Goal: Check status: Check status

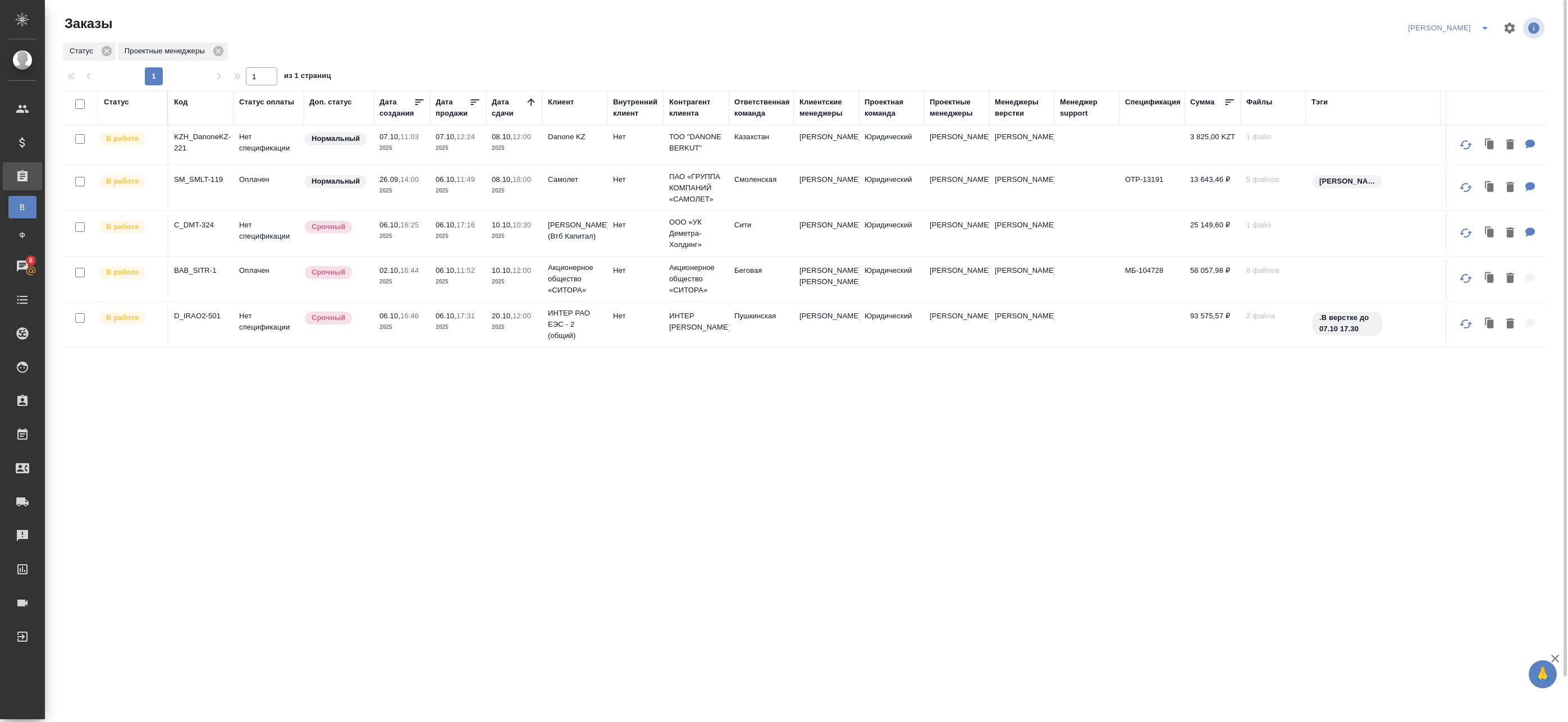
click at [380, 496] on div "Статус Код Статус оплаты Доп. статус Дата создания Дата продажи Дата сдачи Клие…" at bounding box center [804, 427] width 1485 height 673
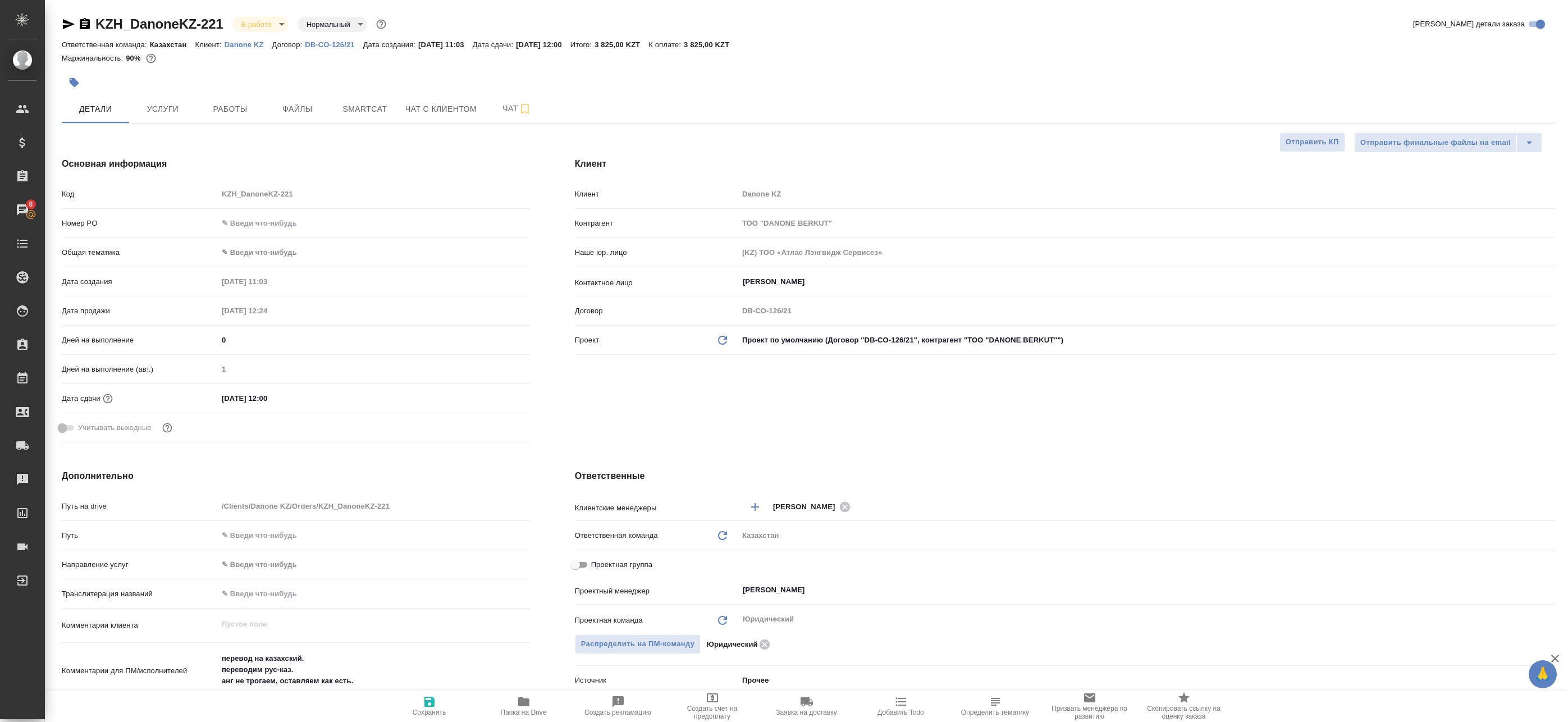
select select "RU"
click at [236, 109] on span "Работы" at bounding box center [230, 109] width 54 height 14
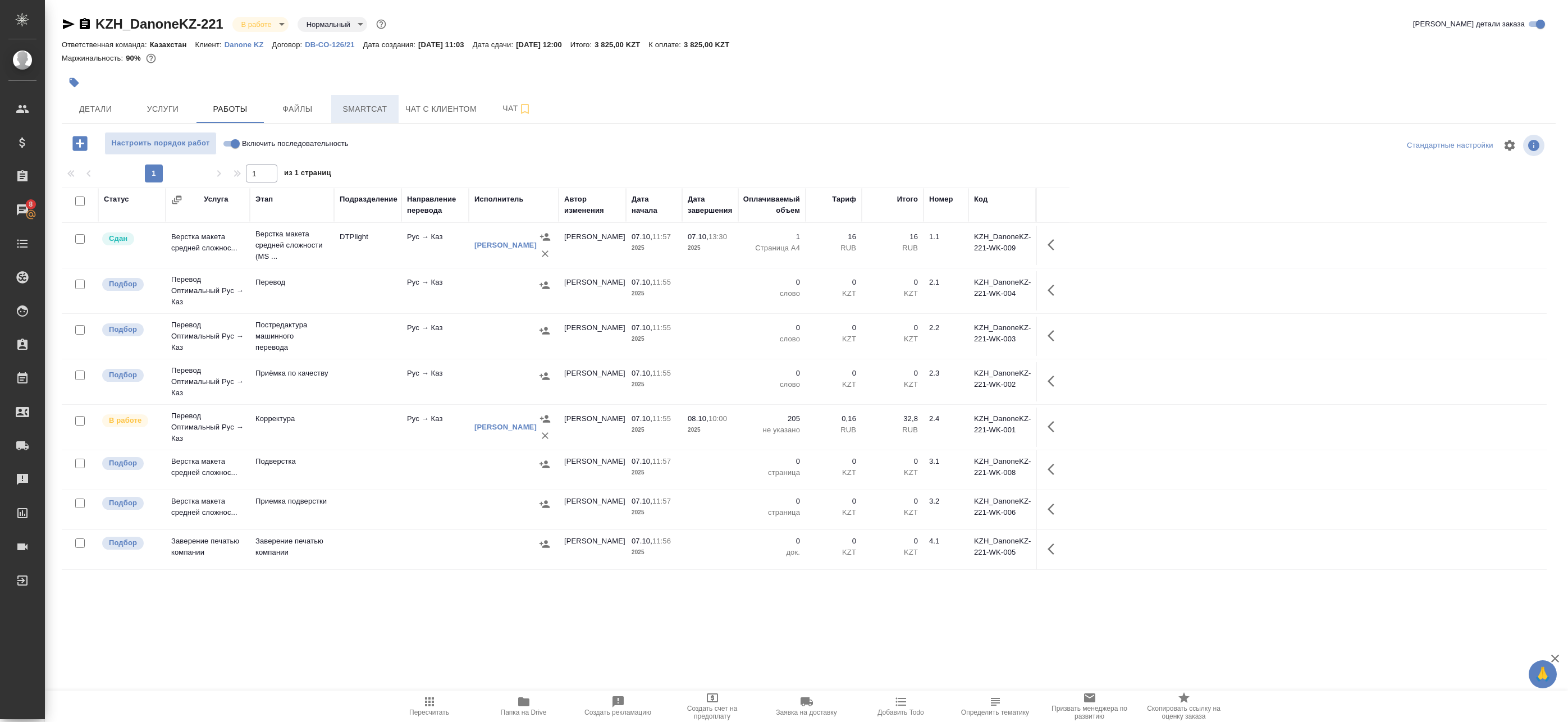
click at [350, 114] on span "Smartcat" at bounding box center [365, 109] width 54 height 14
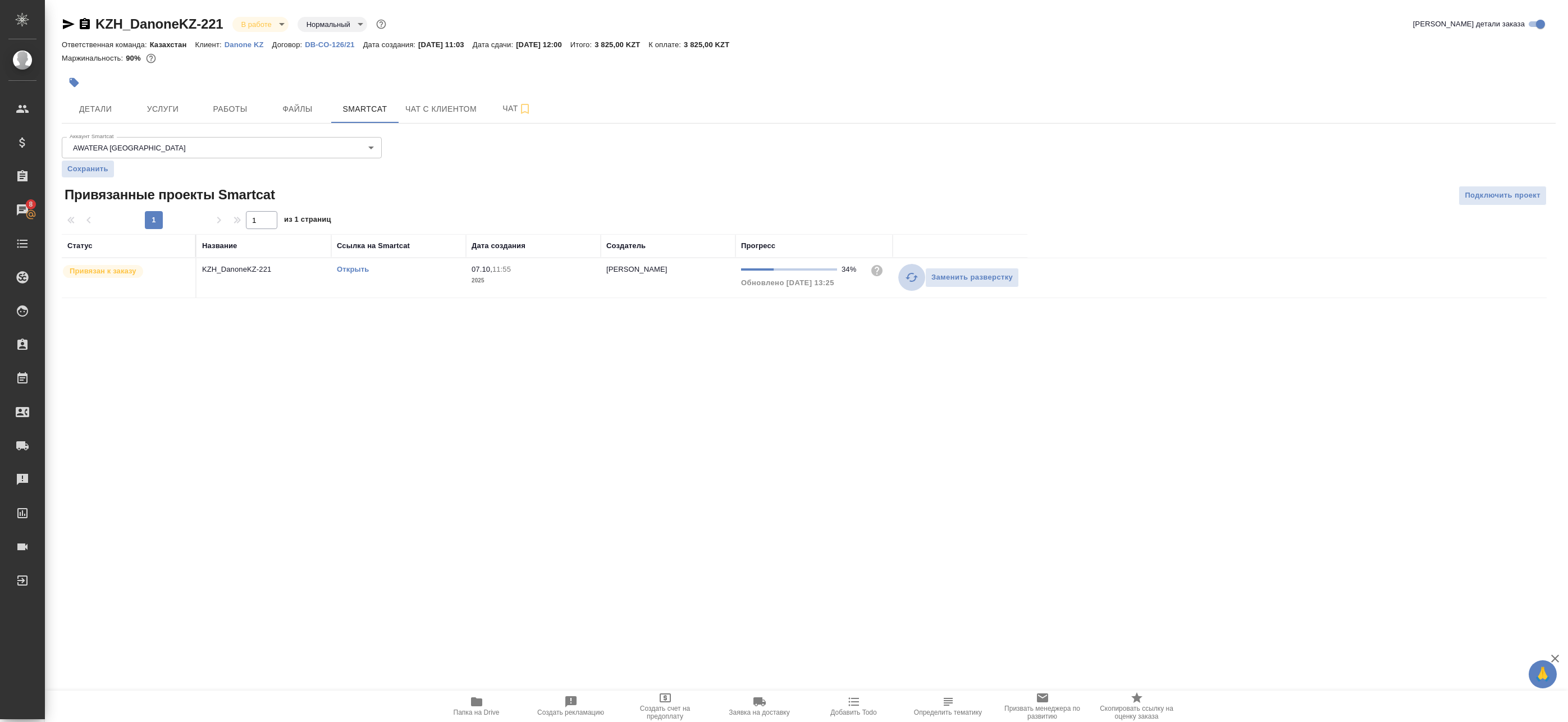
click at [906, 280] on icon "button" at bounding box center [911, 277] width 13 height 13
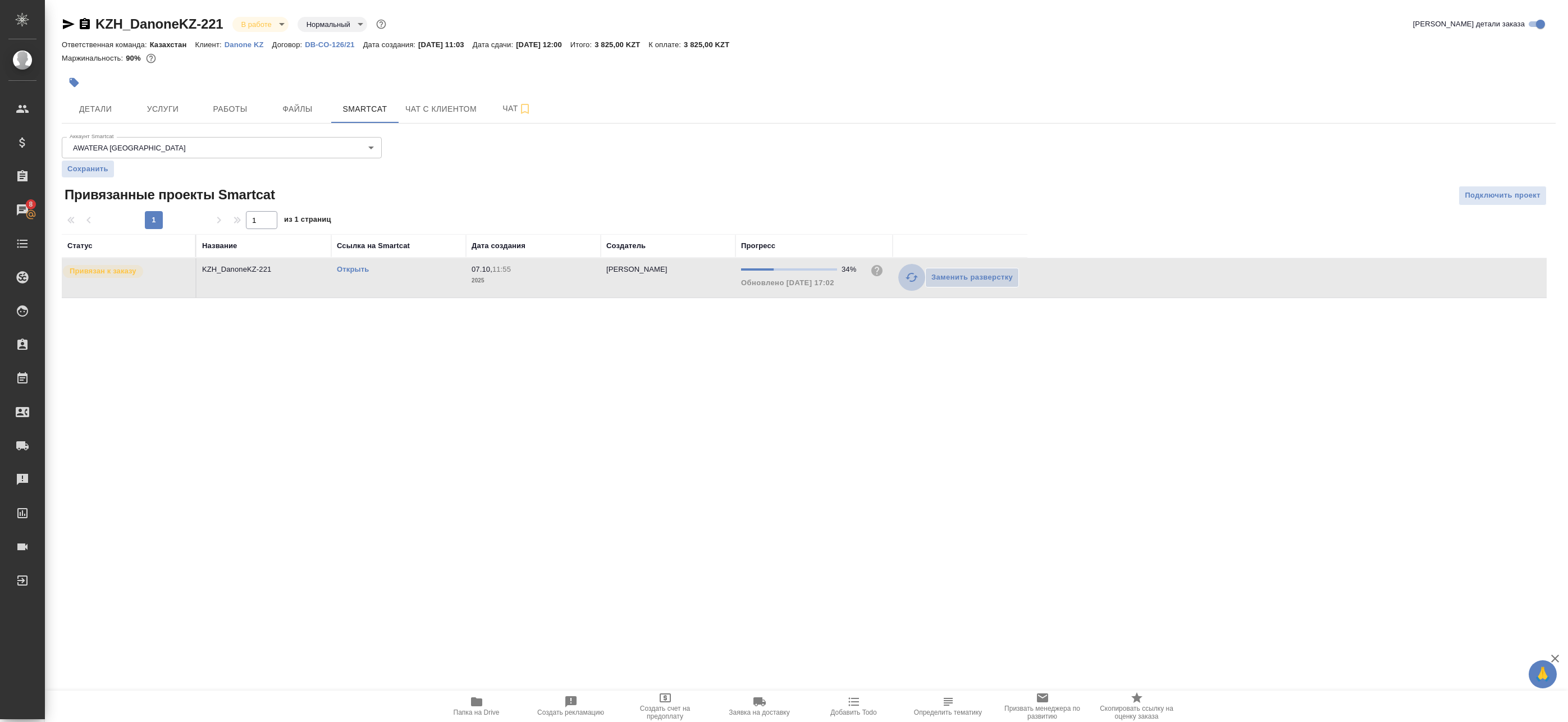
click at [909, 276] on icon "button" at bounding box center [911, 277] width 13 height 13
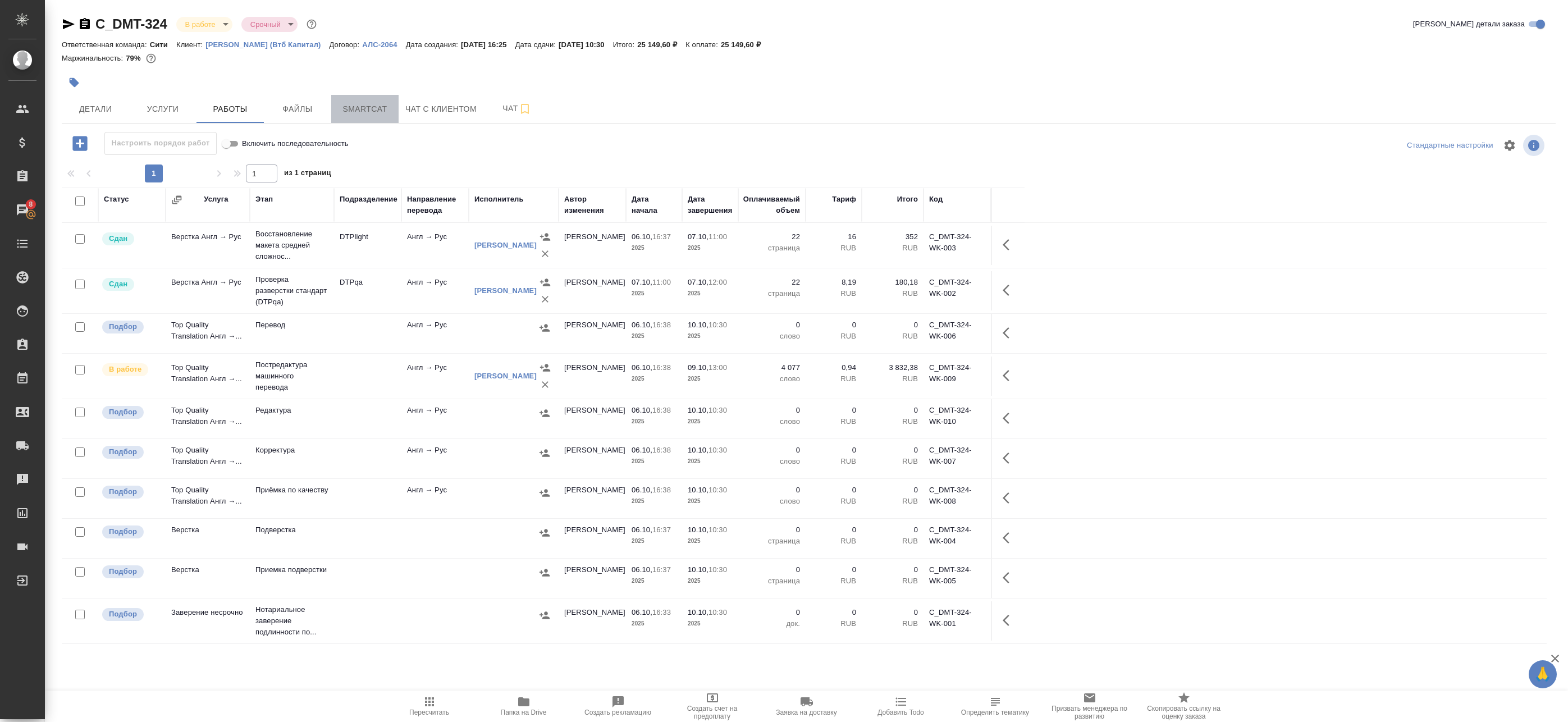
click at [351, 112] on span "Smartcat" at bounding box center [365, 109] width 54 height 14
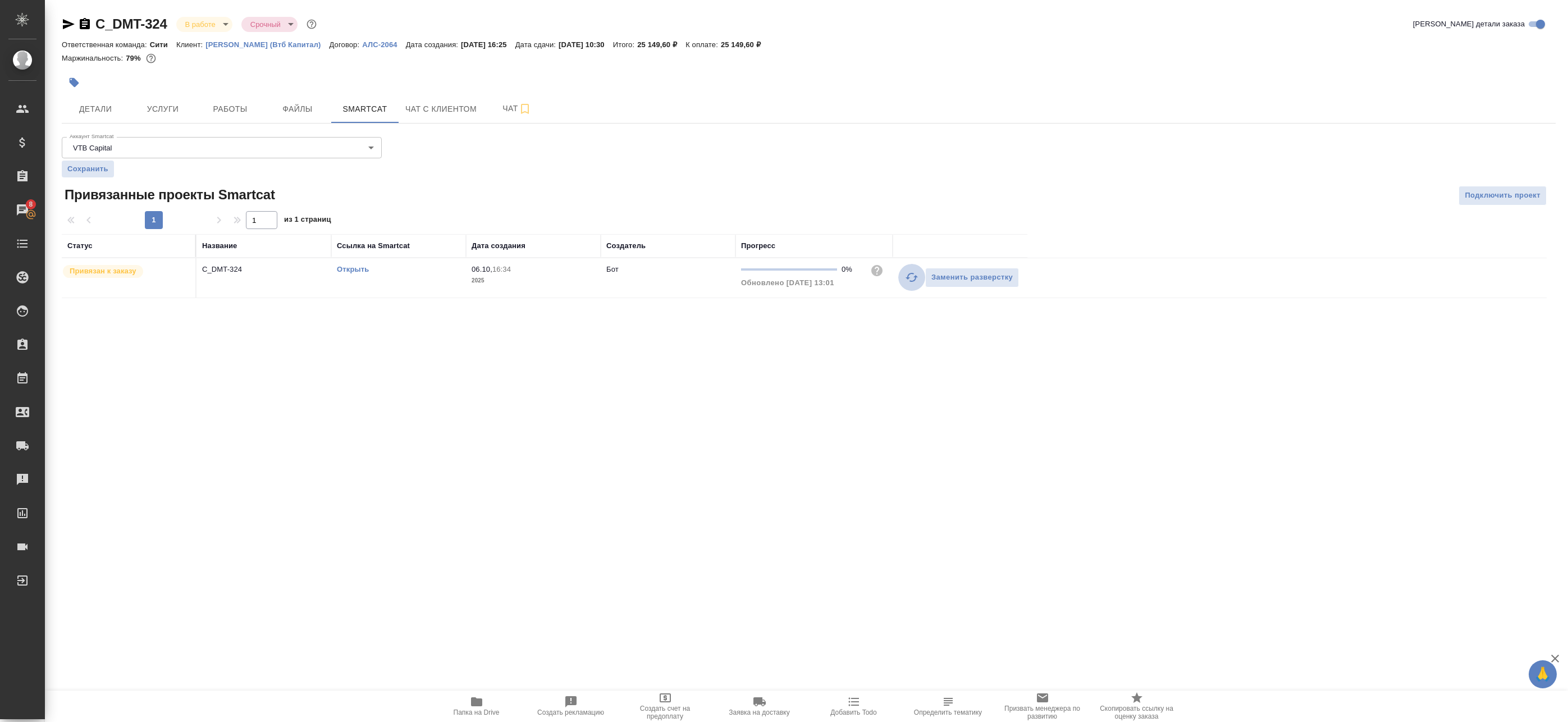
click at [910, 276] on icon "button" at bounding box center [911, 277] width 13 height 13
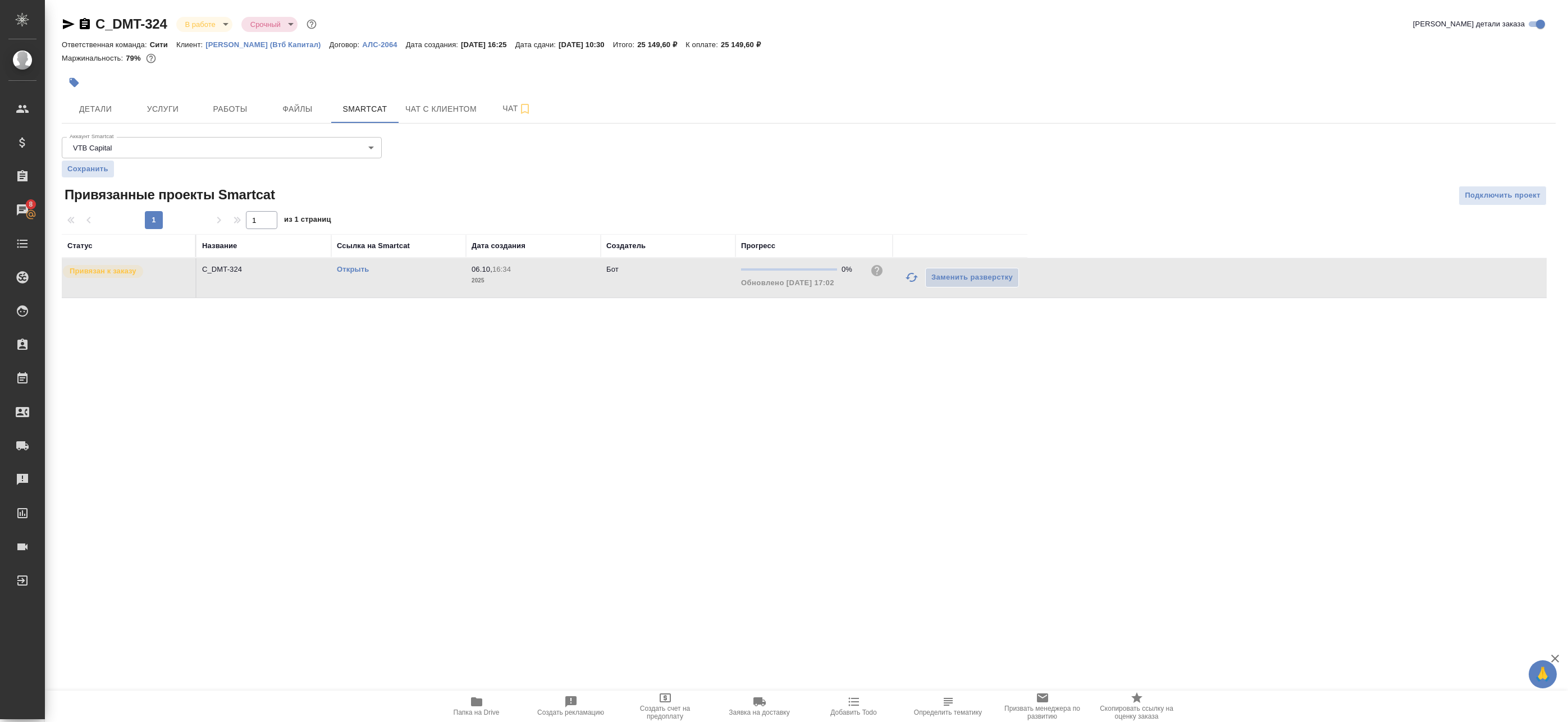
click at [906, 281] on icon "button" at bounding box center [911, 277] width 13 height 13
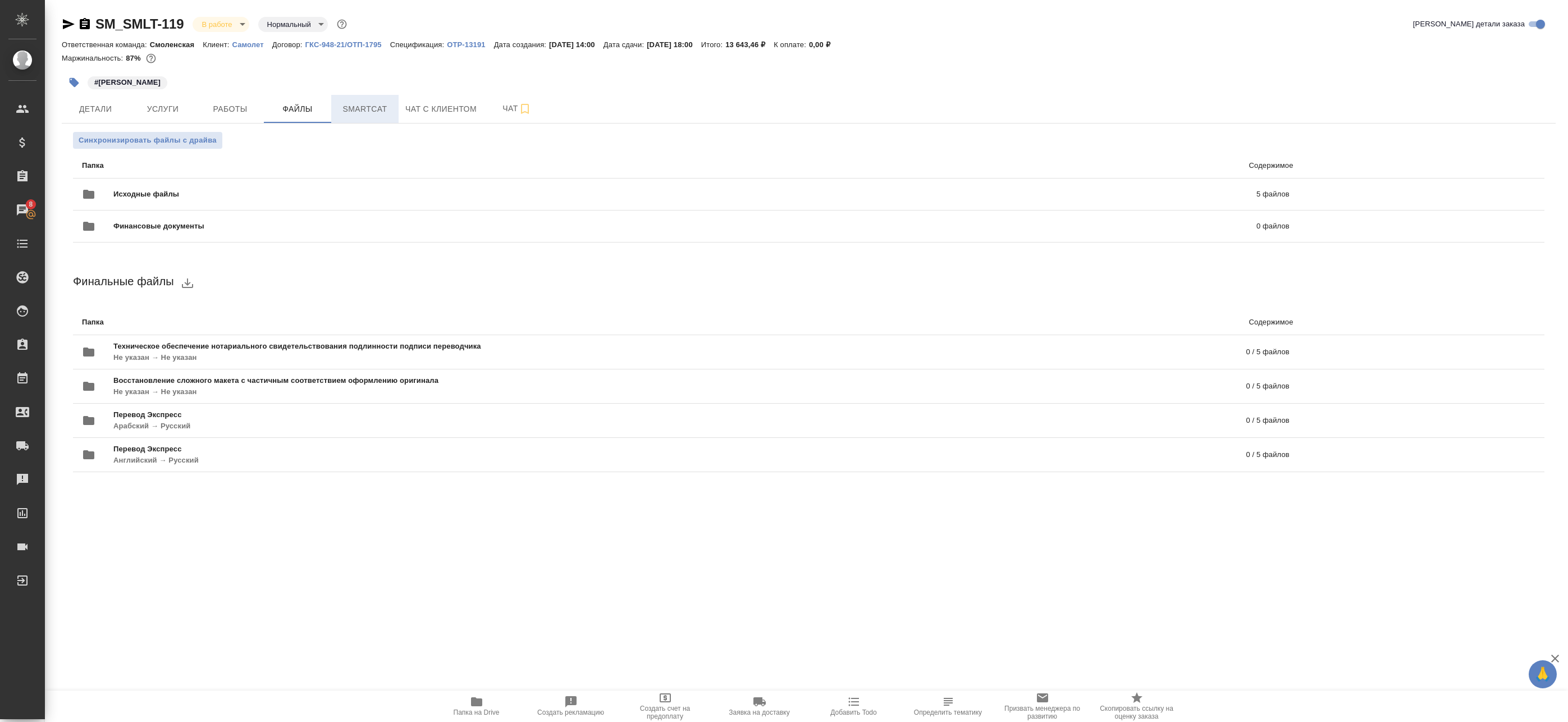
click at [369, 98] on button "Smartcat" at bounding box center [364, 109] width 67 height 28
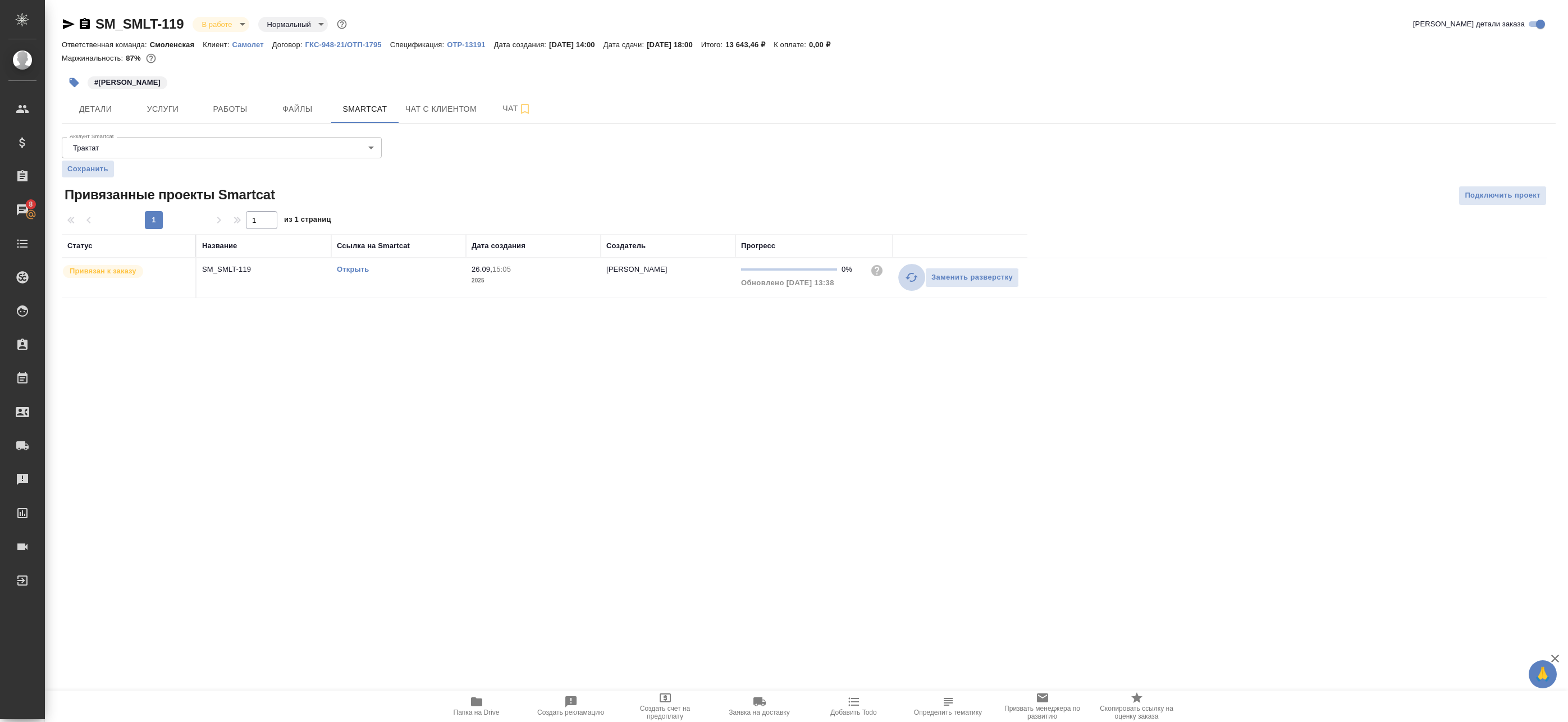
click at [909, 277] on icon "button" at bounding box center [911, 277] width 13 height 13
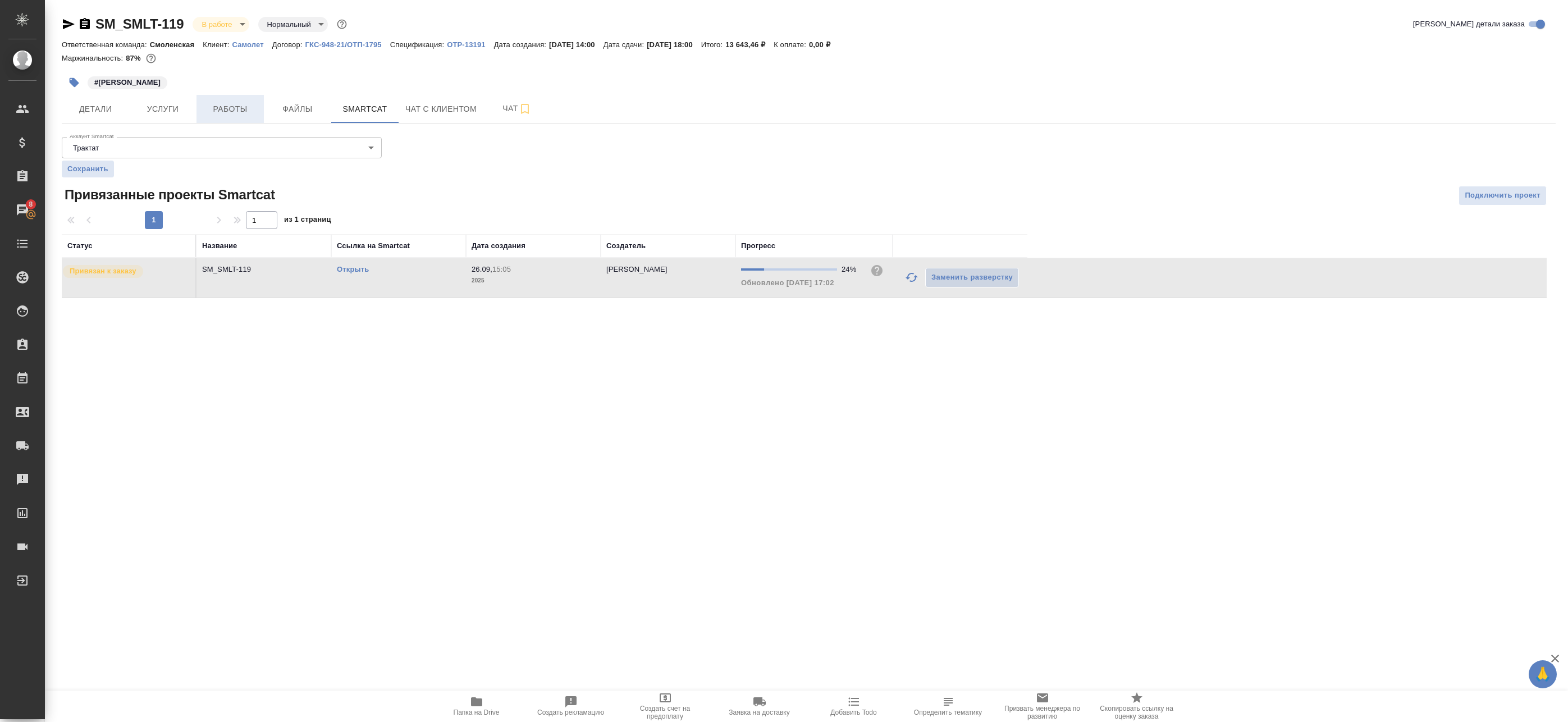
click at [245, 108] on span "Работы" at bounding box center [230, 109] width 54 height 14
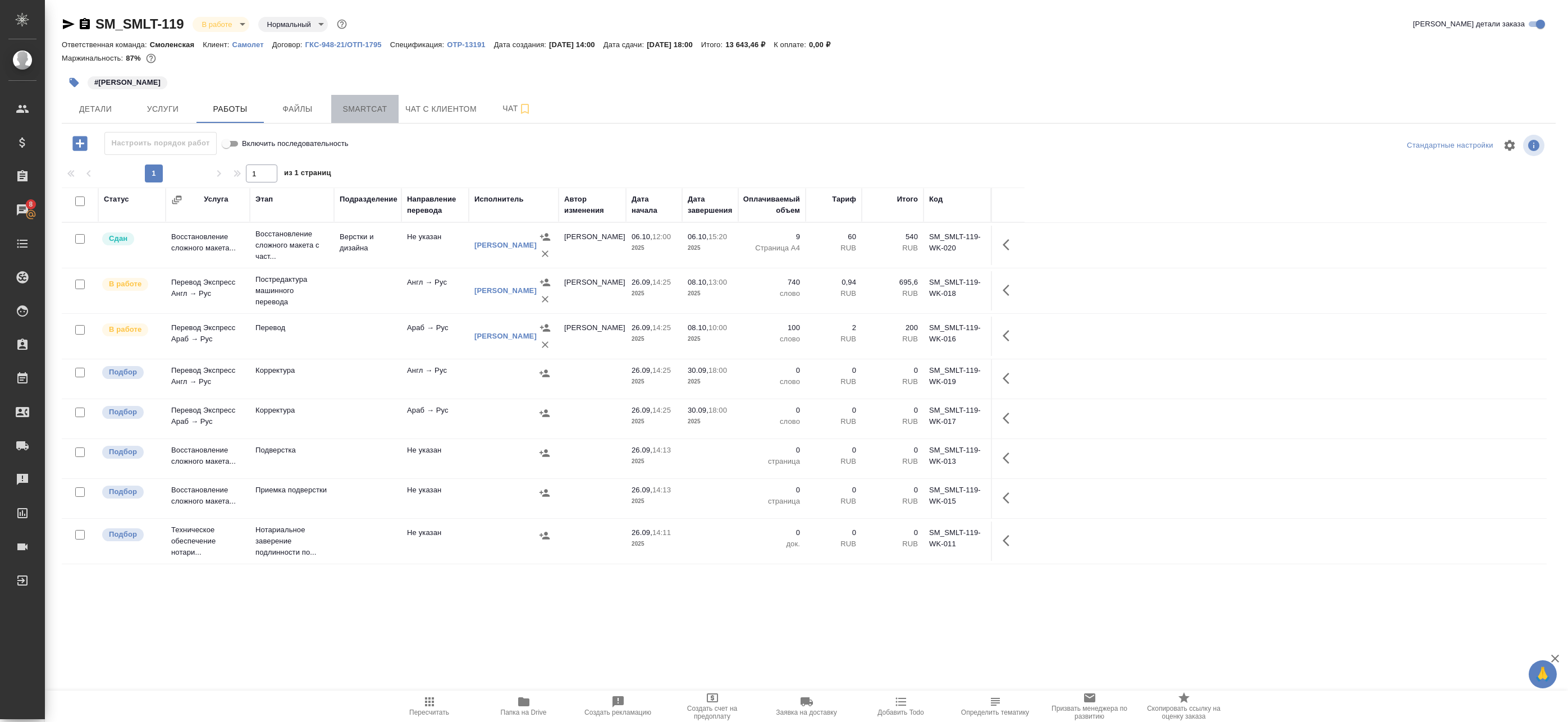
click at [396, 110] on button "Smartcat" at bounding box center [364, 109] width 67 height 28
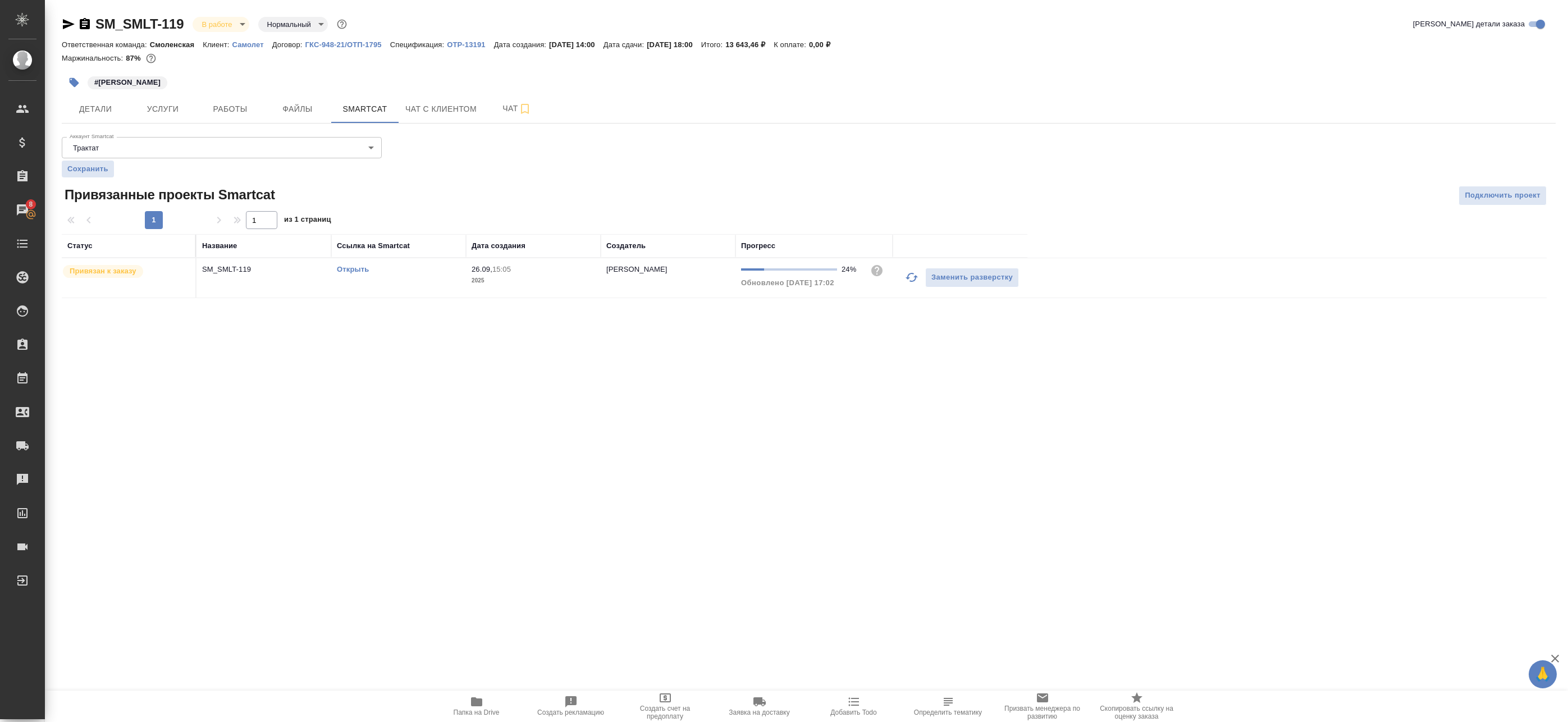
click at [914, 274] on icon "button" at bounding box center [911, 277] width 13 height 13
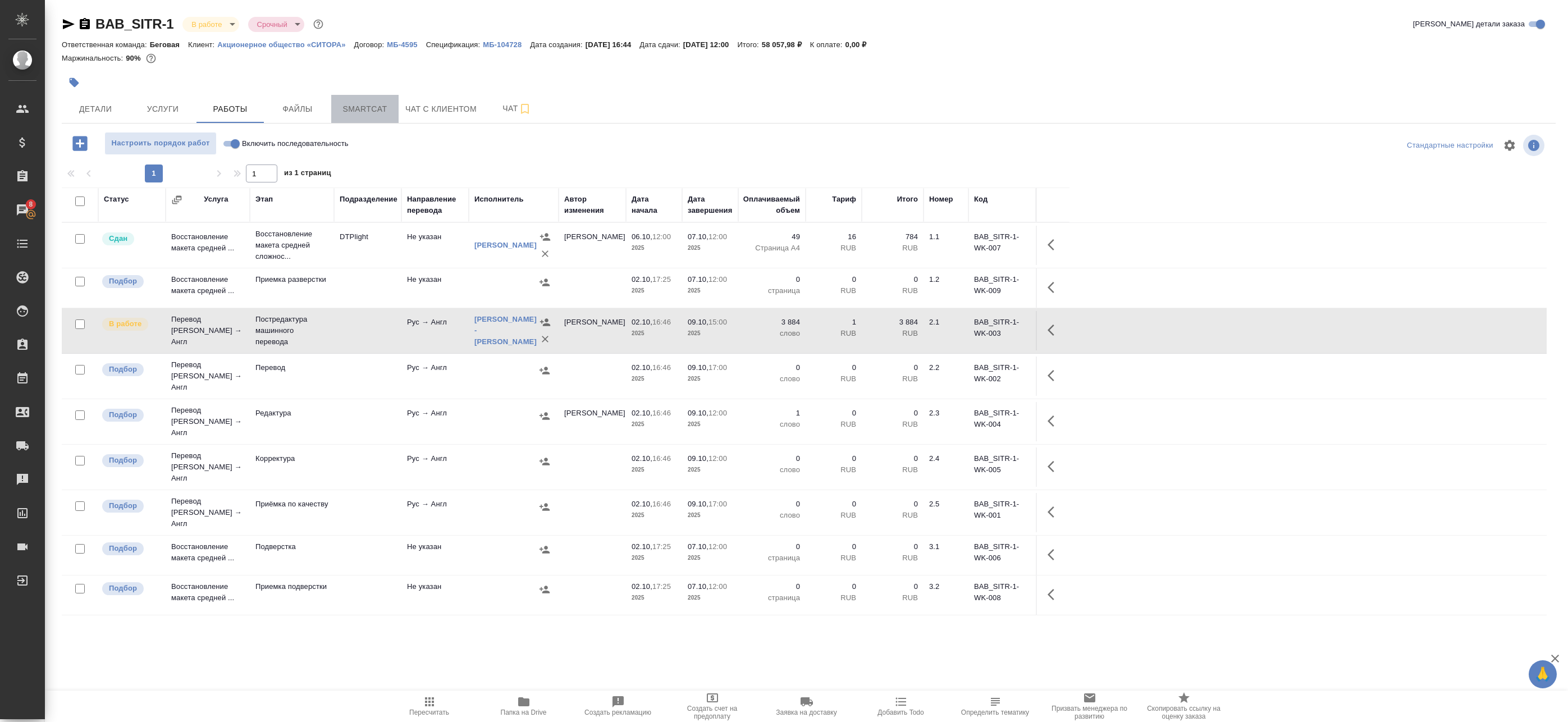
click at [369, 115] on span "Smartcat" at bounding box center [365, 109] width 54 height 14
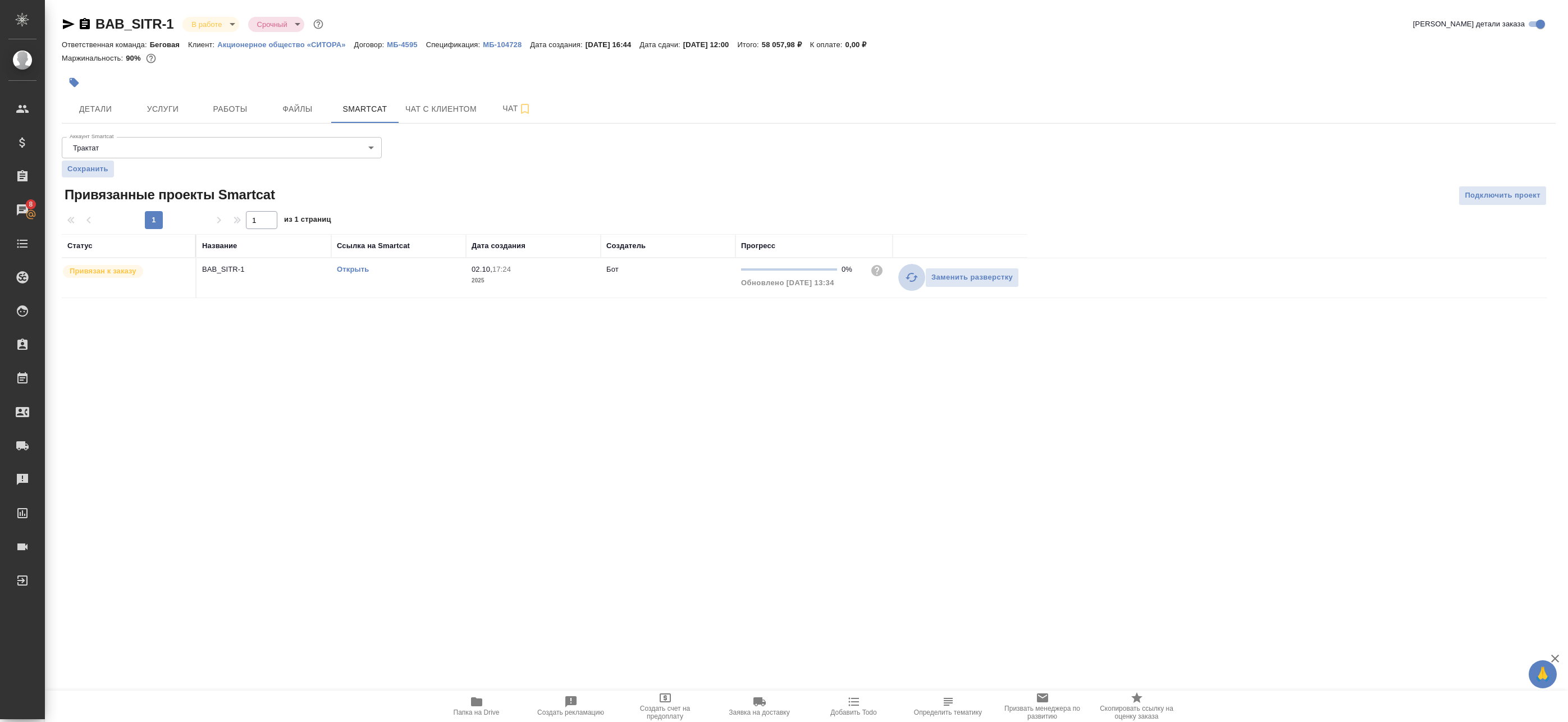
click at [908, 274] on icon "button" at bounding box center [911, 277] width 13 height 13
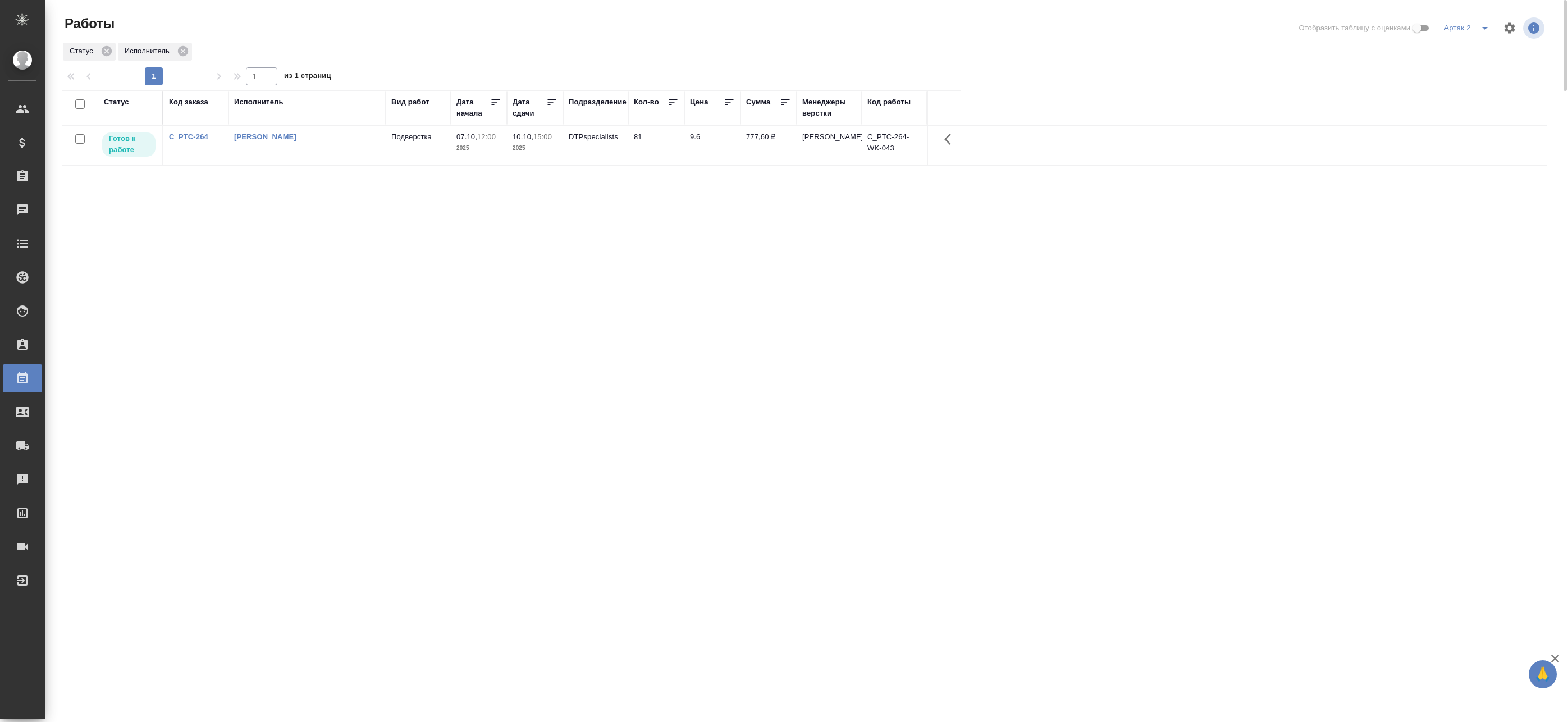
click at [498, 147] on p "2025" at bounding box center [479, 148] width 45 height 11
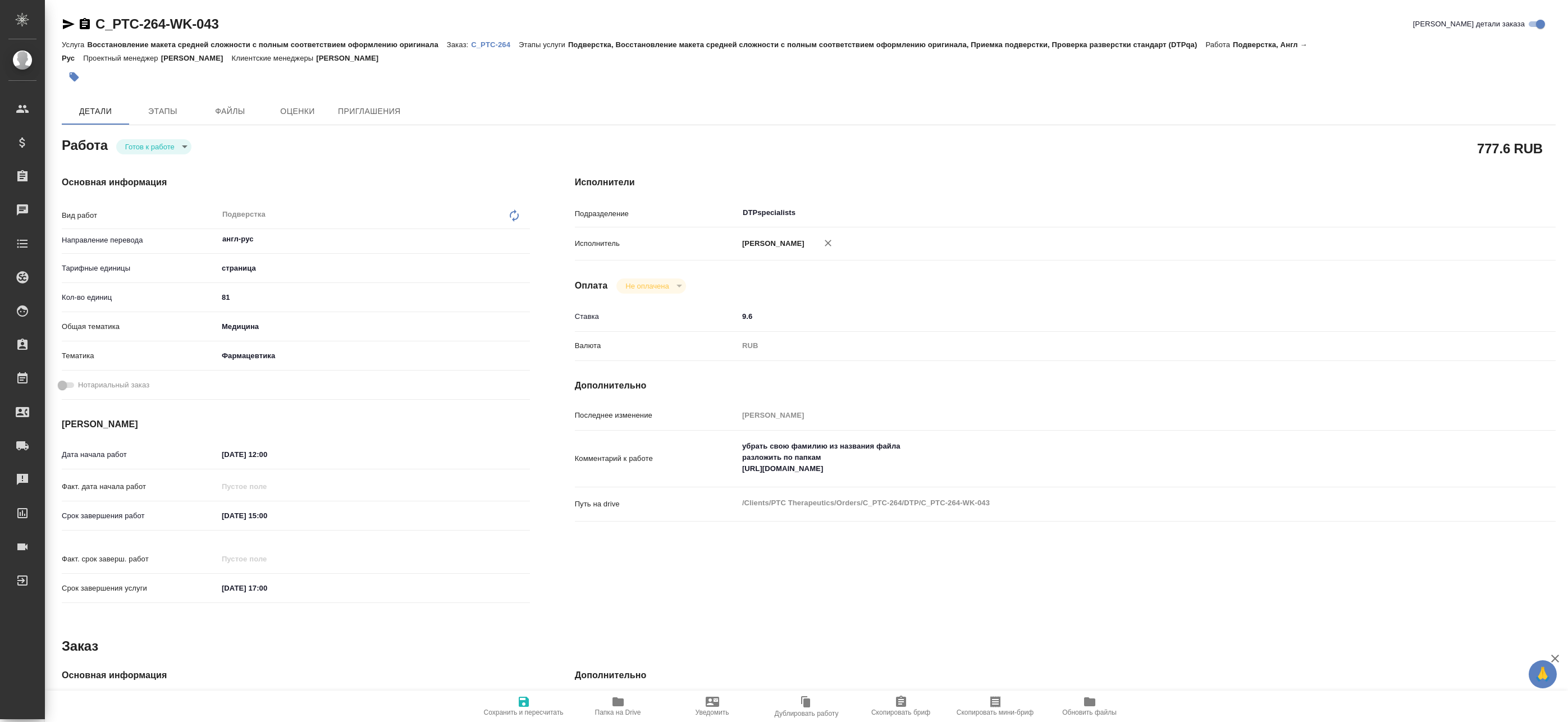
type textarea "x"
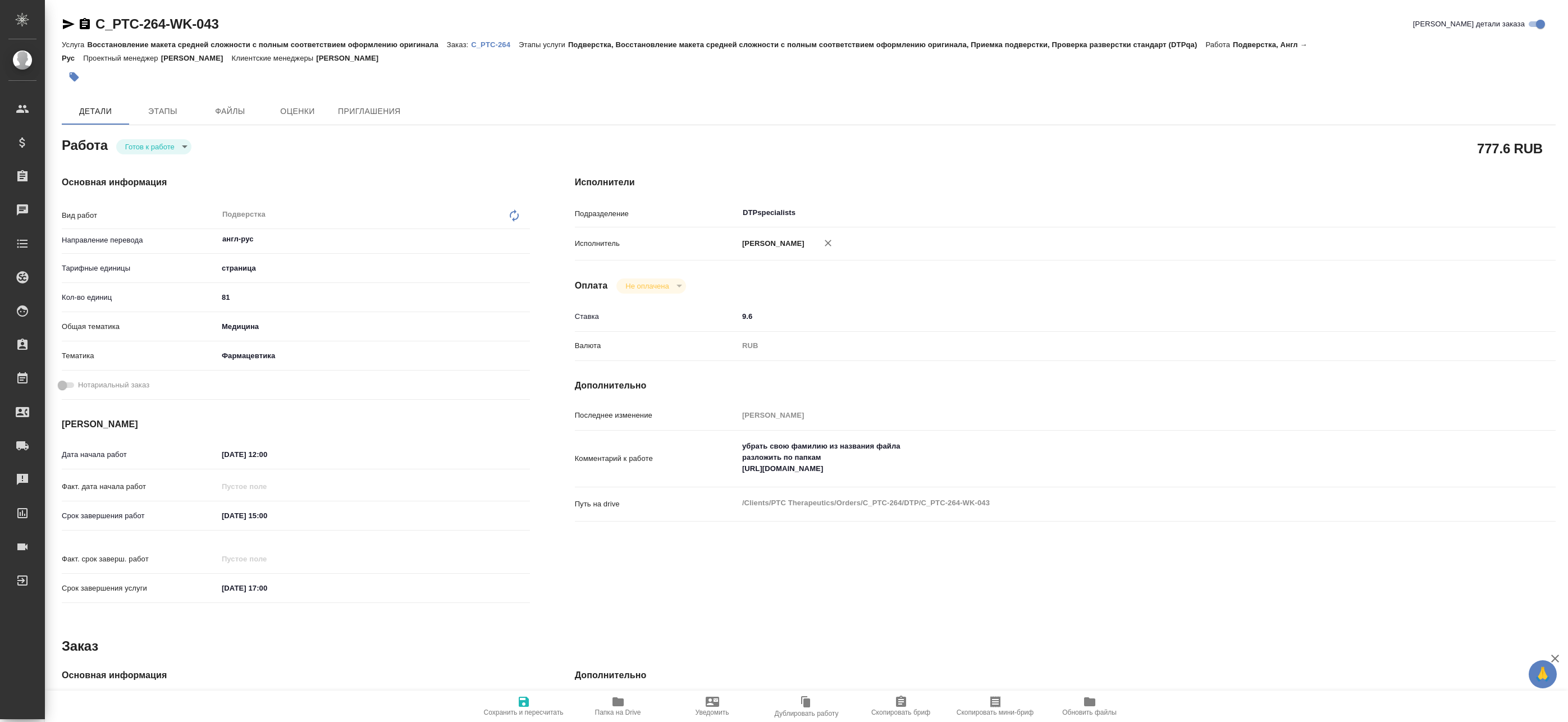
type textarea "x"
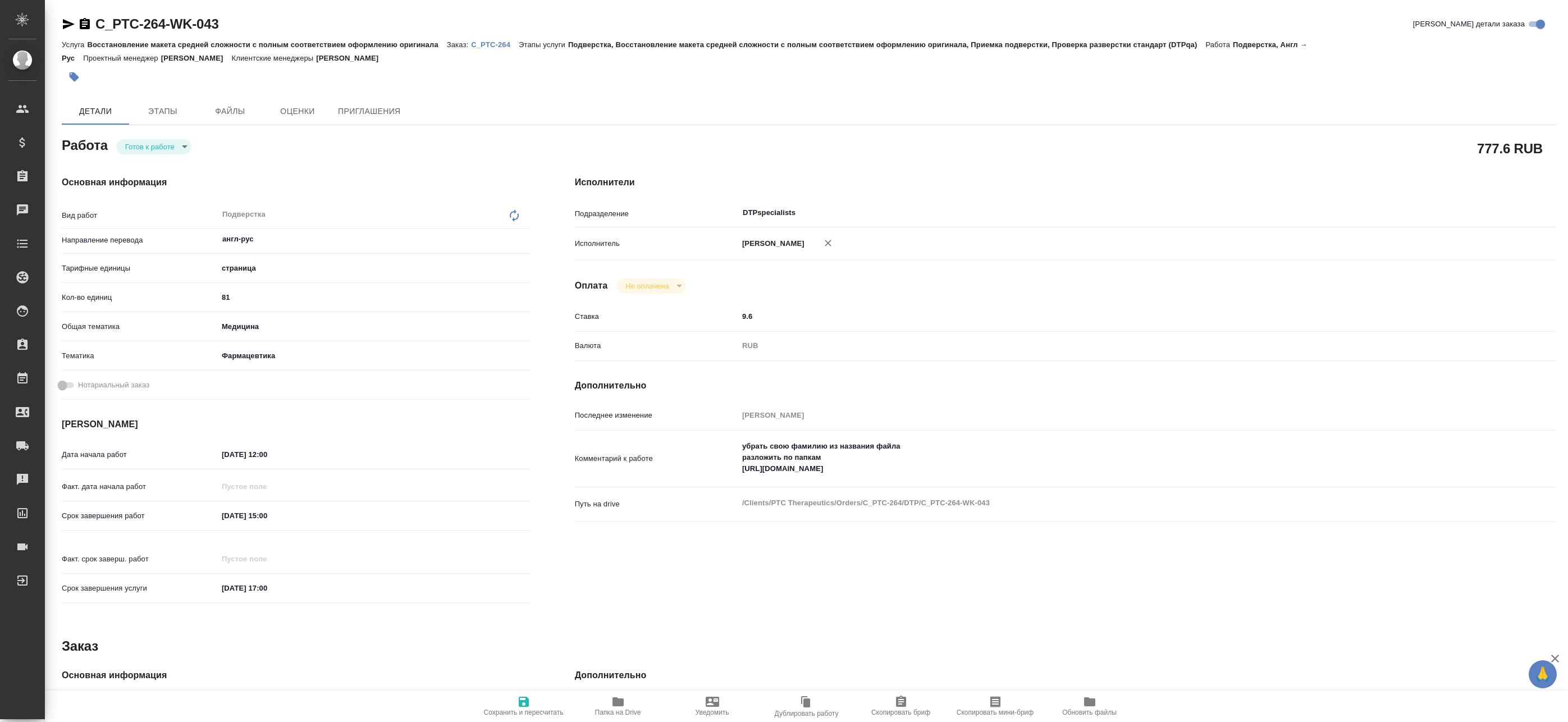
type textarea "x"
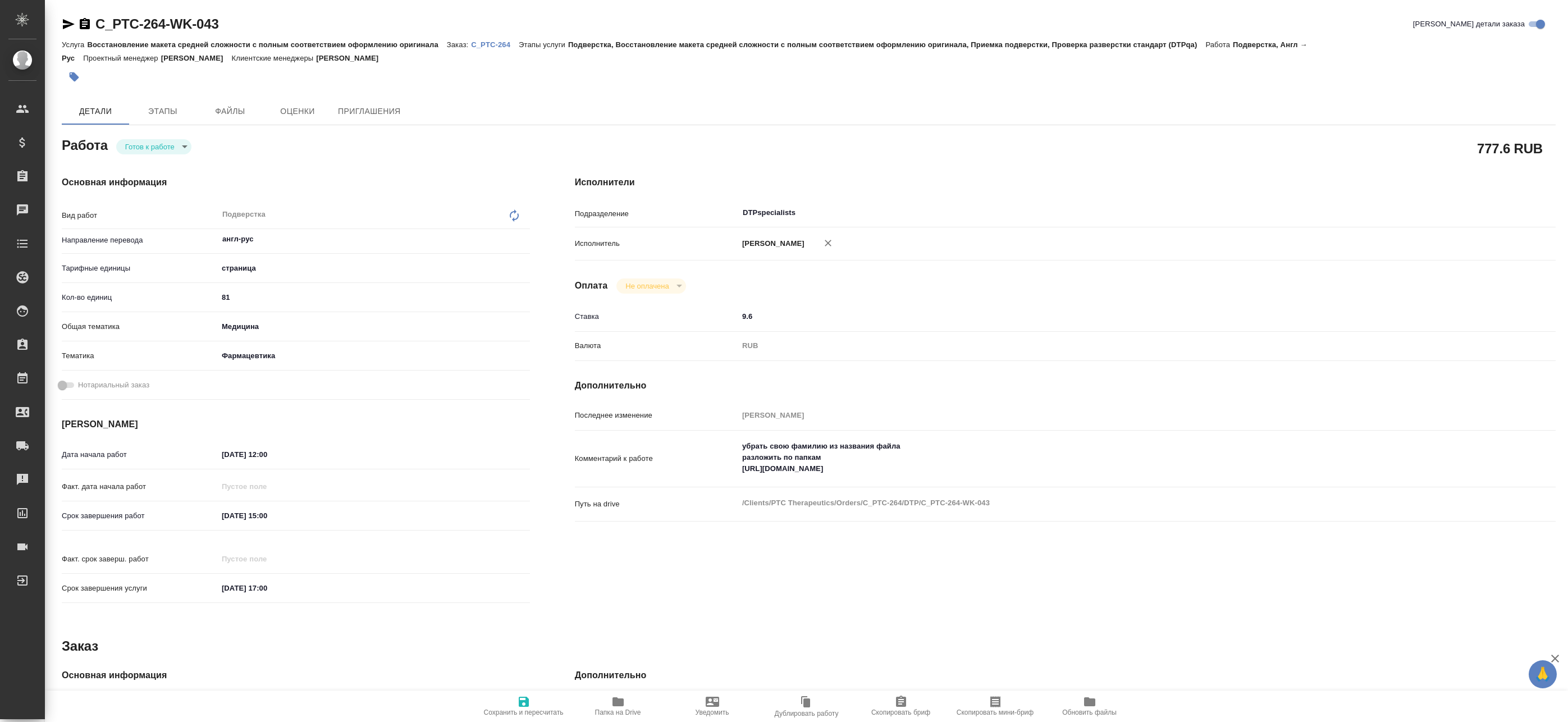
type textarea "x"
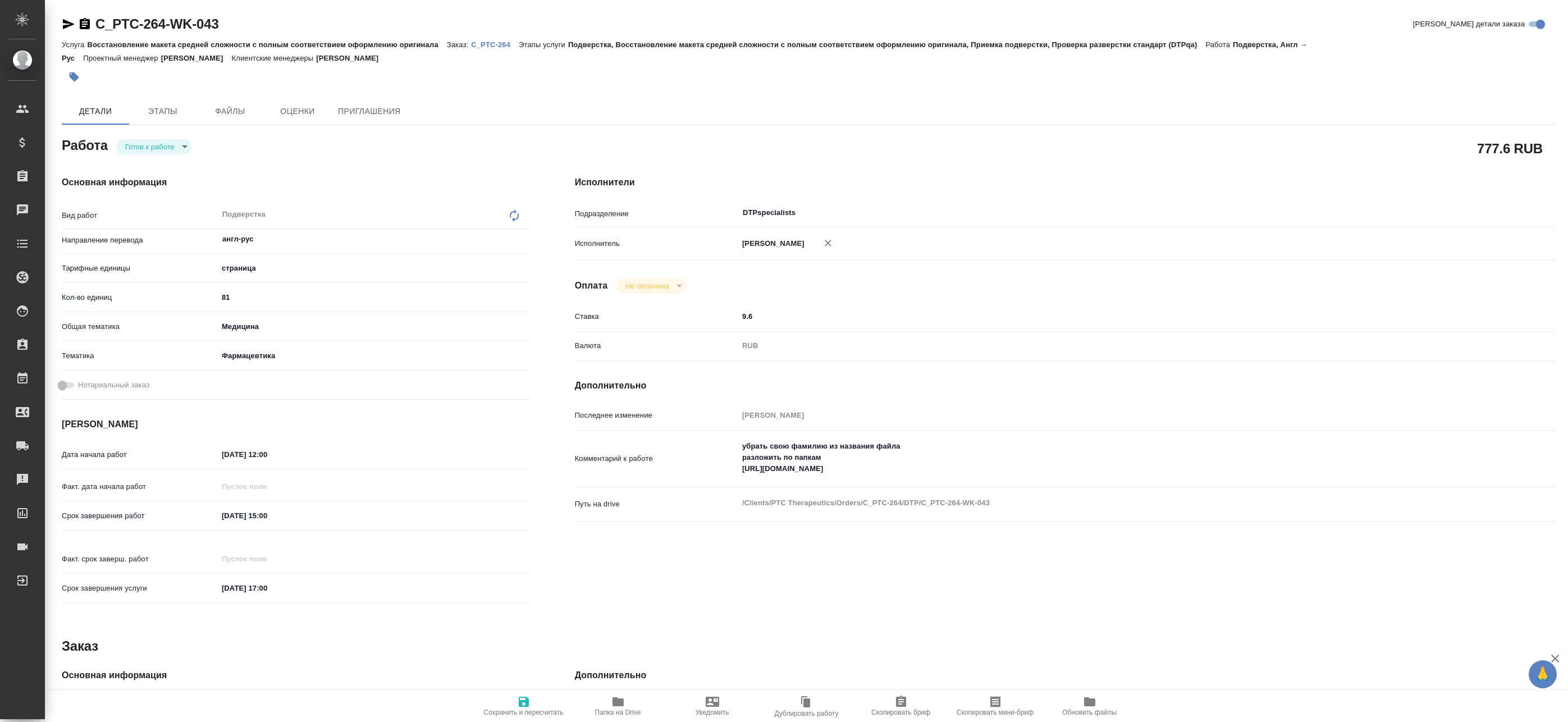
type textarea "x"
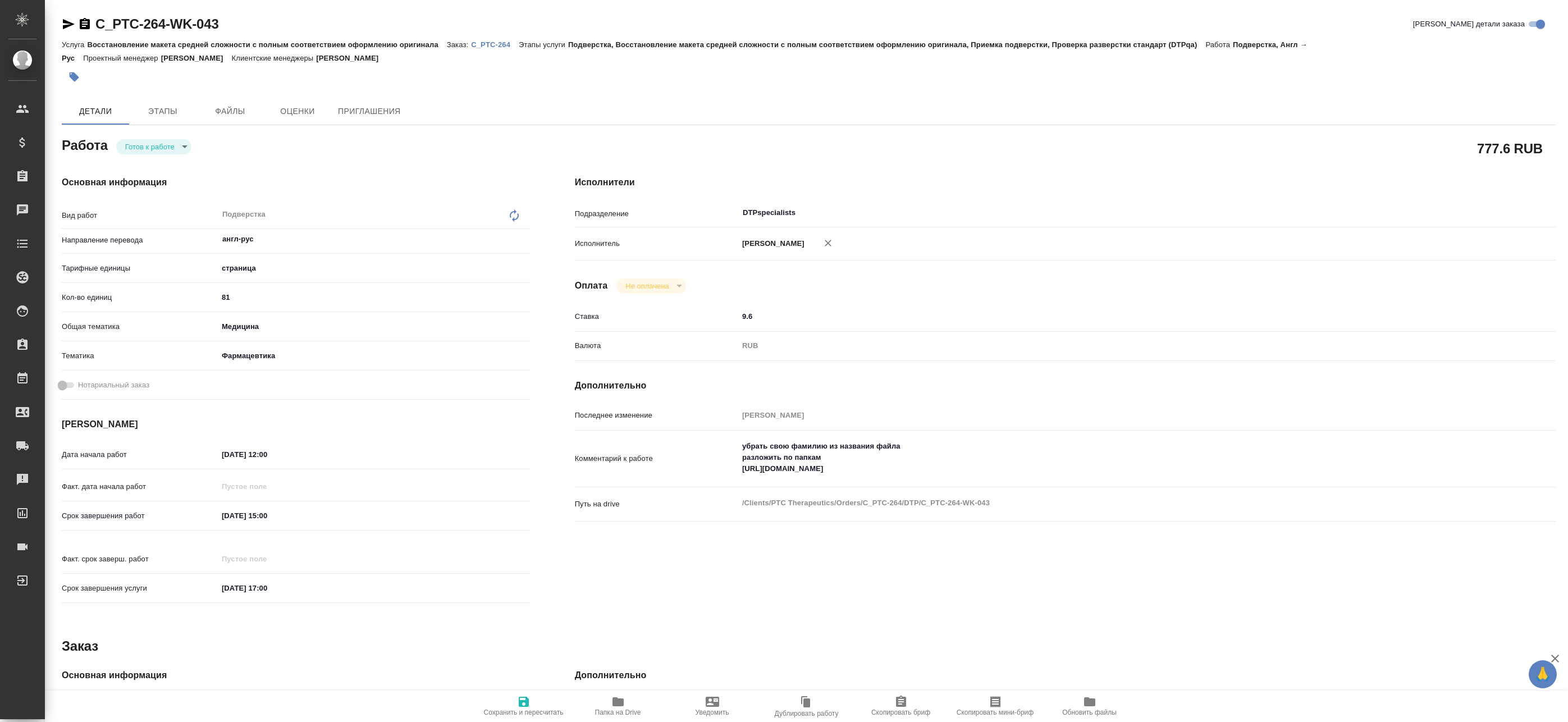
click at [172, 143] on body "🙏 .cls-1 fill:#fff; AWATERA Badanyan Artak Клиенты Спецификации Заказы Чаты Tod…" at bounding box center [784, 361] width 1568 height 722
type textarea "x"
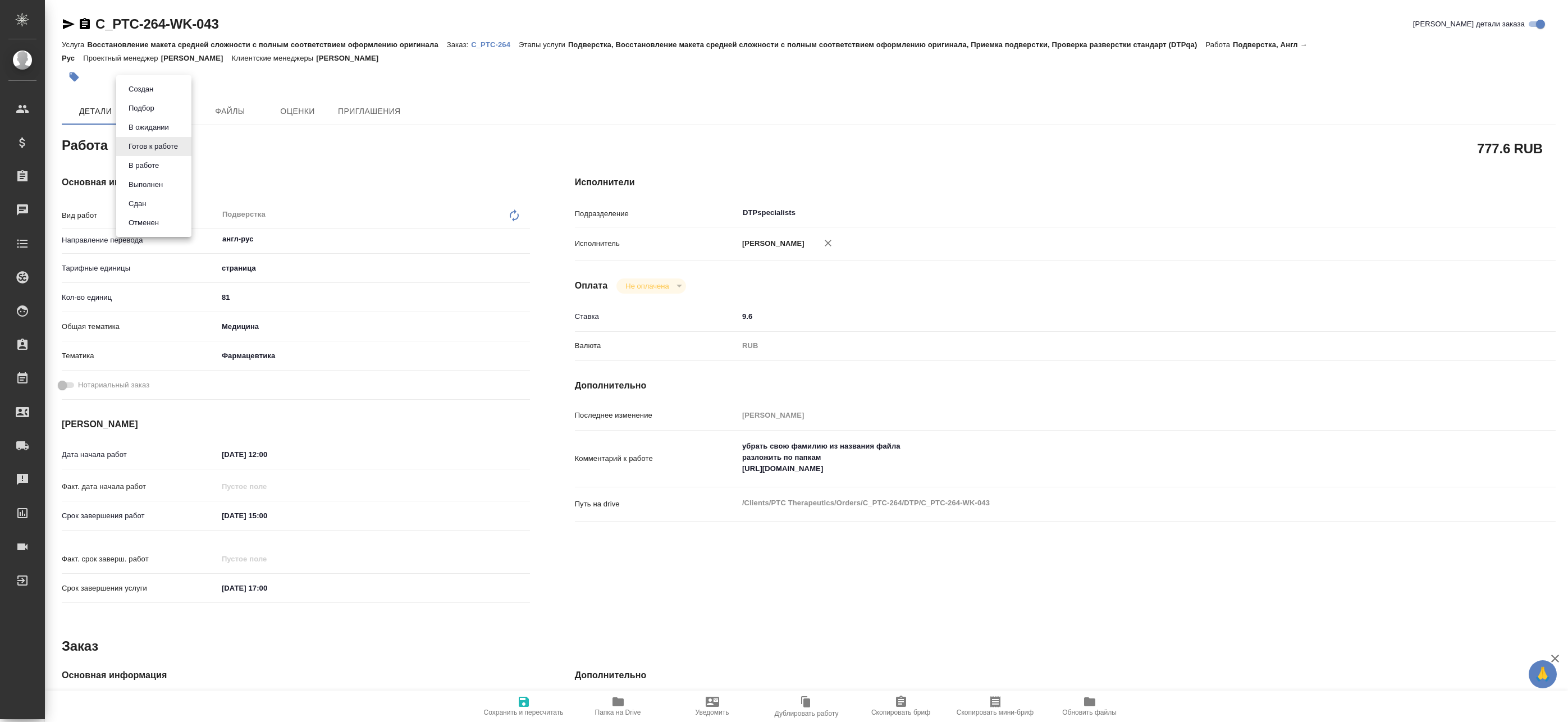
type textarea "x"
click at [164, 167] on li "В работе" at bounding box center [154, 166] width 76 height 19
type textarea "x"
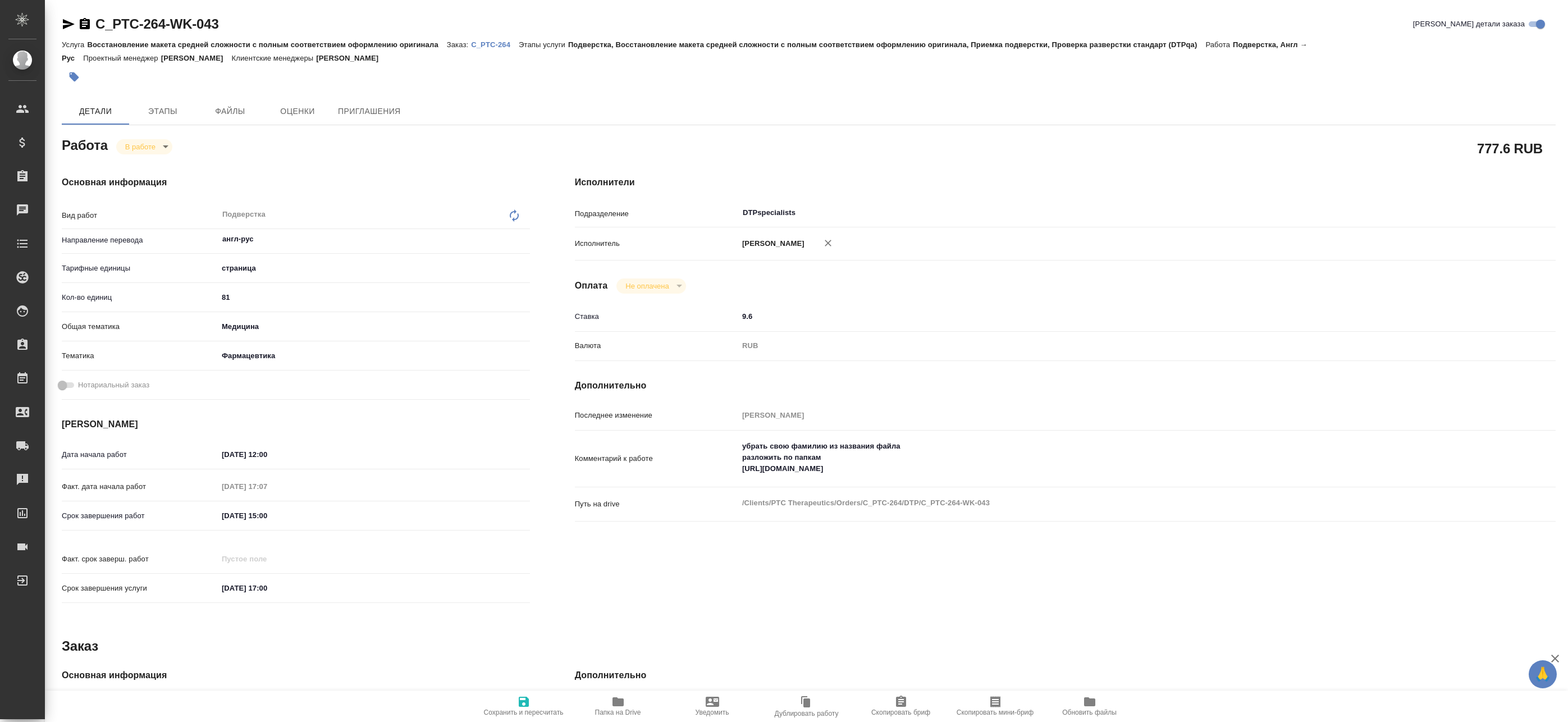
type textarea "x"
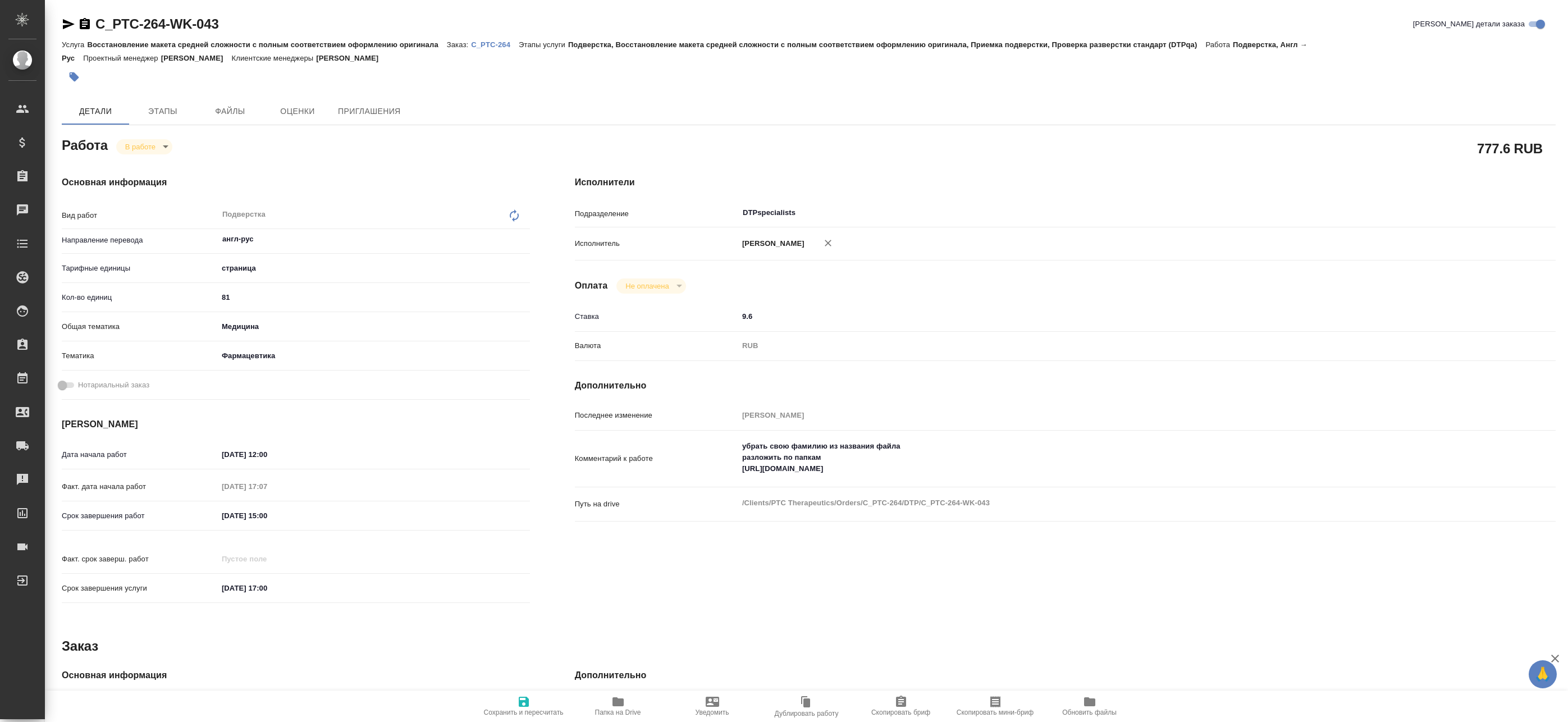
type textarea "x"
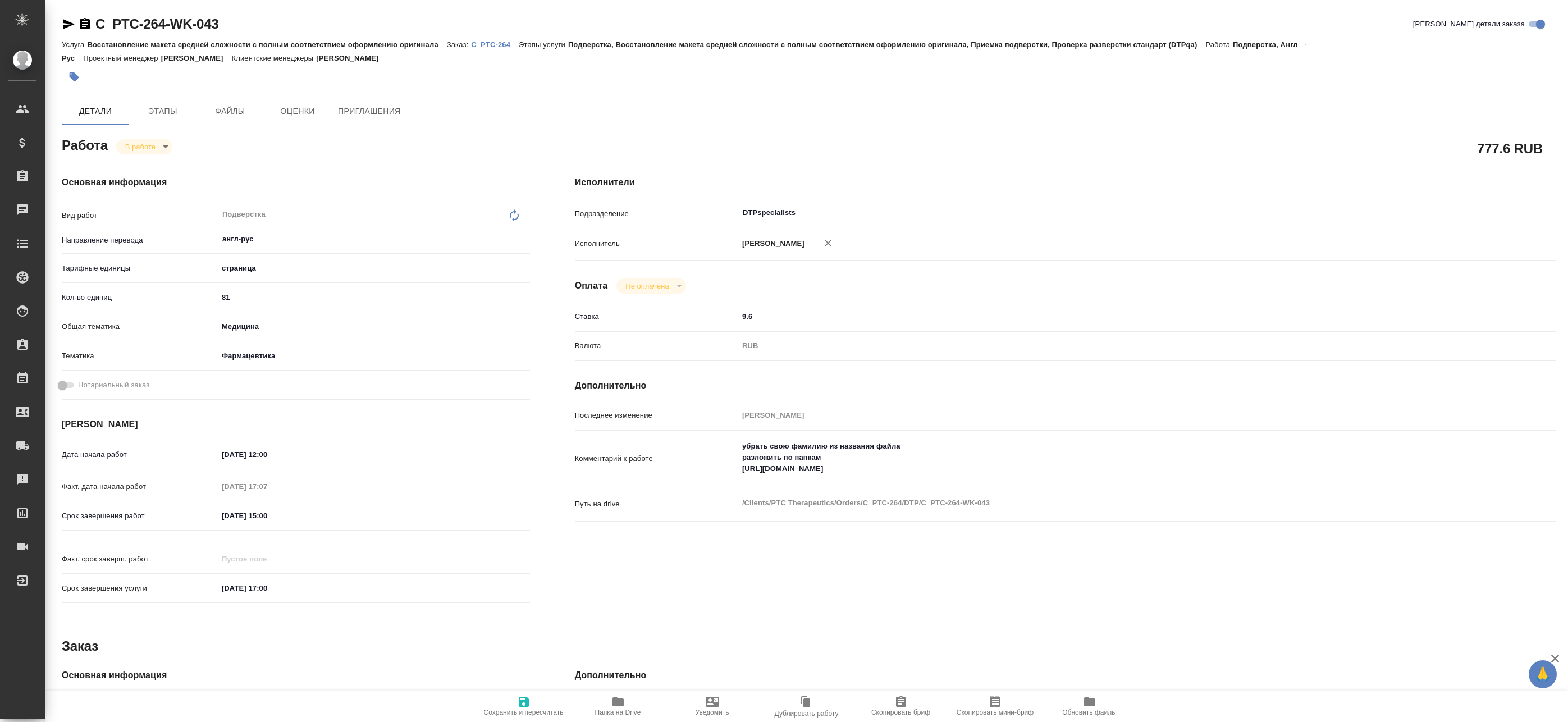
type textarea "x"
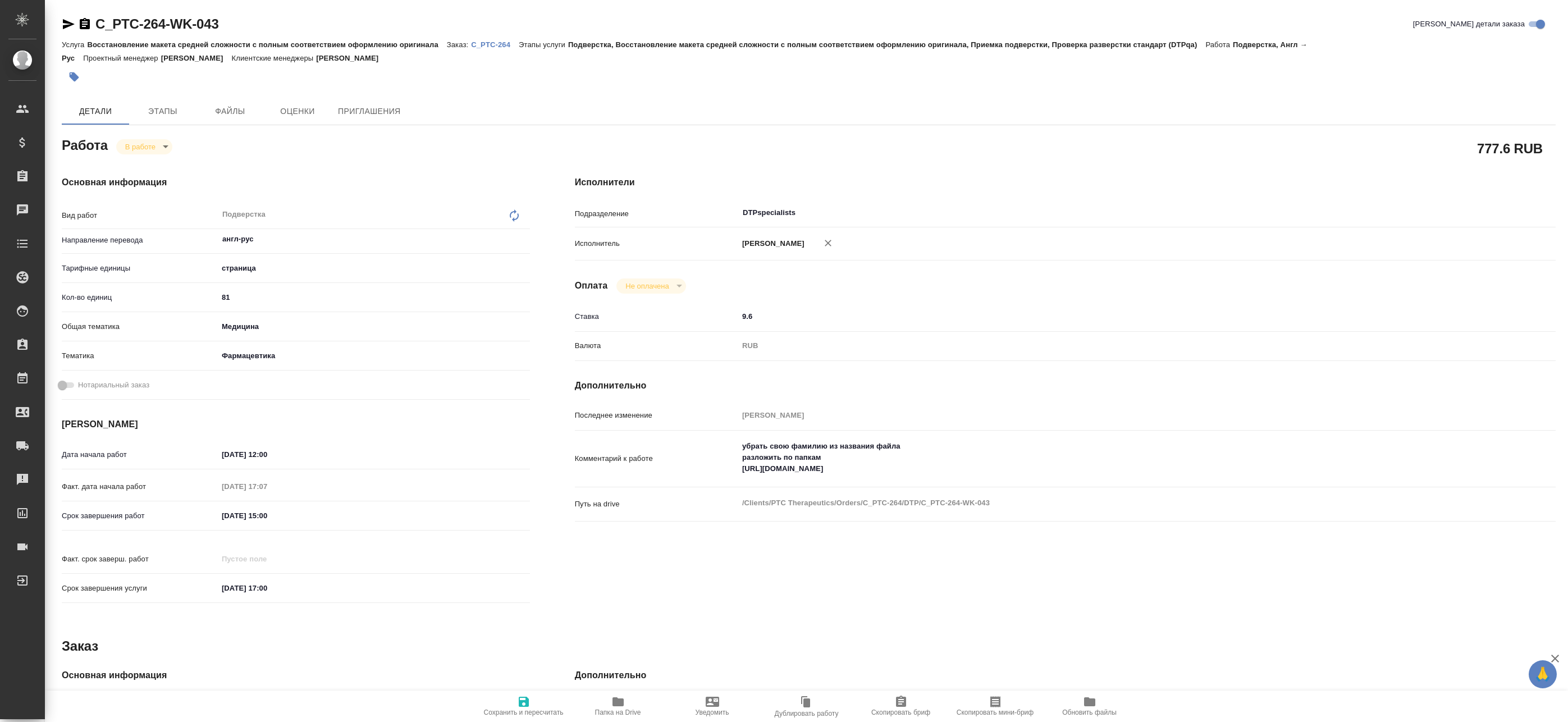
type textarea "x"
click at [531, 710] on span "Сохранить и пересчитать" at bounding box center [523, 712] width 80 height 8
type textarea "x"
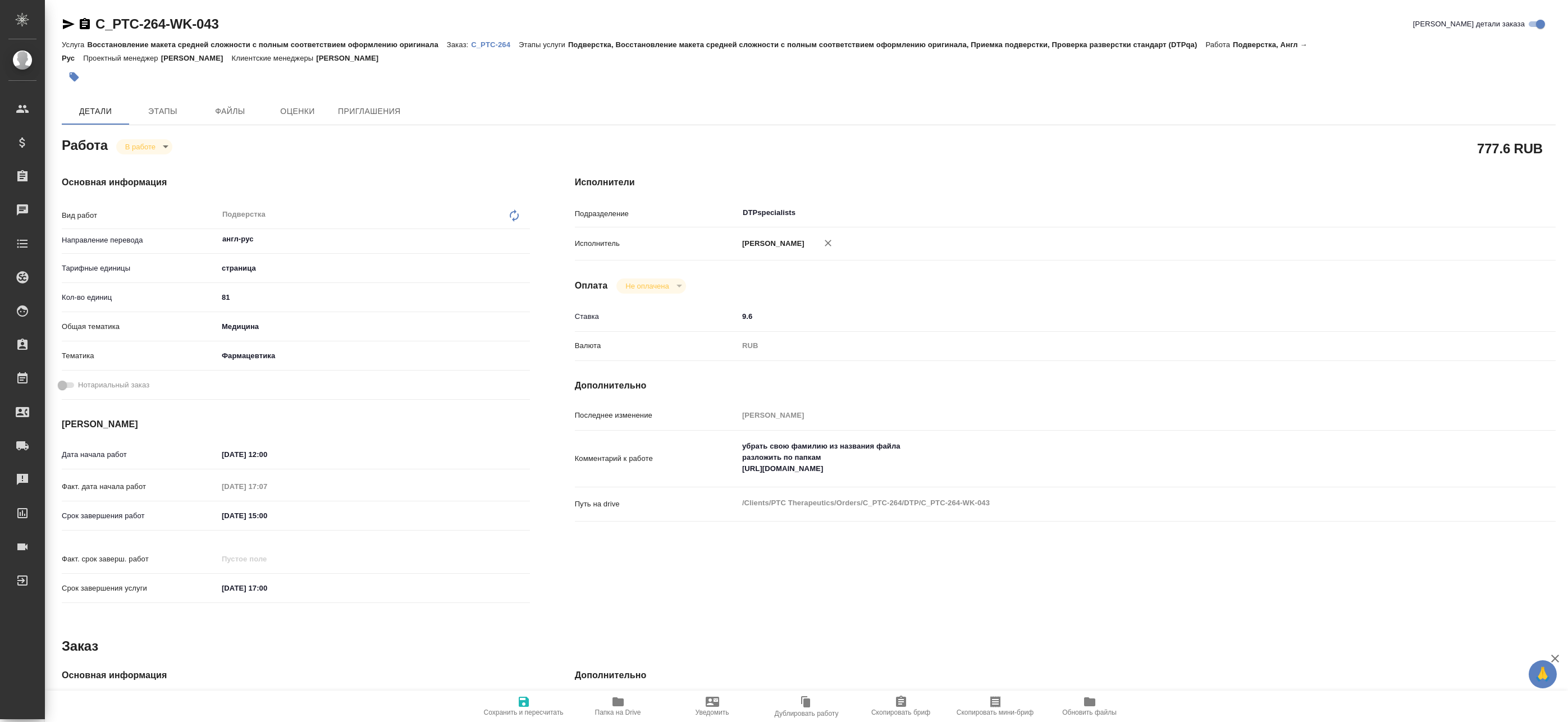
type textarea "x"
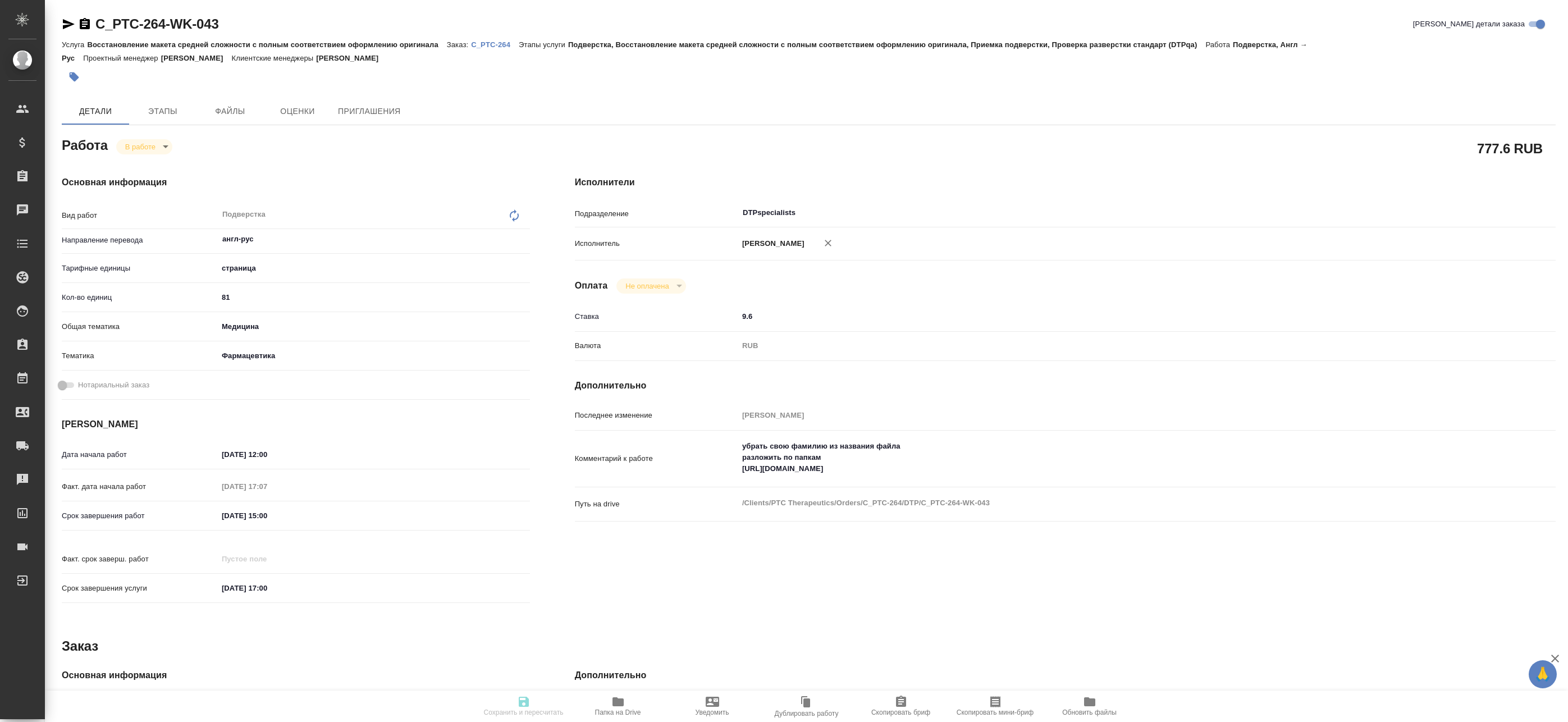
type textarea "x"
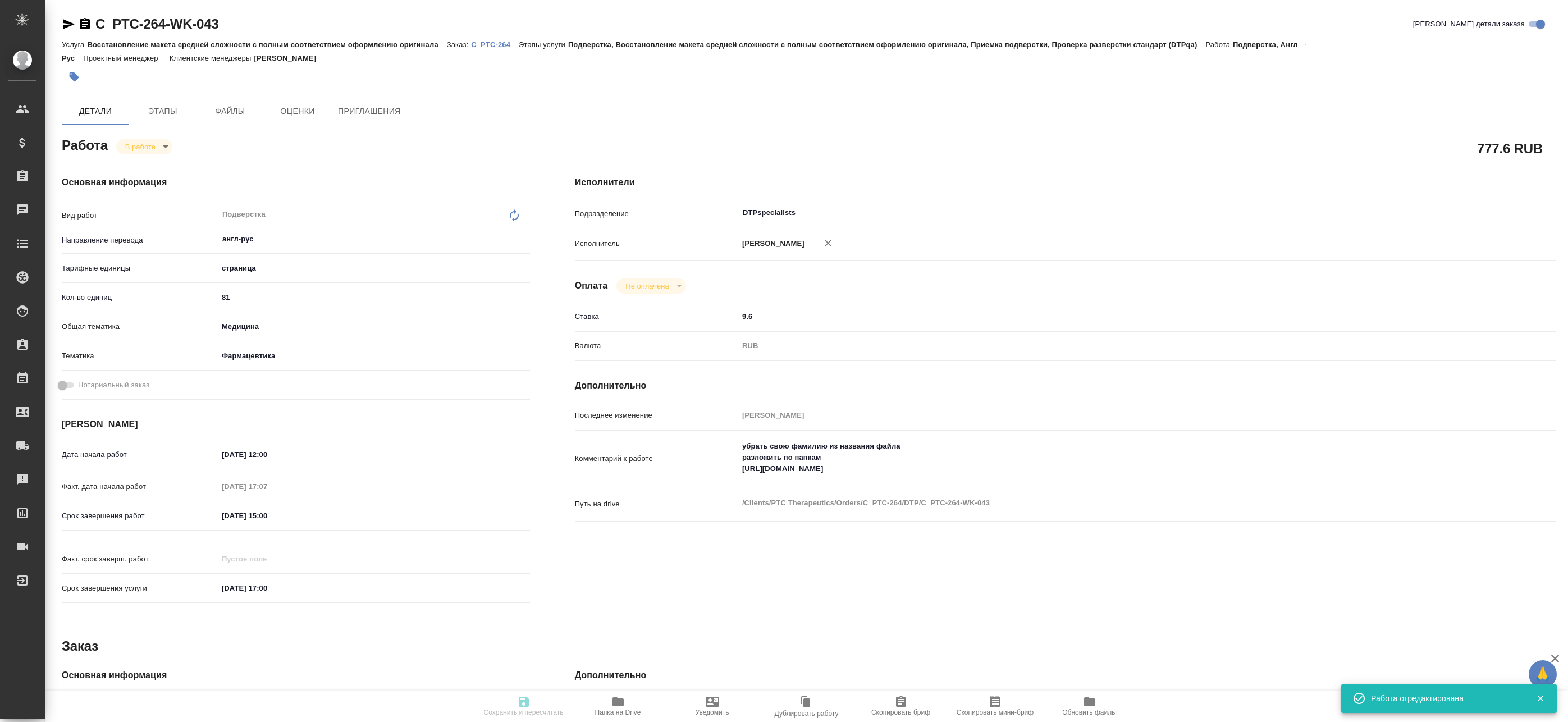
type textarea "x"
type input "inProgress"
type textarea "Подверстка"
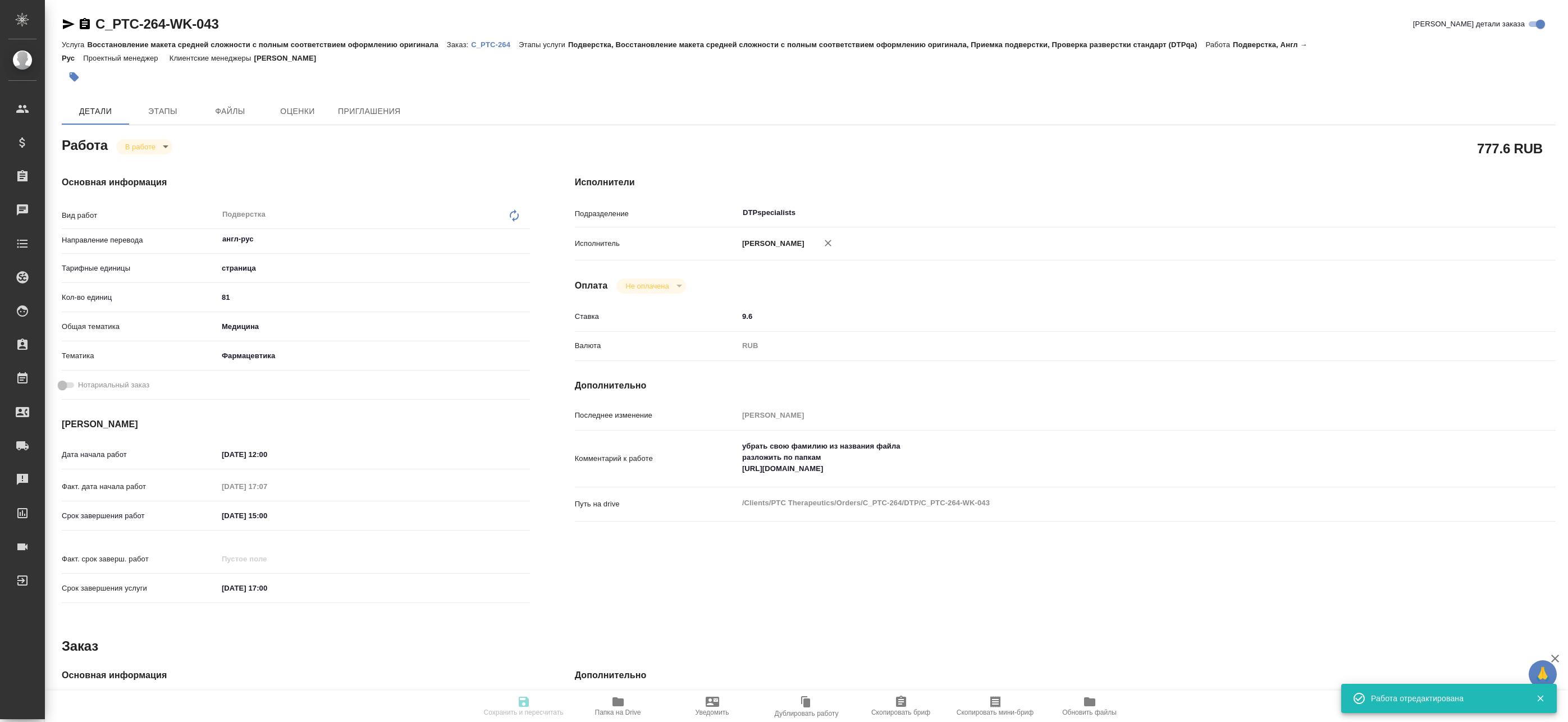
type textarea "x"
type input "англ-рус"
type input "5a8b1489cc6b4906c91bfdb2"
type input "81"
type input "med"
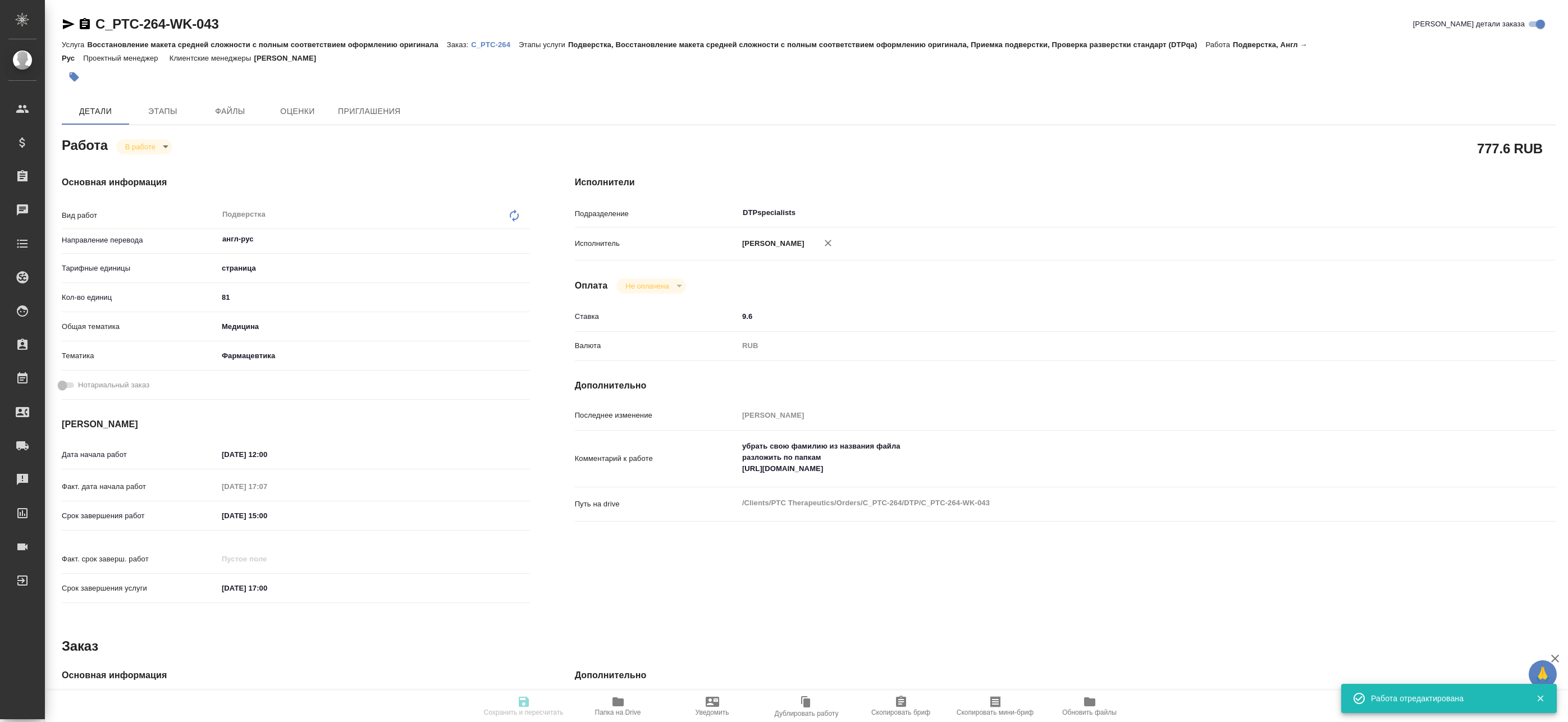
type input "6149832f2b7be24903fd7a82"
type input "07.10.2025 12:00"
type input "07.10.2025 17:07"
type input "10.10.2025 15:00"
type input "10.10.2025 17:00"
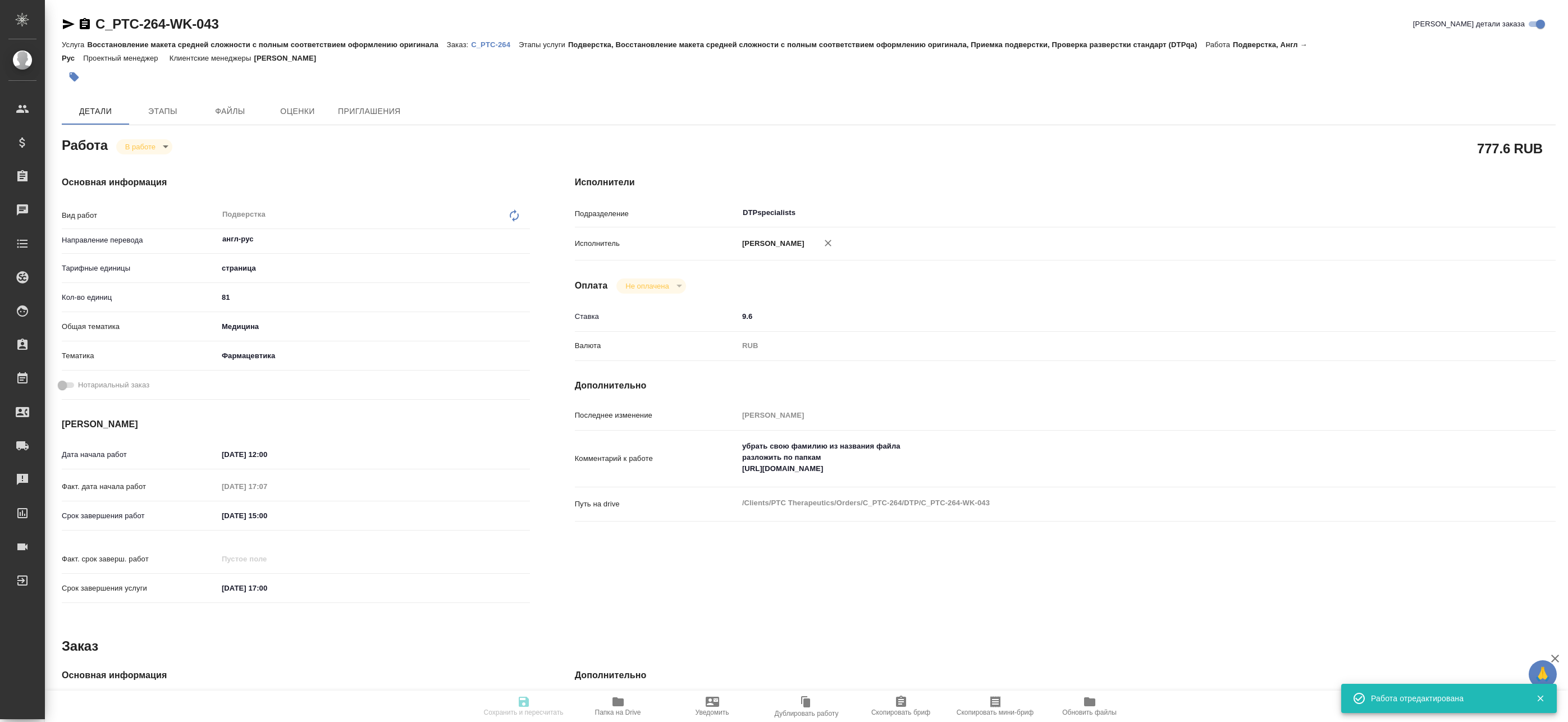
type input "DTPspecialists"
type input "notPayed"
type input "9.6"
type input "RUB"
type input "Баданян Артак"
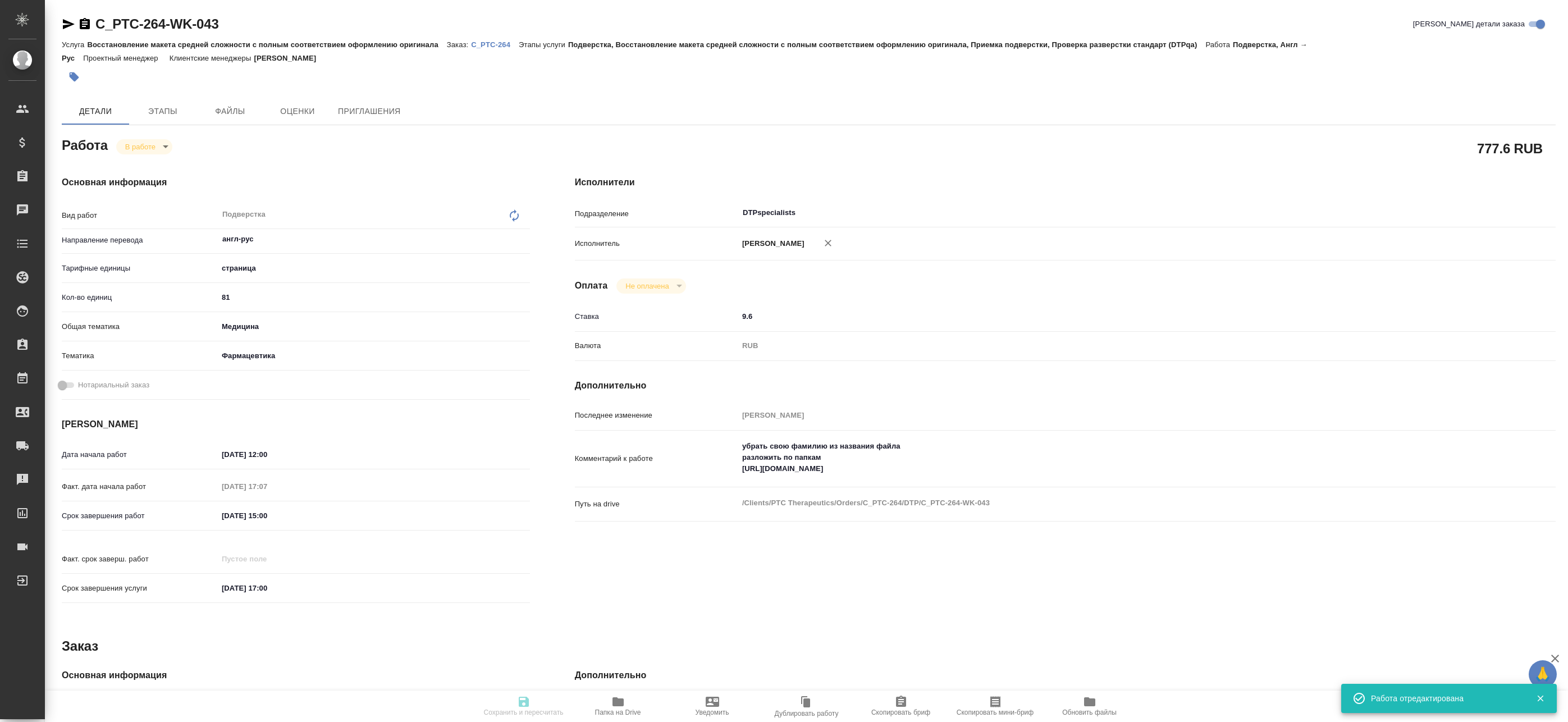
type textarea "убрать свою фамилию из названия файла разложить по папкам https://drive.awatera…"
type textarea "x"
type textarea "/Clients/PTC Therapeutics/Orders/C_PTC-264/DTP/C_PTC-264-WK-043"
type textarea "x"
type input "C_PTC-264"
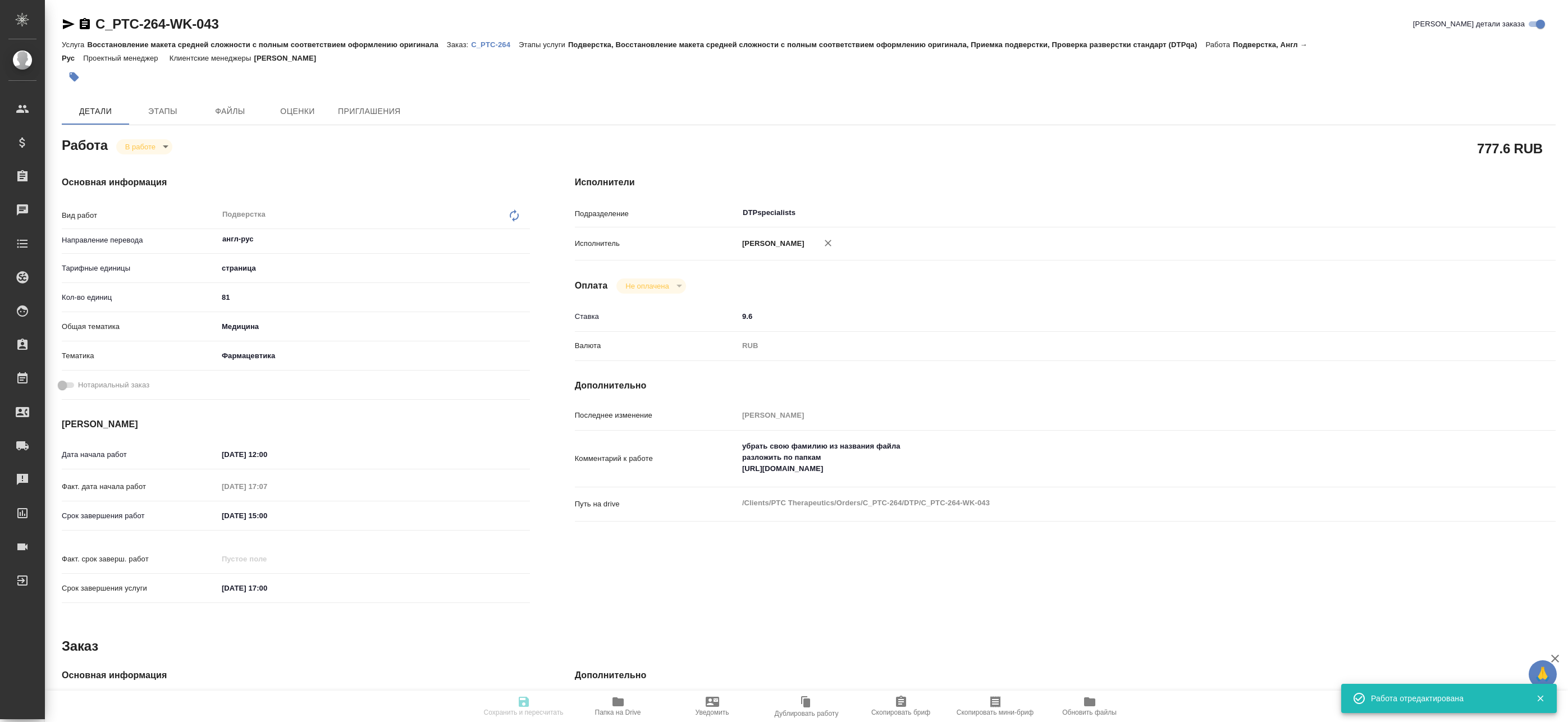
type input "Восстановление макета средней сложности с полным соответствием оформлению ориги…"
type input "Подверстка, Восстановление макета средней сложности с полным соответствием офор…"
type input "[PERSON_NAME]"
type input "/Clients/PTC Therapeutics/Orders/C_PTC-264"
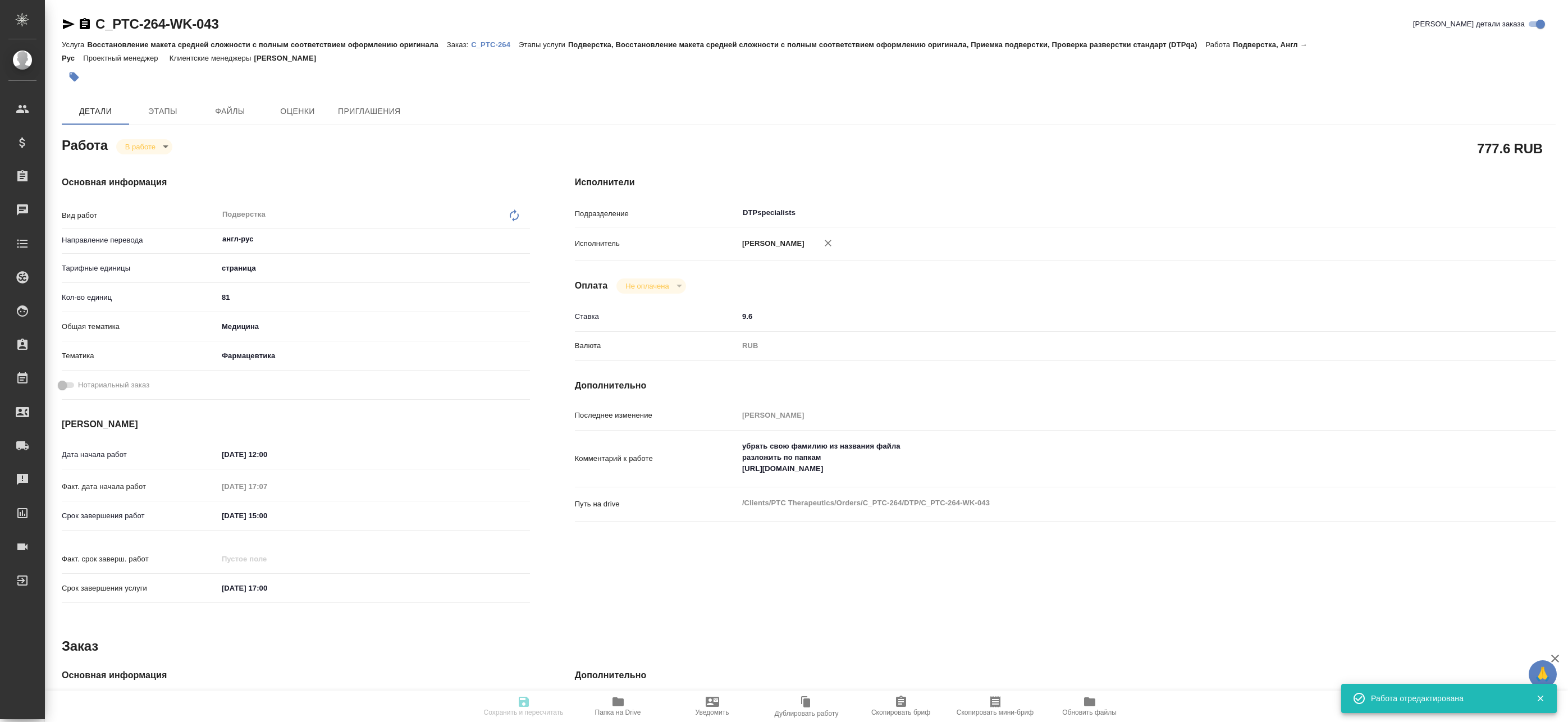
type textarea "x"
type textarea "список литературы не переводим по возможности поэтапная сдача - по мере готовно…"
type textarea "x"
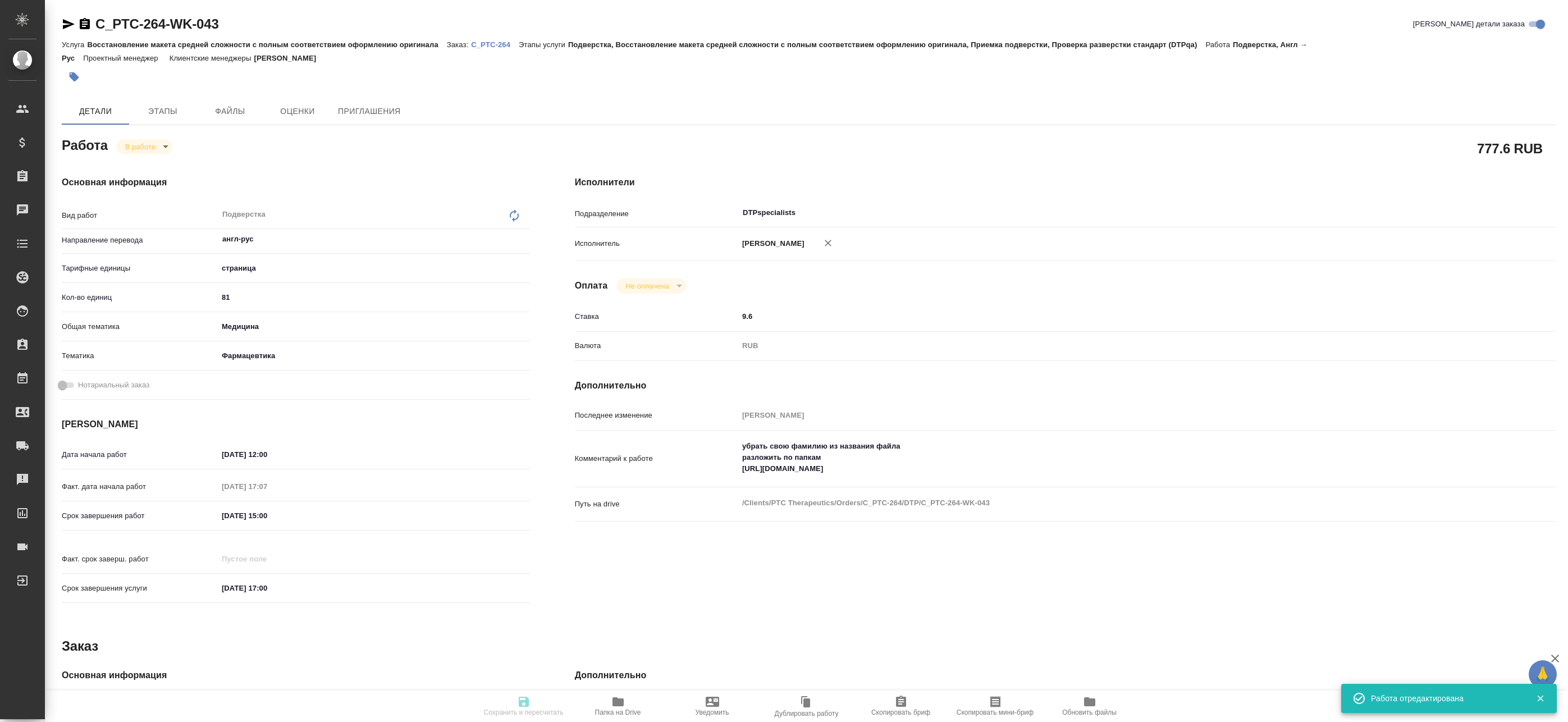
type textarea "x"
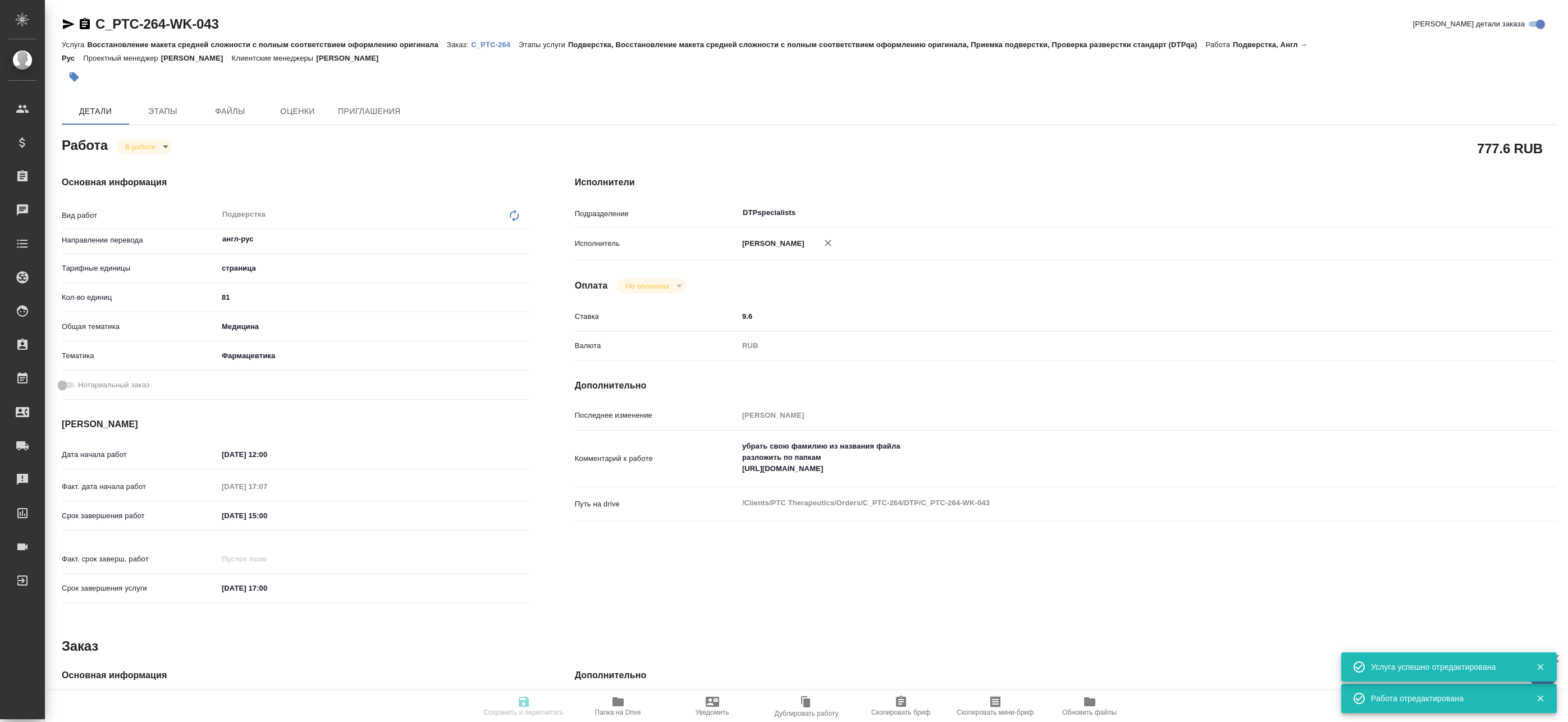
type textarea "x"
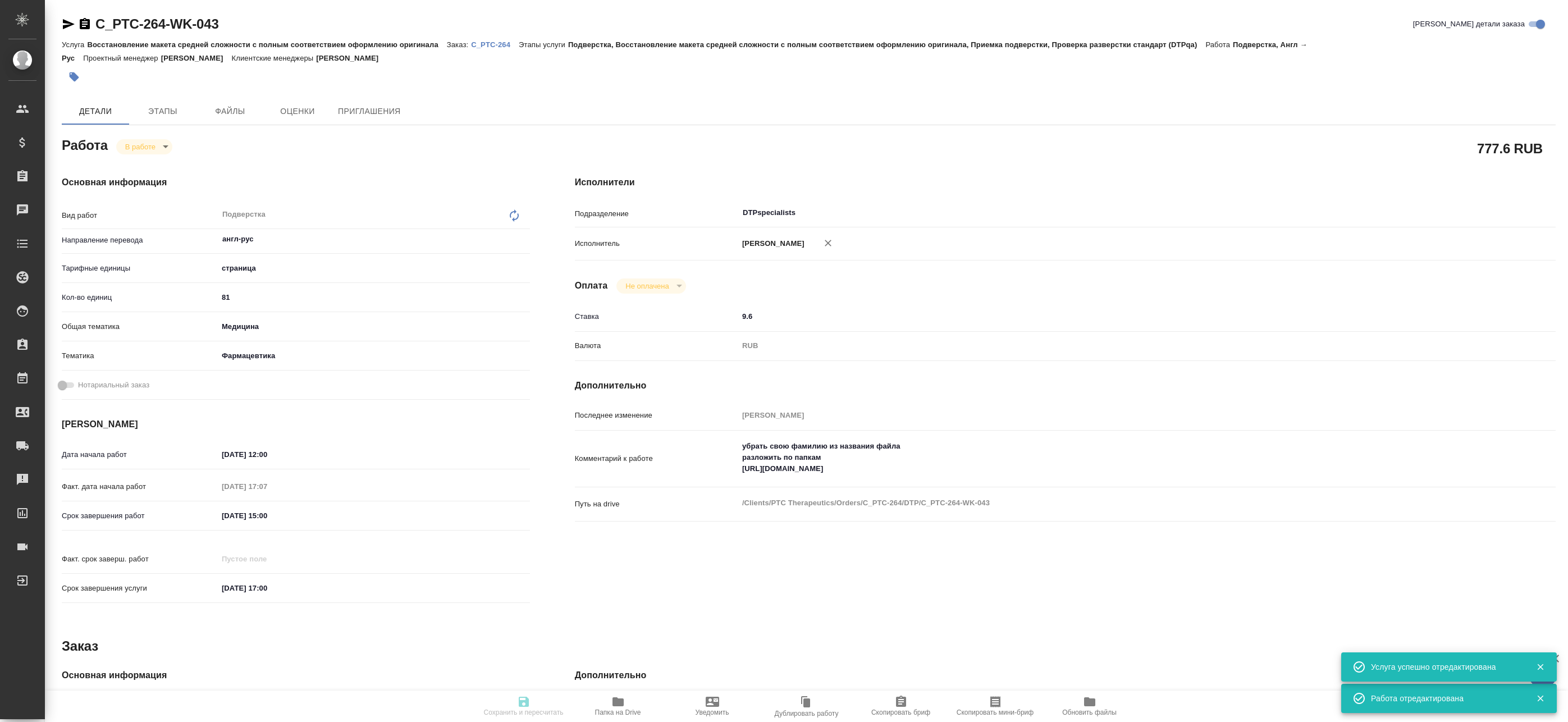
type textarea "x"
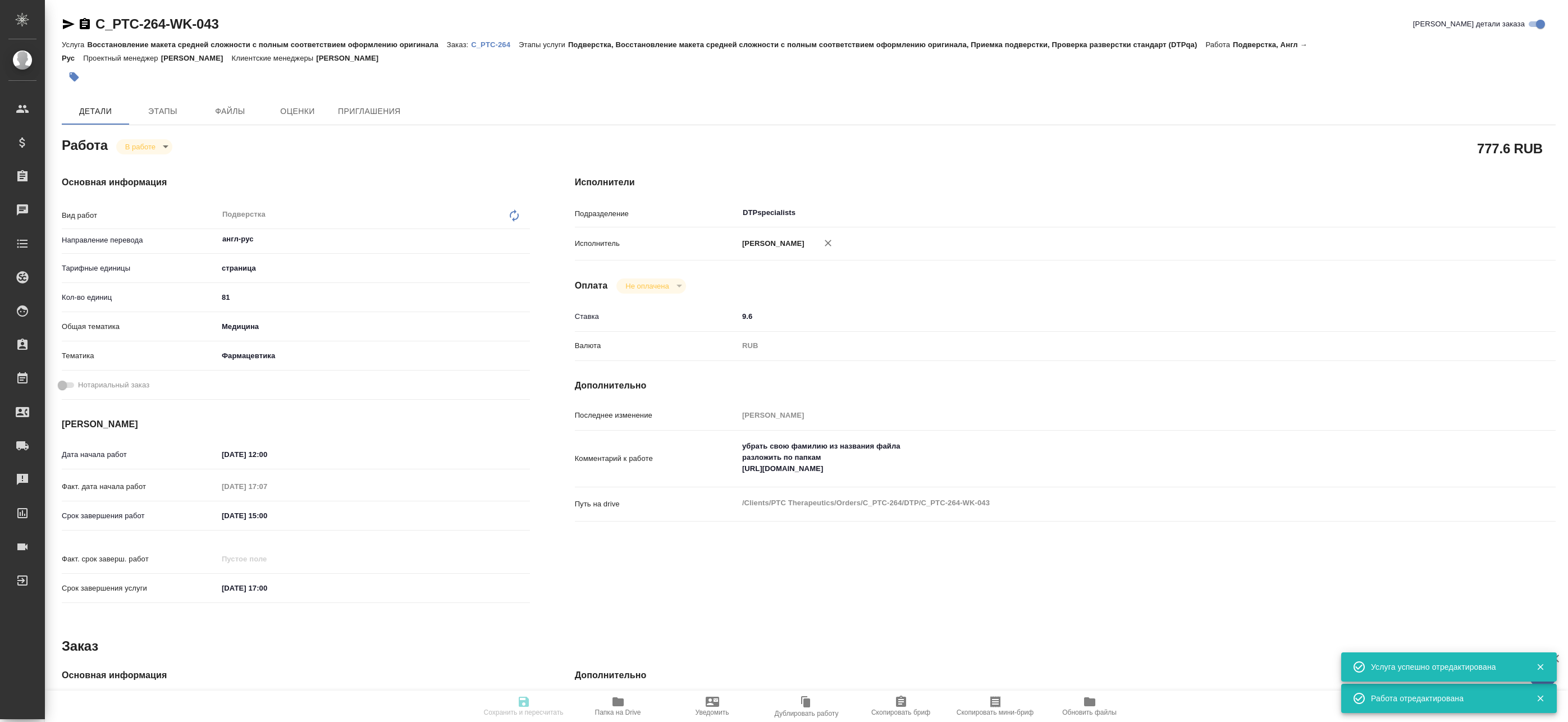
type textarea "x"
type input "inProgress"
type textarea "Подверстка"
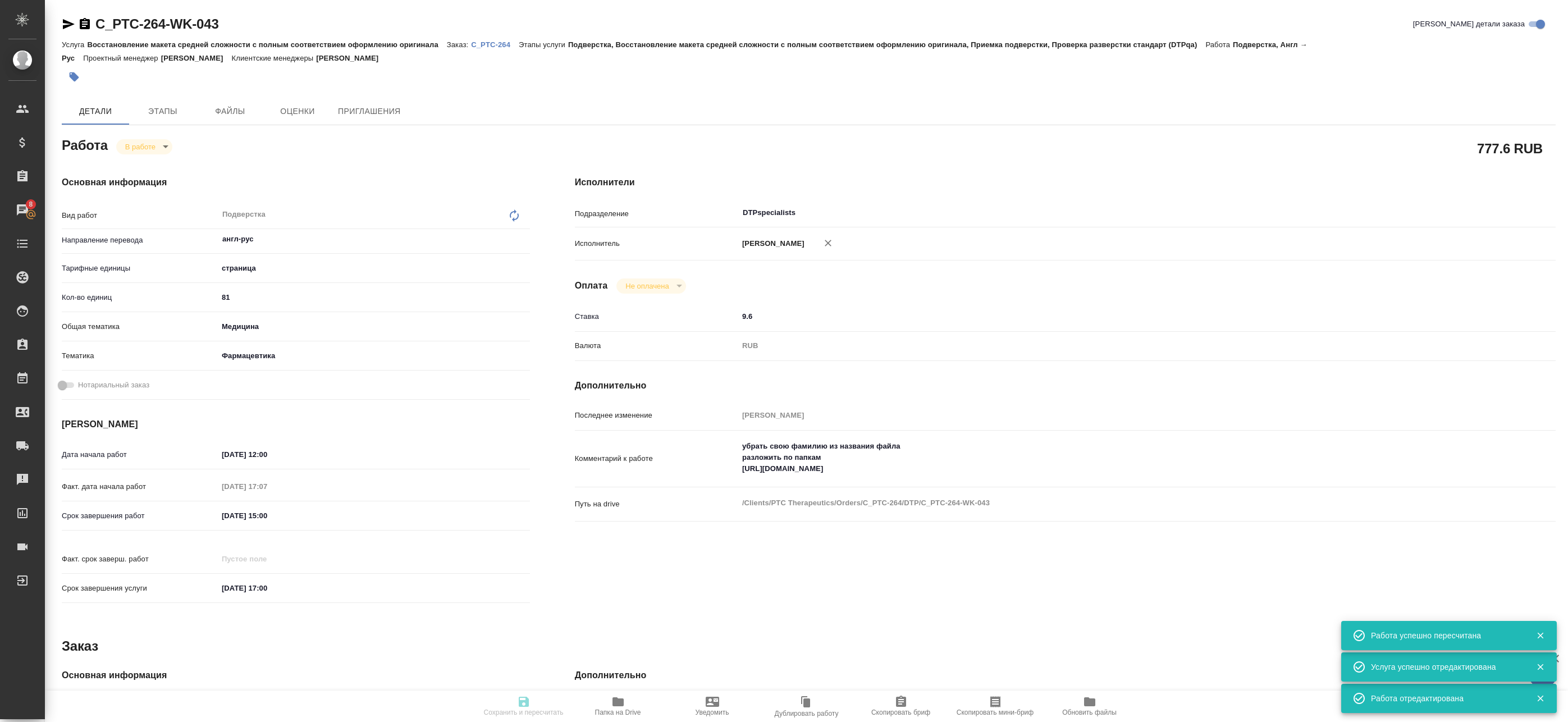
type textarea "x"
type input "англ-рус"
type input "5a8b1489cc6b4906c91bfdb2"
type input "81"
type input "med"
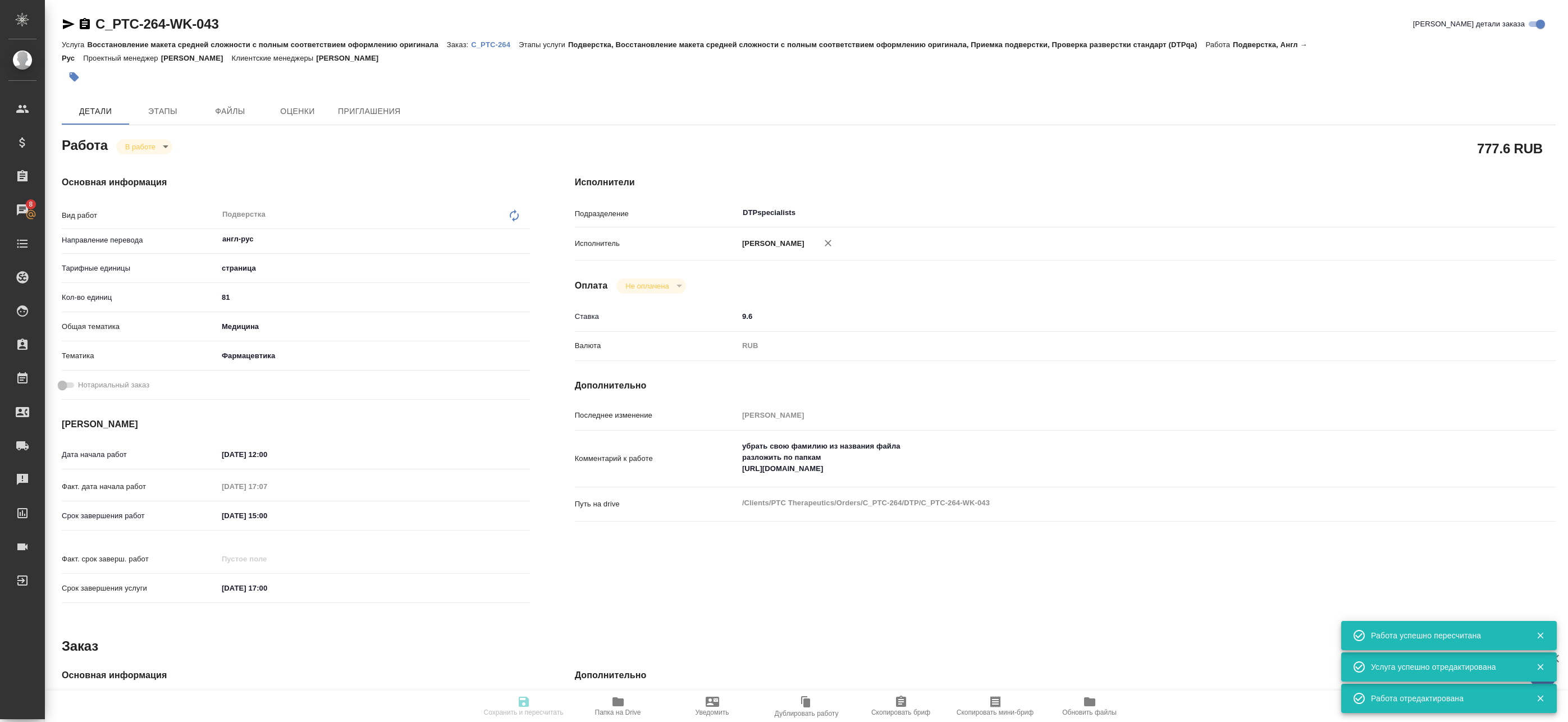
type input "6149832f2b7be24903fd7a82"
type input "07.10.2025 12:00"
type input "07.10.2025 17:07"
type input "10.10.2025 15:00"
type input "10.10.2025 17:00"
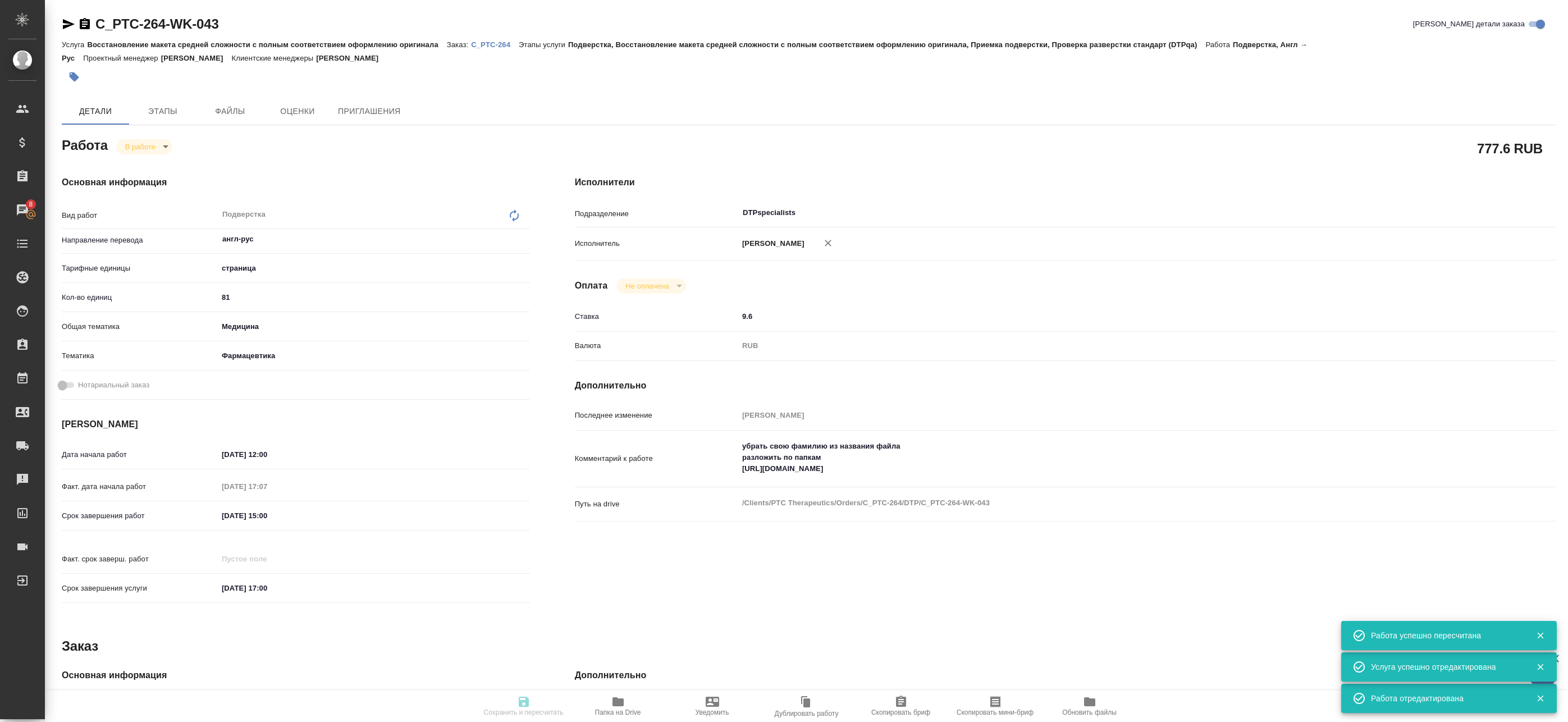
type input "DTPspecialists"
type input "notPayed"
type input "9.6"
type input "RUB"
type input "Баданян Артак"
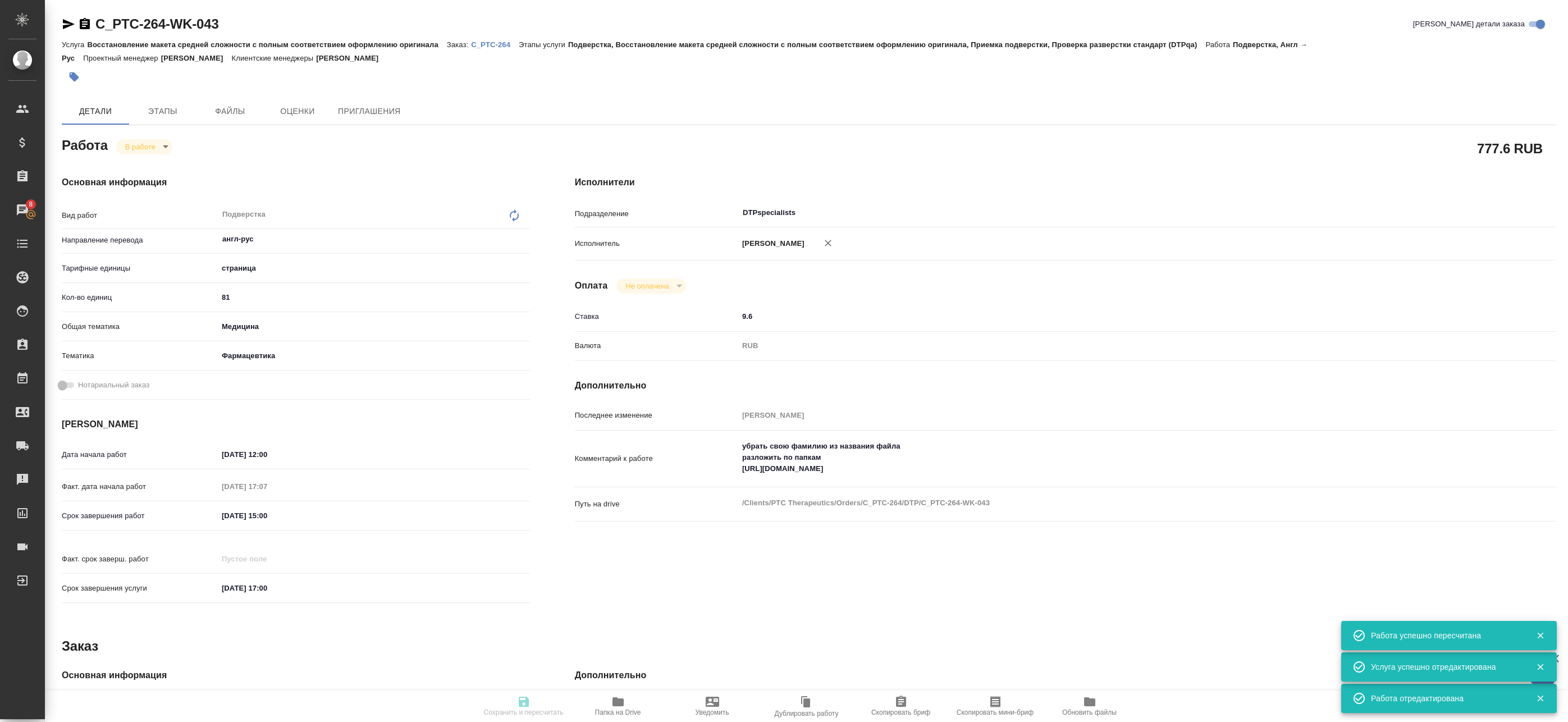
type textarea "убрать свою фамилию из названия файла разложить по папкам https://drive.awatera…"
type textarea "x"
type textarea "/Clients/PTC Therapeutics/Orders/C_PTC-264/DTP/C_PTC-264-WK-043"
type textarea "x"
type input "C_PTC-264"
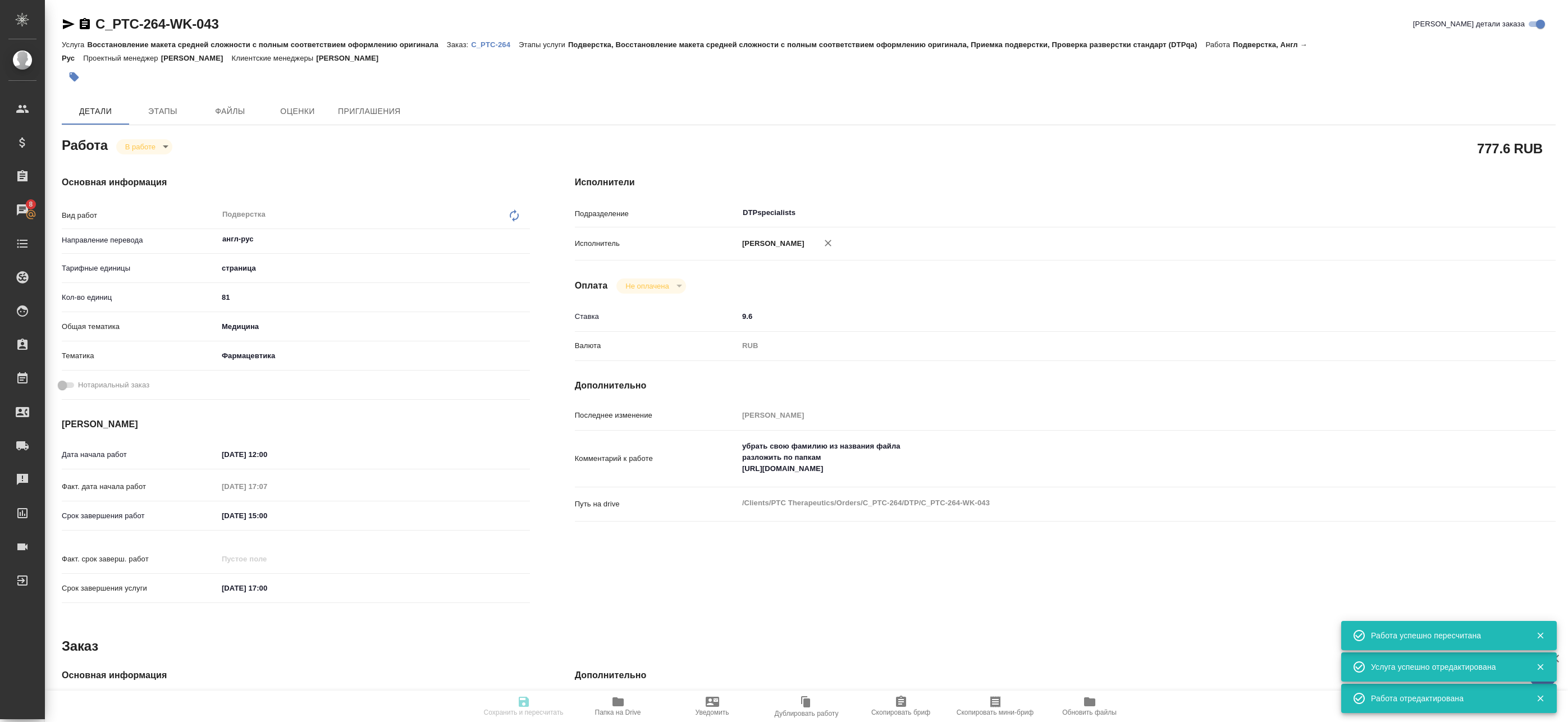
type input "Восстановление макета средней сложности с полным соответствием оформлению ориги…"
type input "Подверстка, Восстановление макета средней сложности с полным соответствием офор…"
type input "Лямина Надежда"
type input "Оксютович Ирина"
type input "/Clients/PTC Therapeutics/Orders/C_PTC-264"
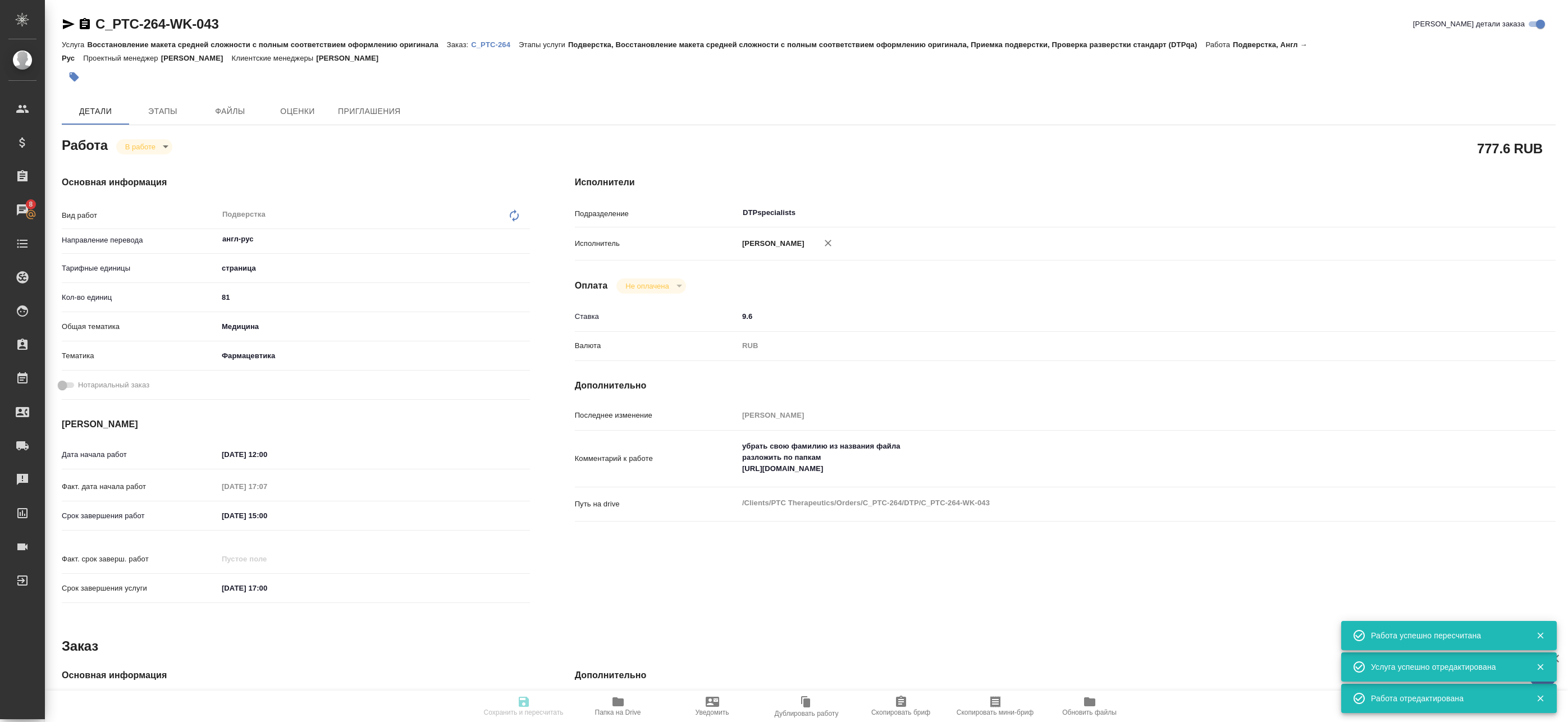
type textarea "x"
type textarea "список литературы не переводим по возможности поэтапная сдача - по мере готовно…"
type textarea "x"
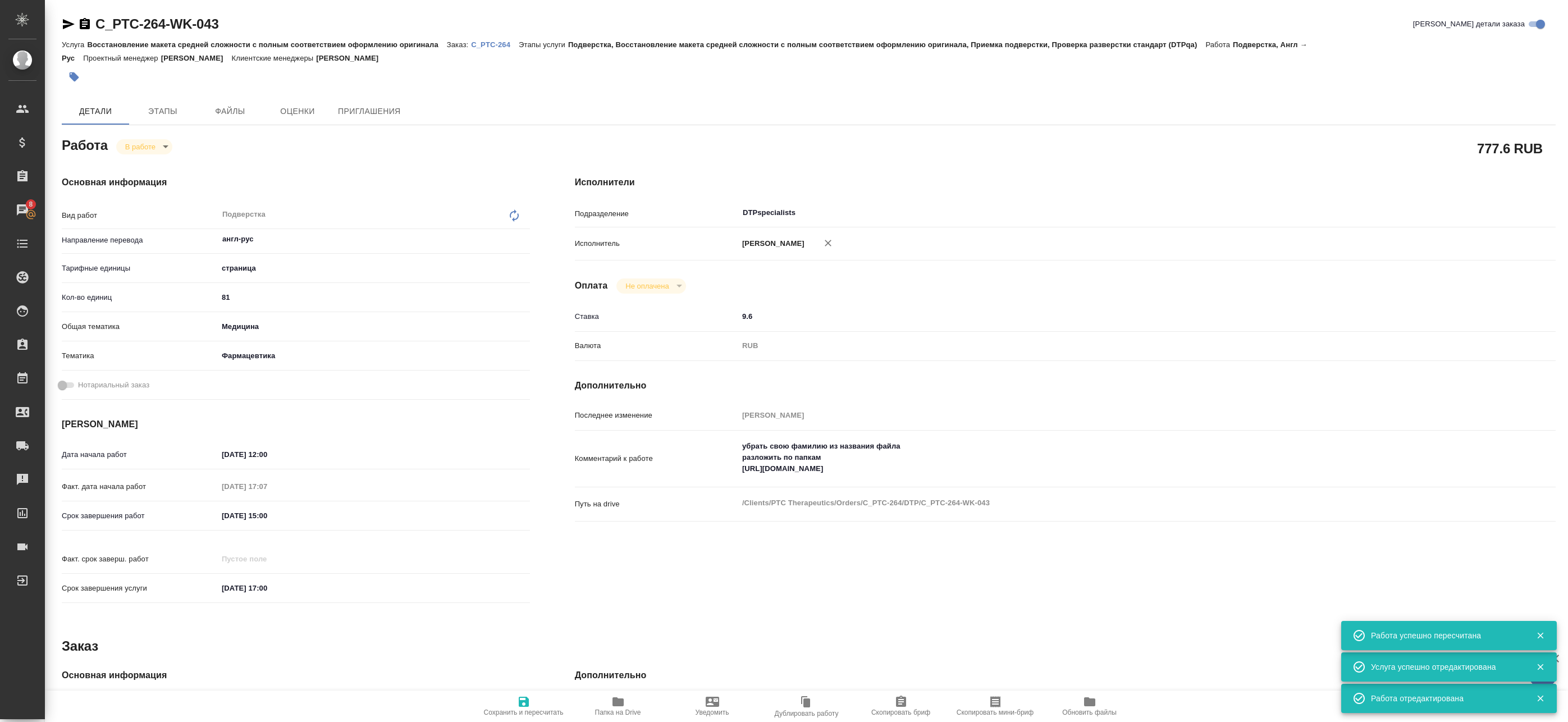
type textarea "x"
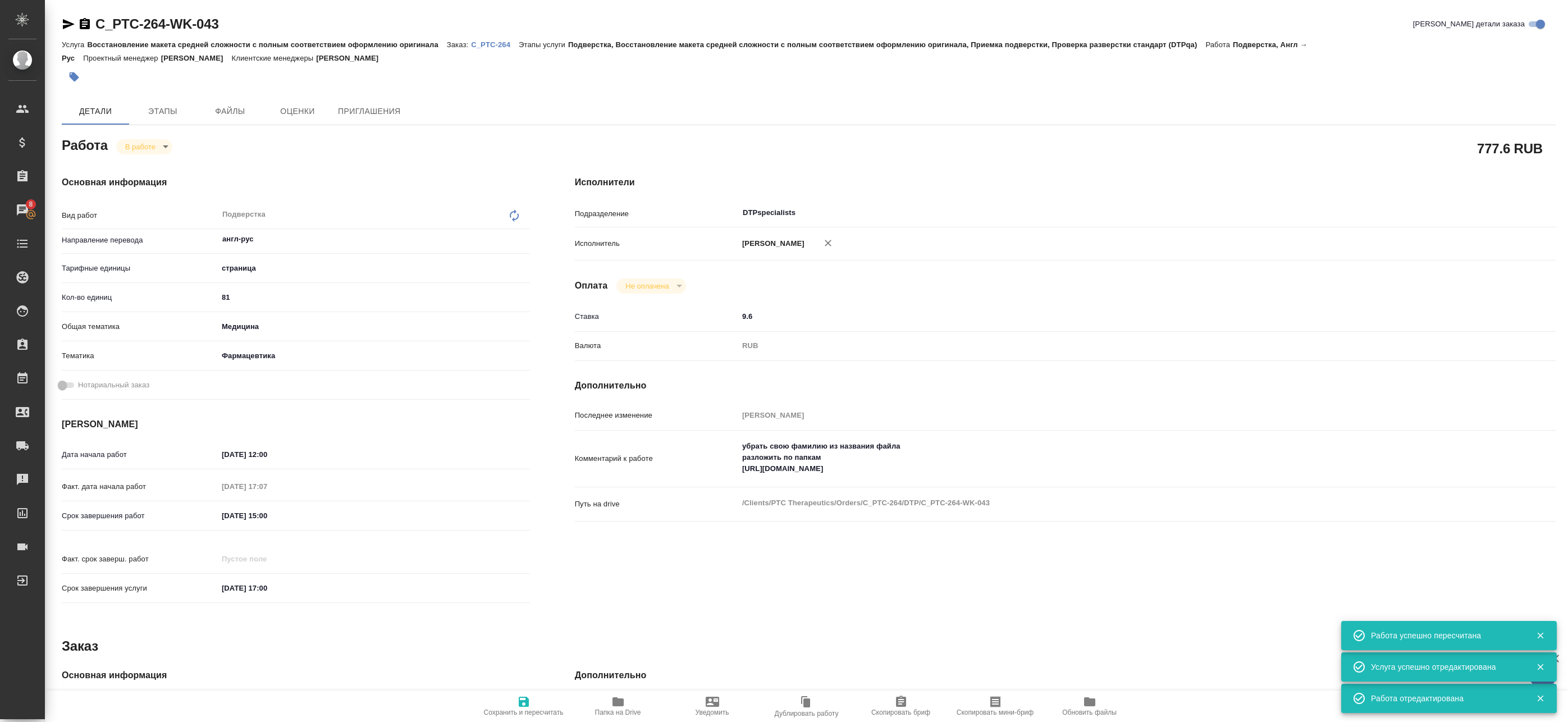
type textarea "x"
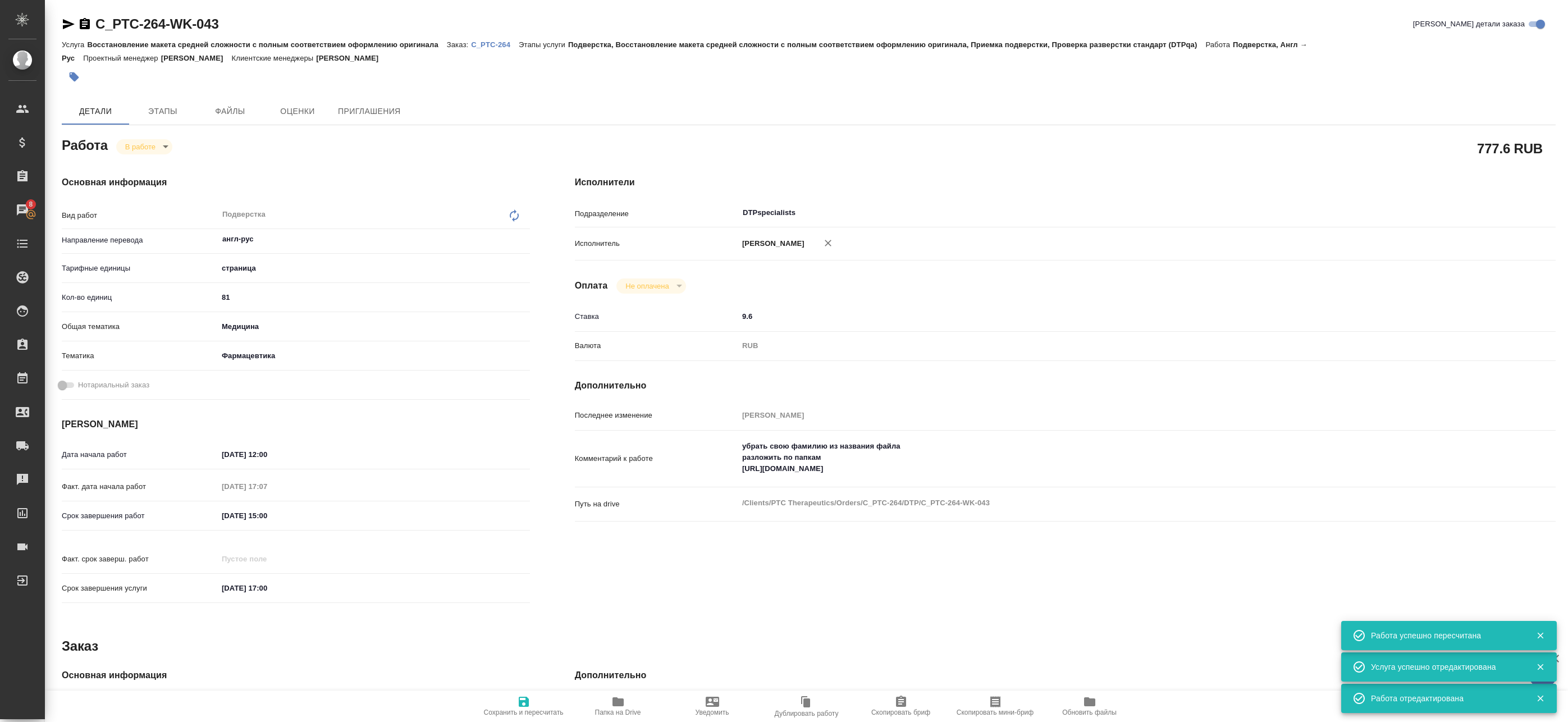
type textarea "x"
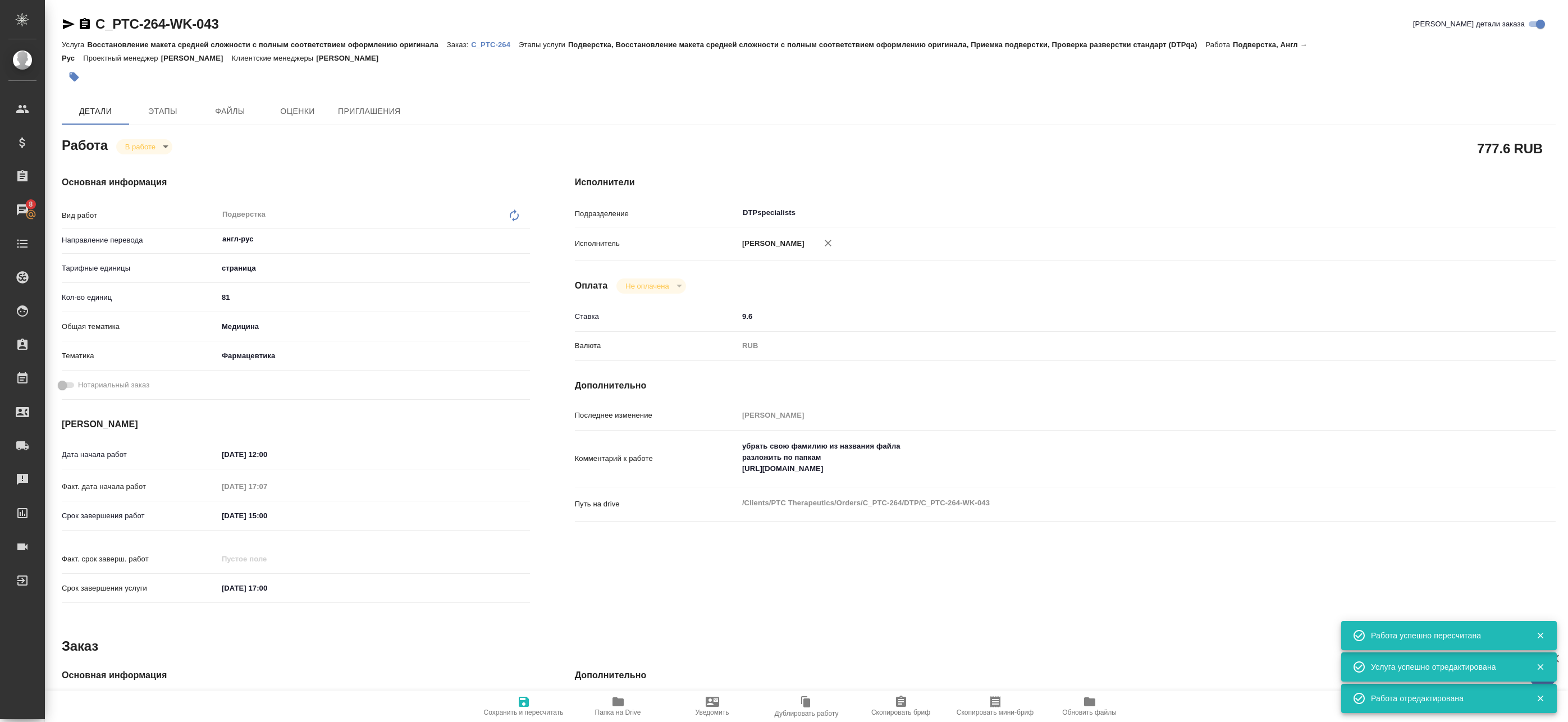
type textarea "x"
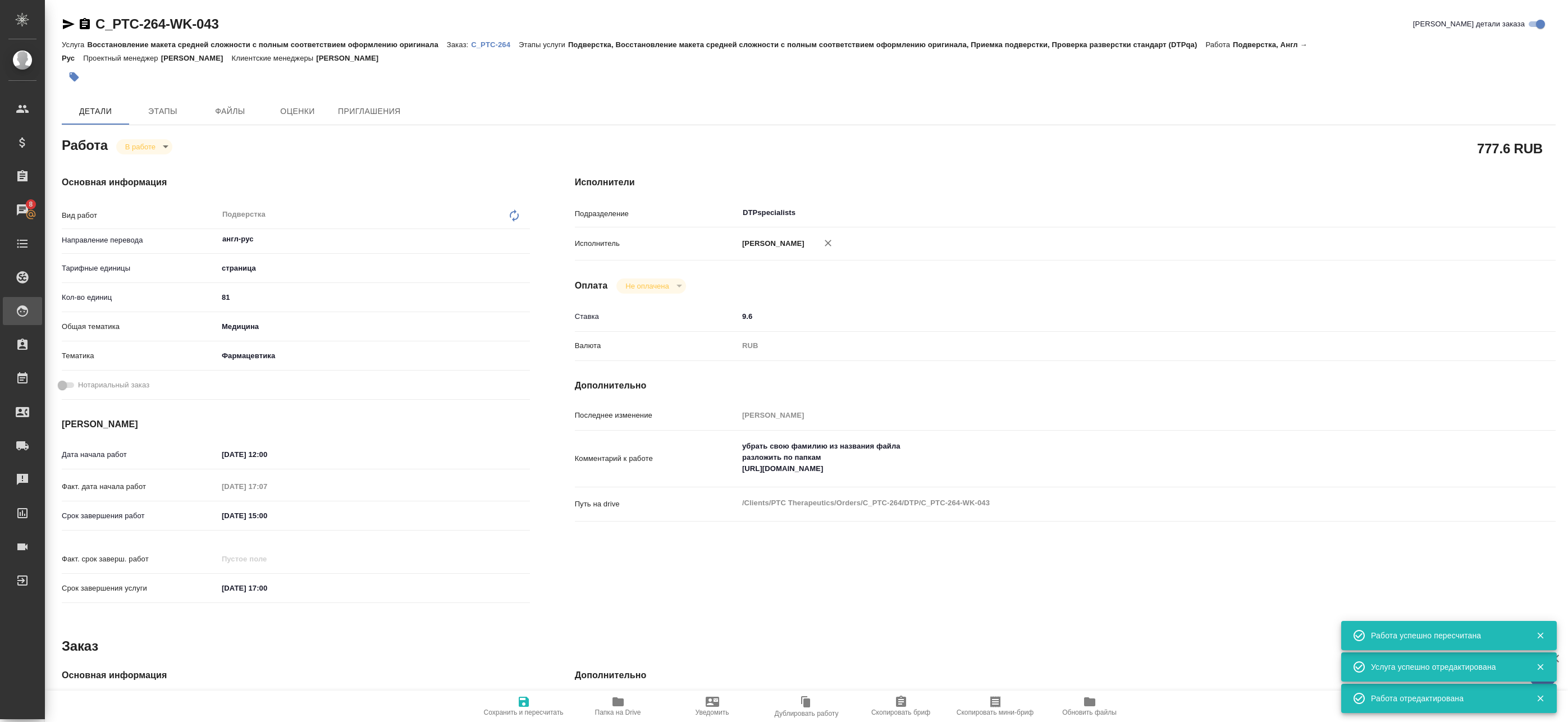
type textarea "x"
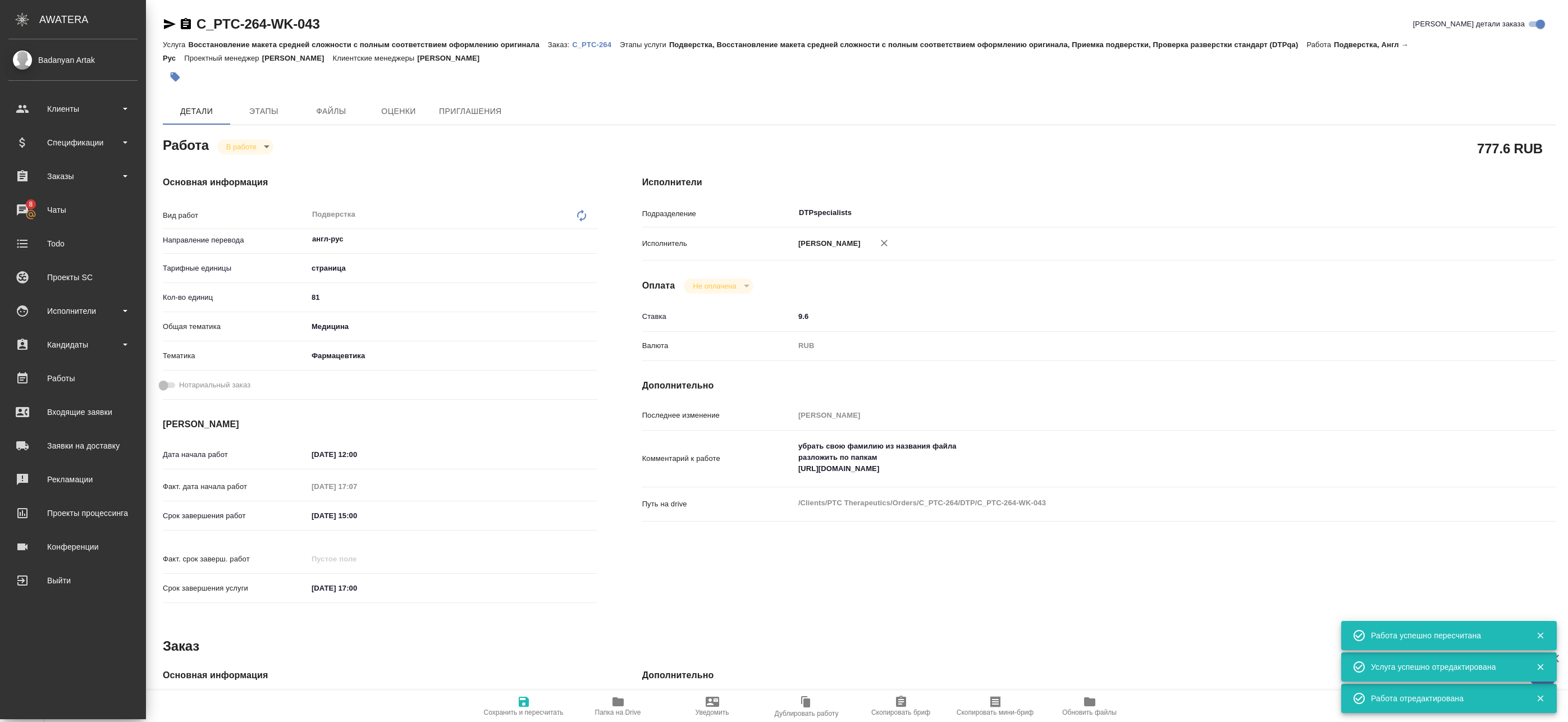
type textarea "x"
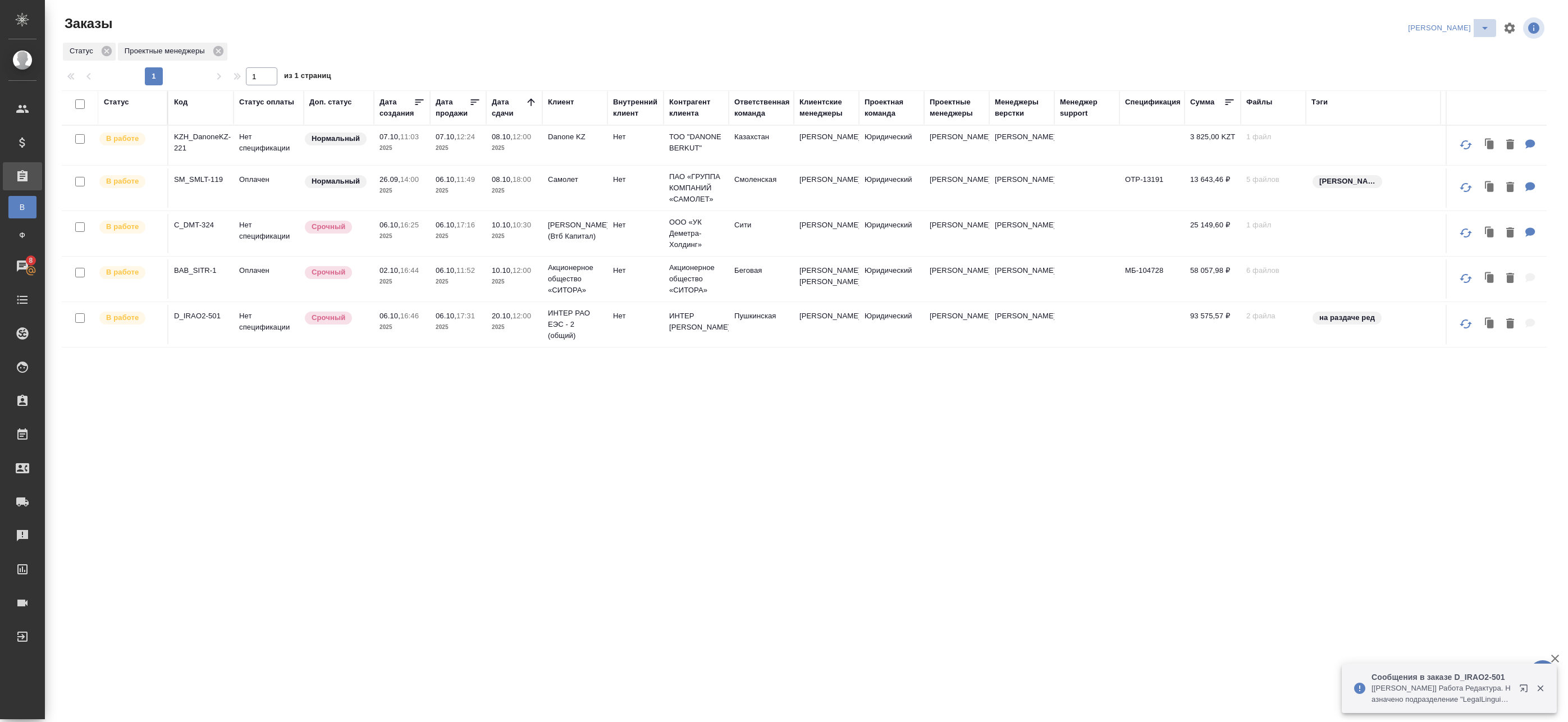
click at [1479, 26] on icon "split button" at bounding box center [1485, 28] width 13 height 13
click at [1461, 49] on li "leagal" at bounding box center [1464, 51] width 49 height 18
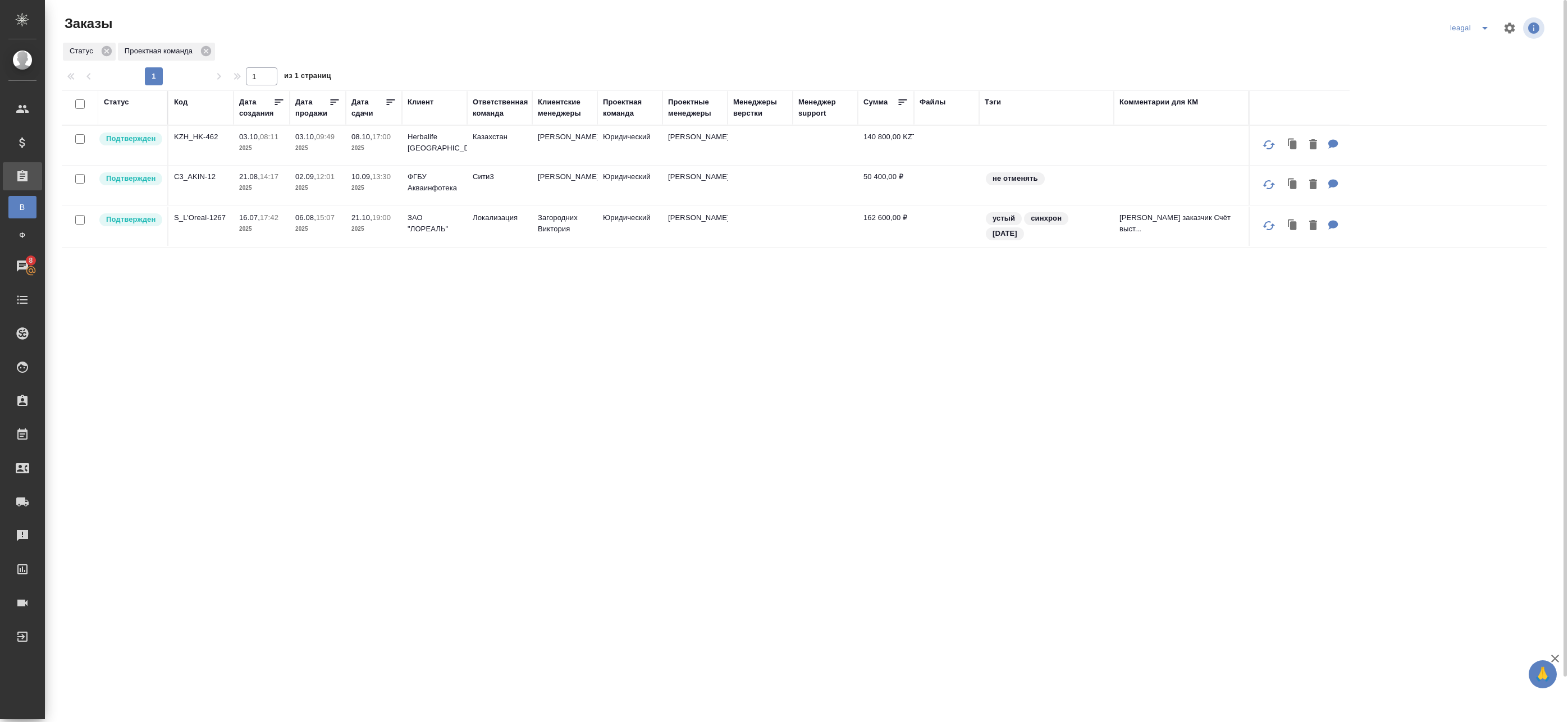
click at [1472, 25] on div "leagal" at bounding box center [1472, 28] width 49 height 18
drag, startPoint x: 1483, startPoint y: 37, endPoint x: 1484, endPoint y: 30, distance: 7.1
click at [1484, 33] on div "leagal" at bounding box center [1497, 28] width 99 height 27
click at [1484, 30] on icon "split button" at bounding box center [1485, 28] width 13 height 13
click at [1477, 60] on ul "Артак" at bounding box center [1487, 50] width 80 height 27
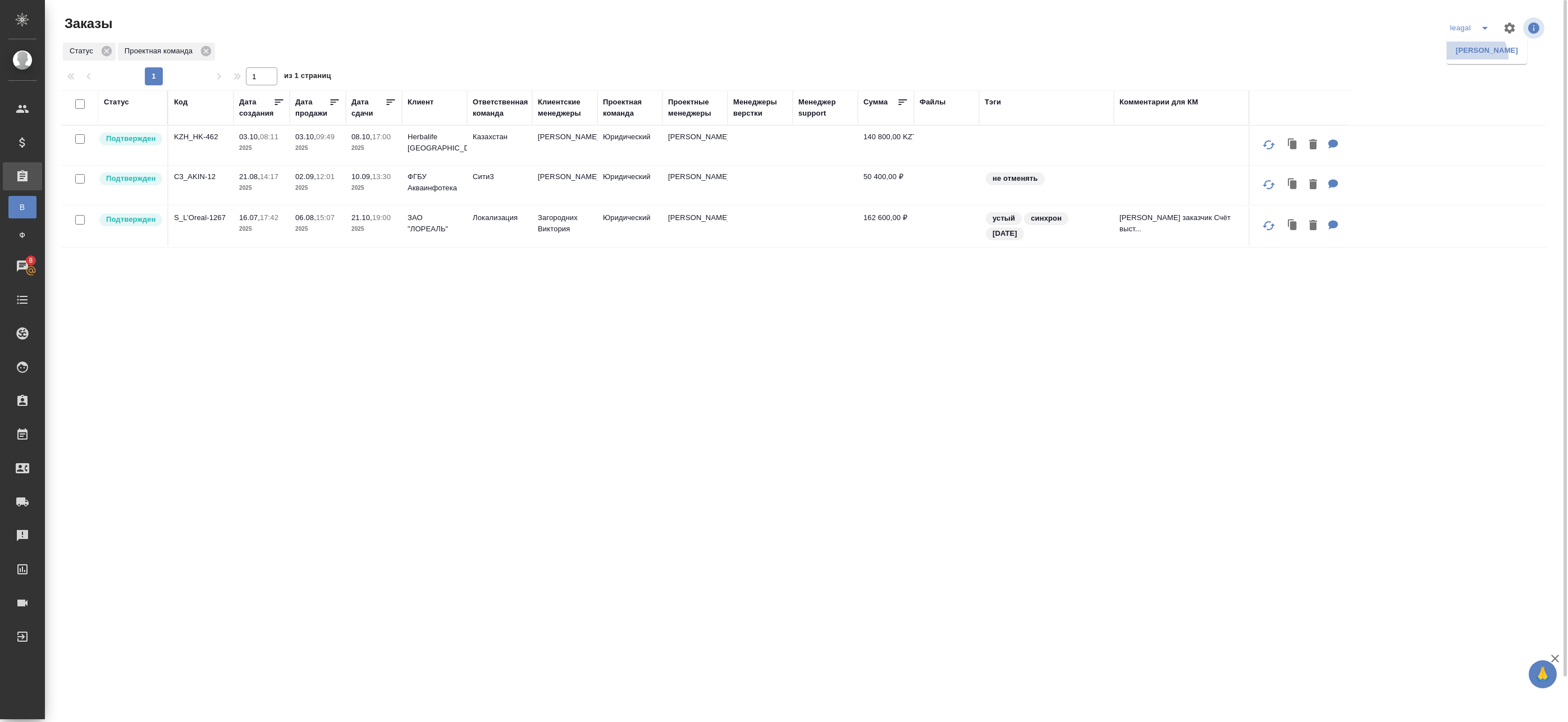
click at [1476, 57] on li "Артак" at bounding box center [1487, 51] width 80 height 18
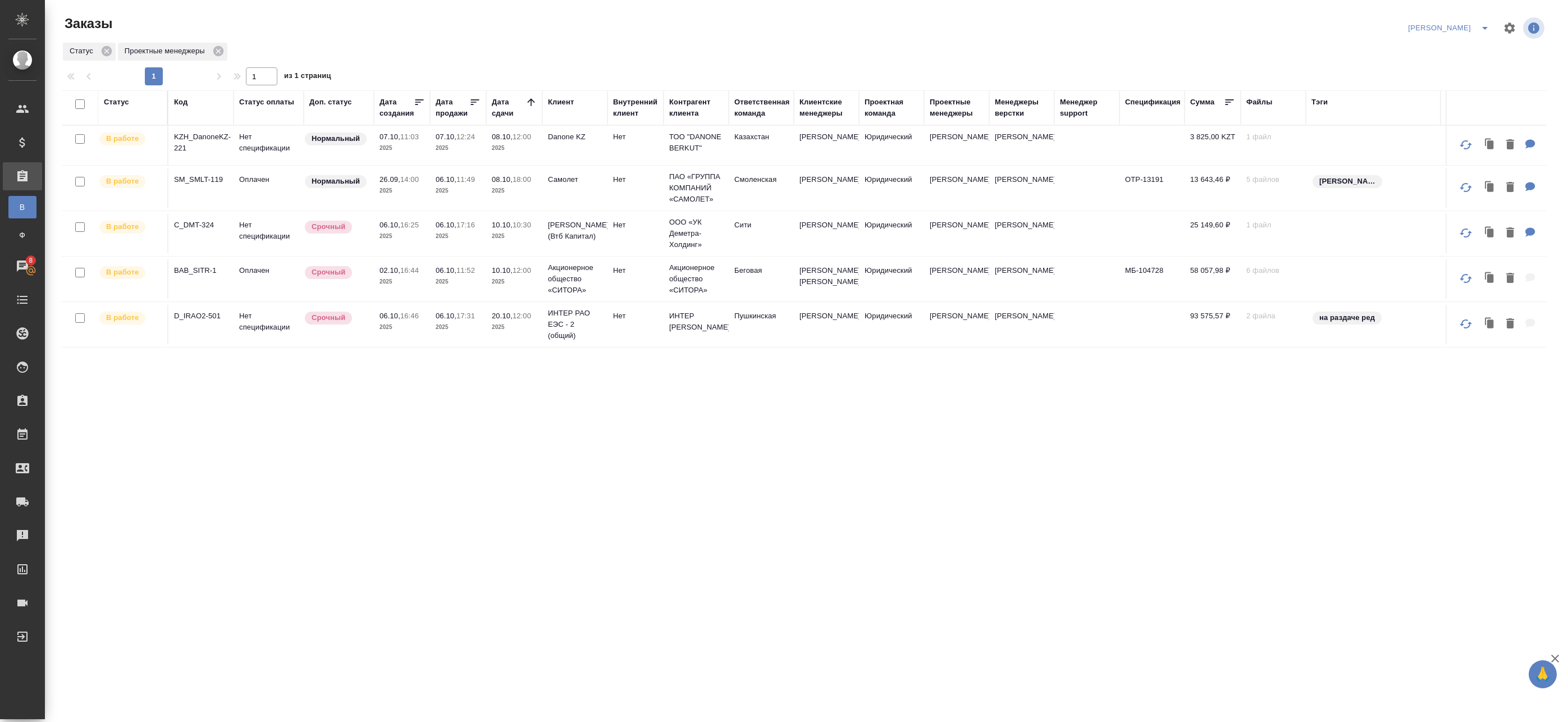
click at [419, 194] on p "2025" at bounding box center [402, 191] width 45 height 11
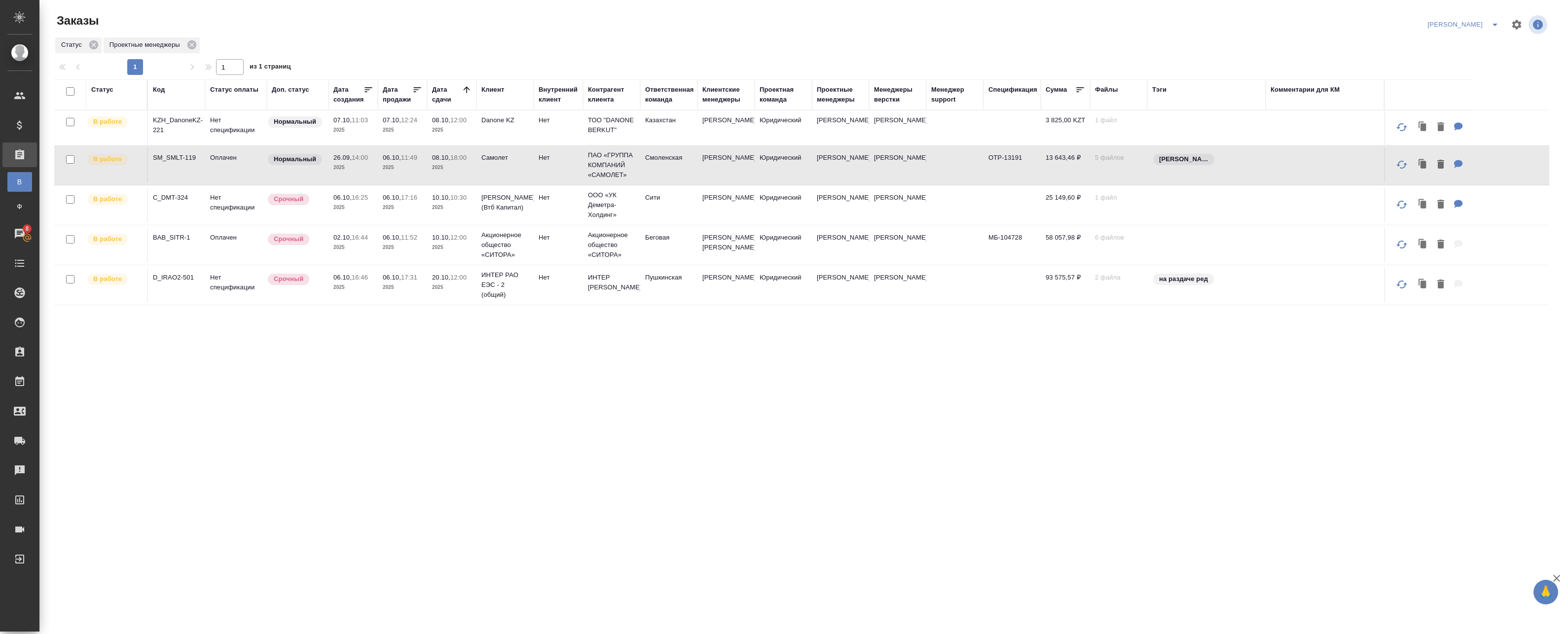
click at [1377, 26] on icon "split button" at bounding box center [1494, 24] width 12 height 12
click at [1377, 44] on li "leagal" at bounding box center [1476, 44] width 43 height 16
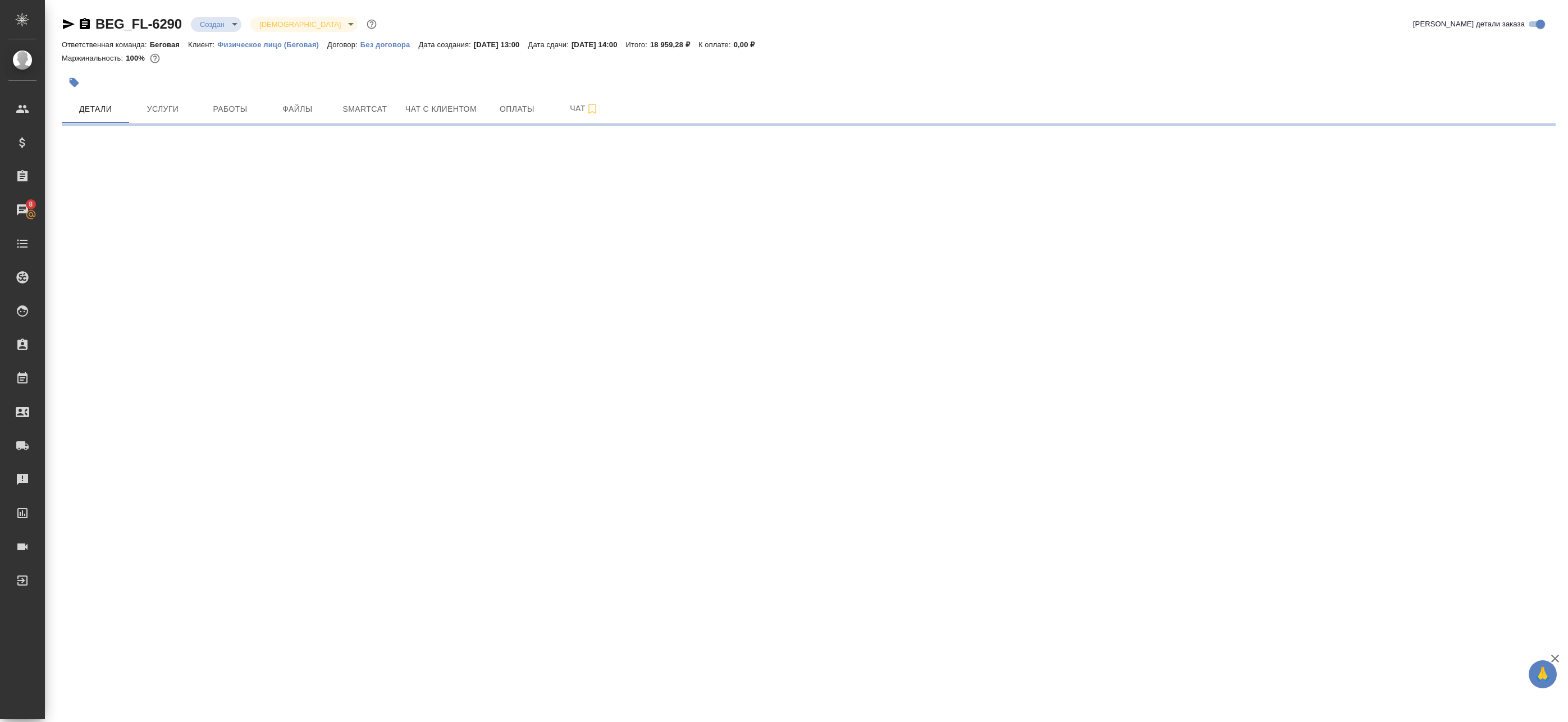
select select "RU"
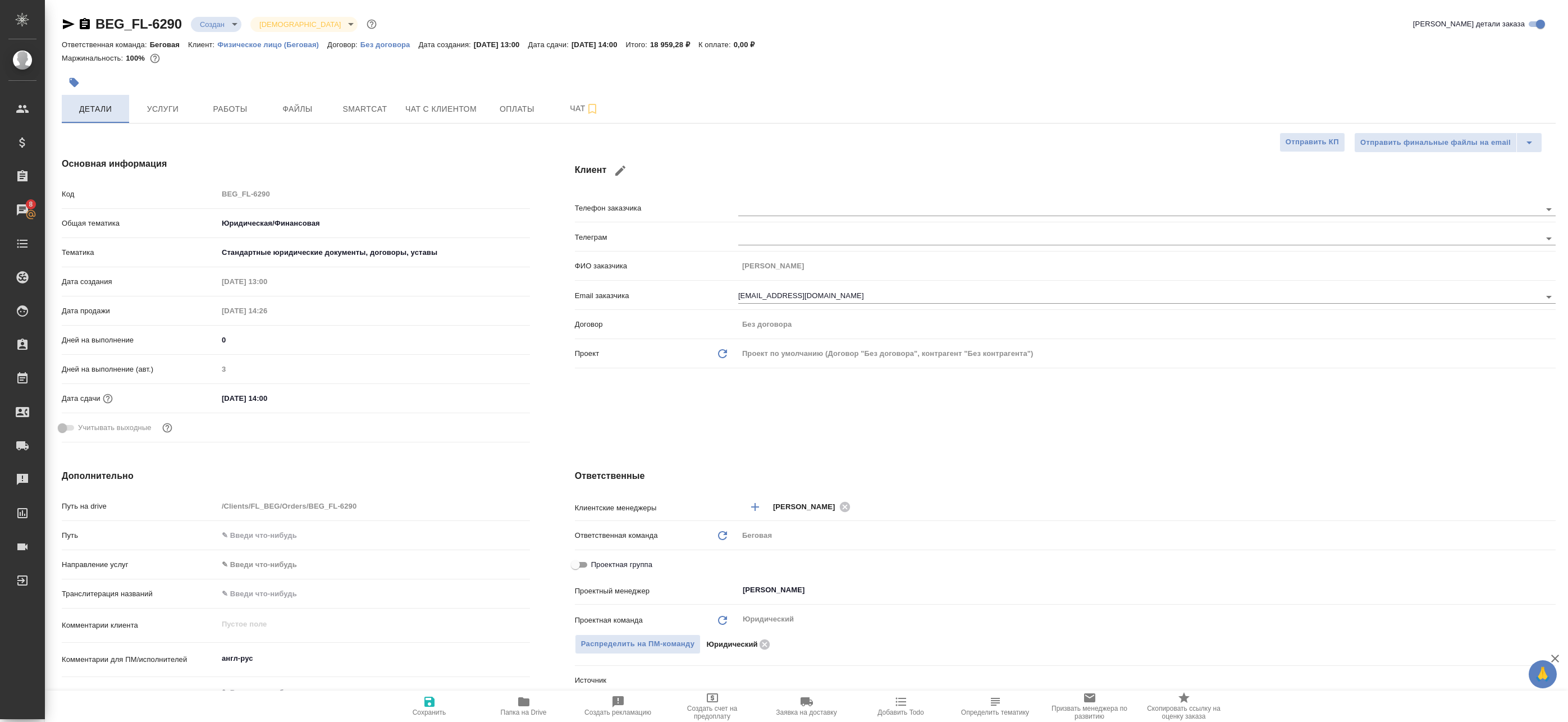
type textarea "x"
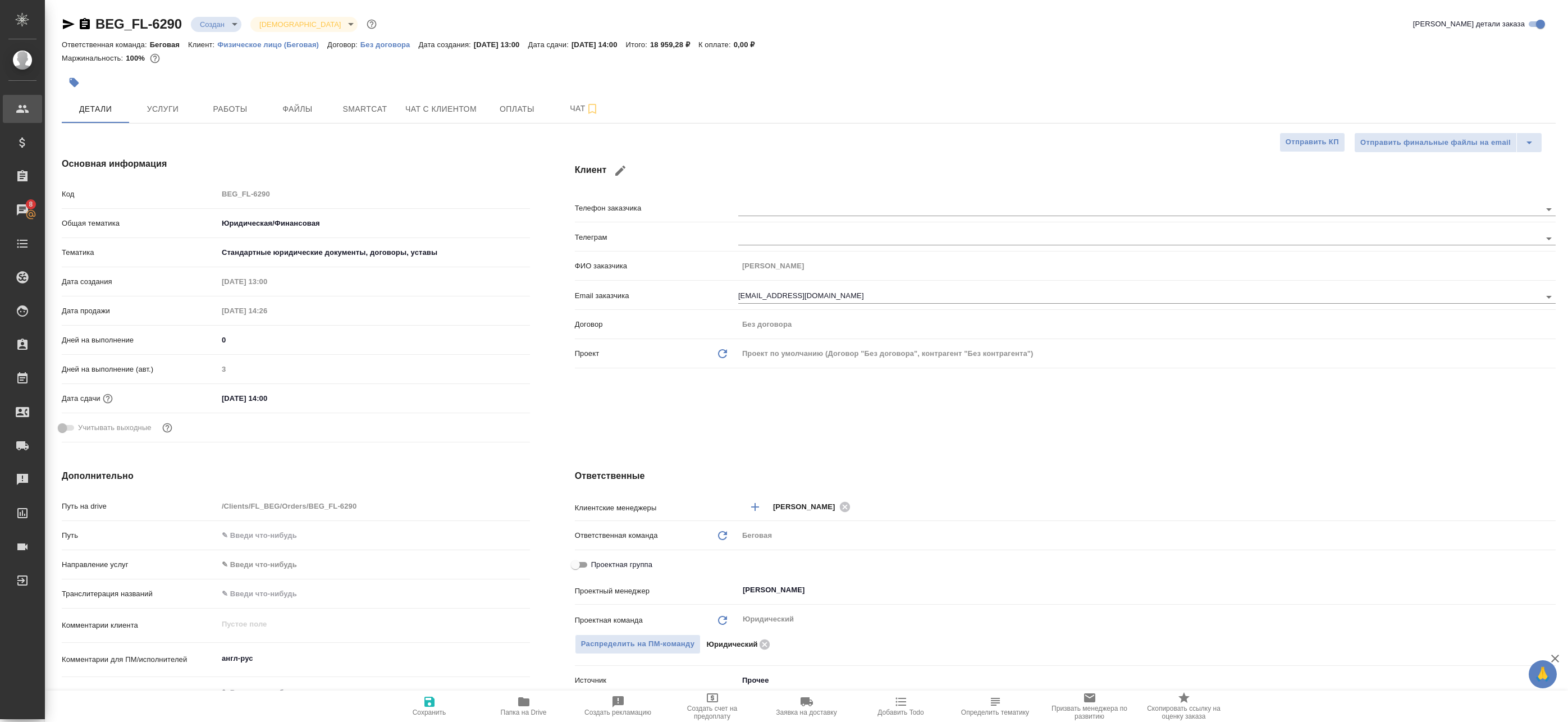
type textarea "x"
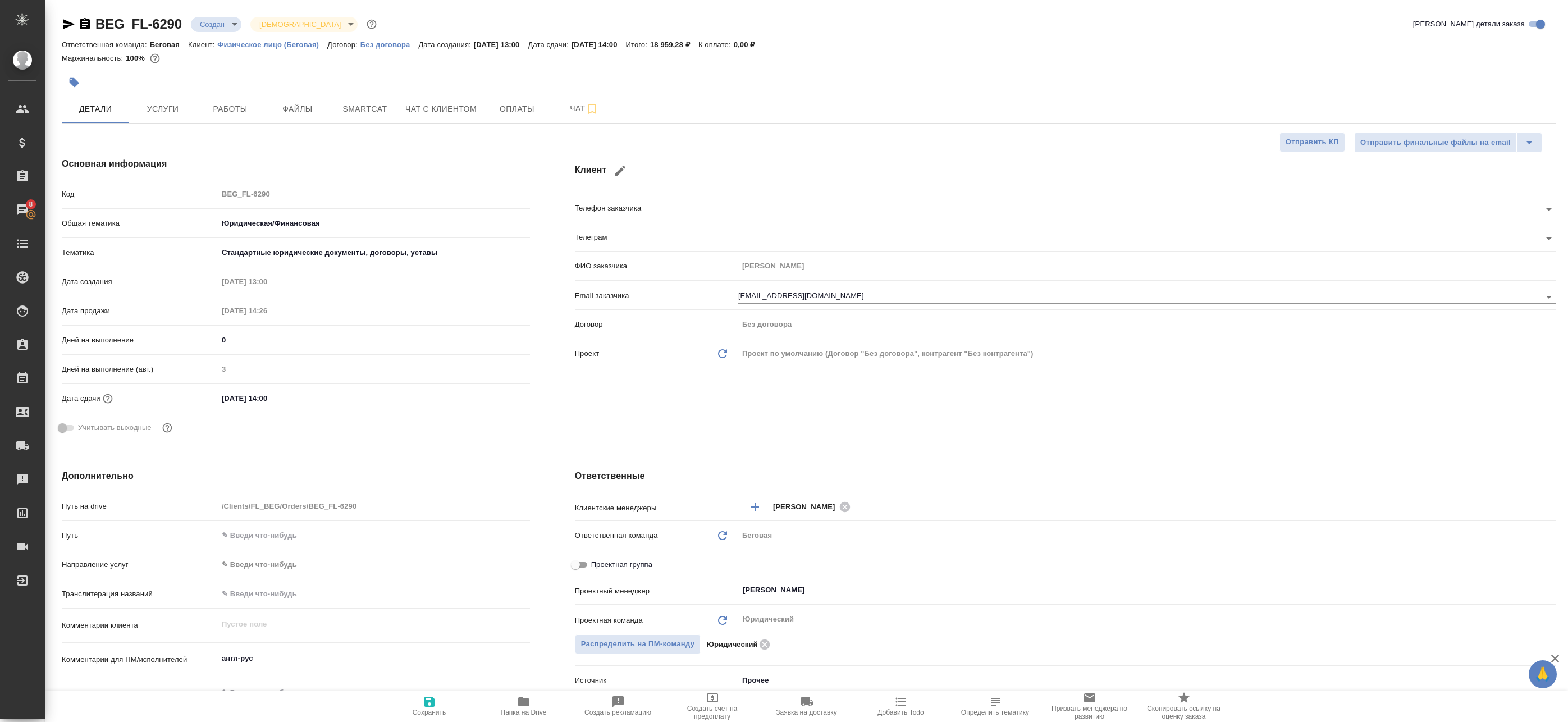
type textarea "x"
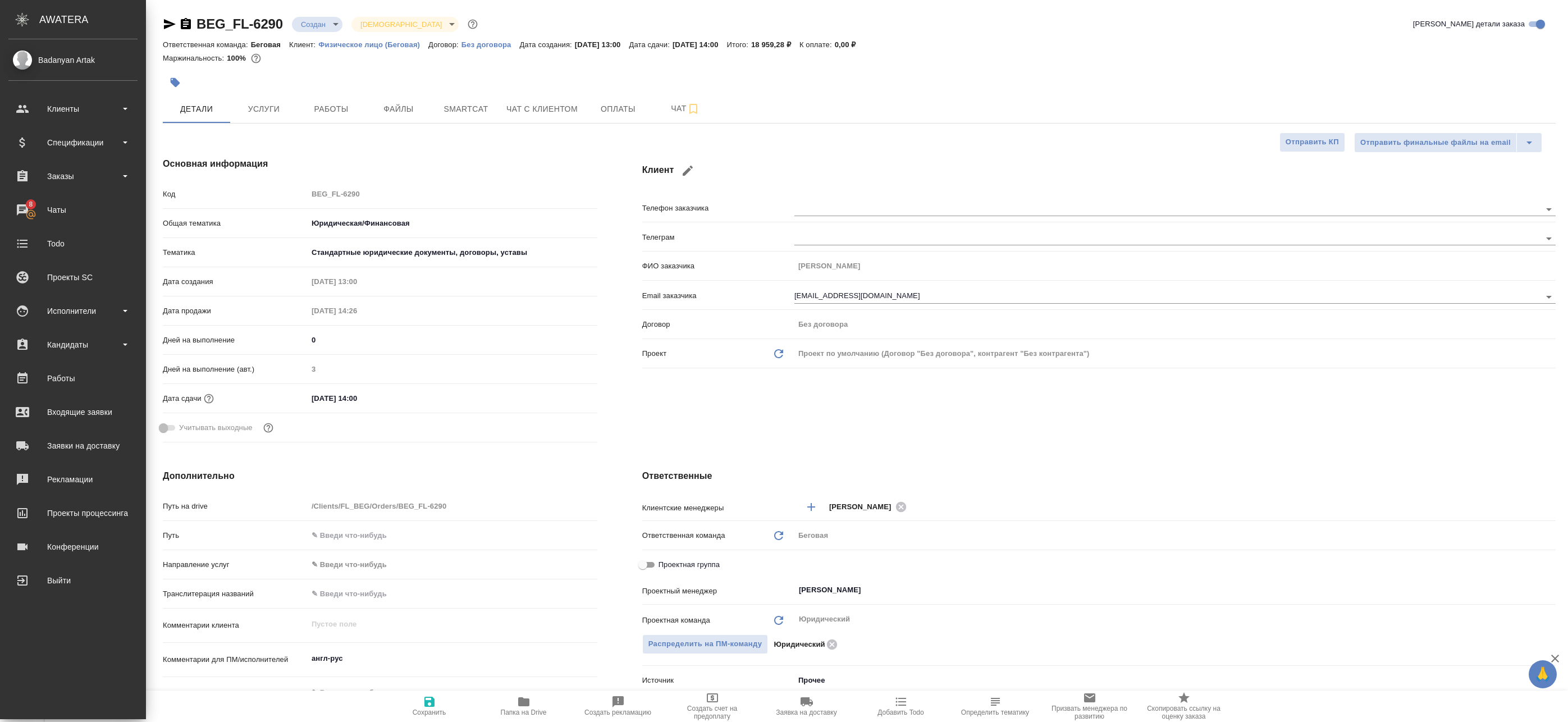
type textarea "x"
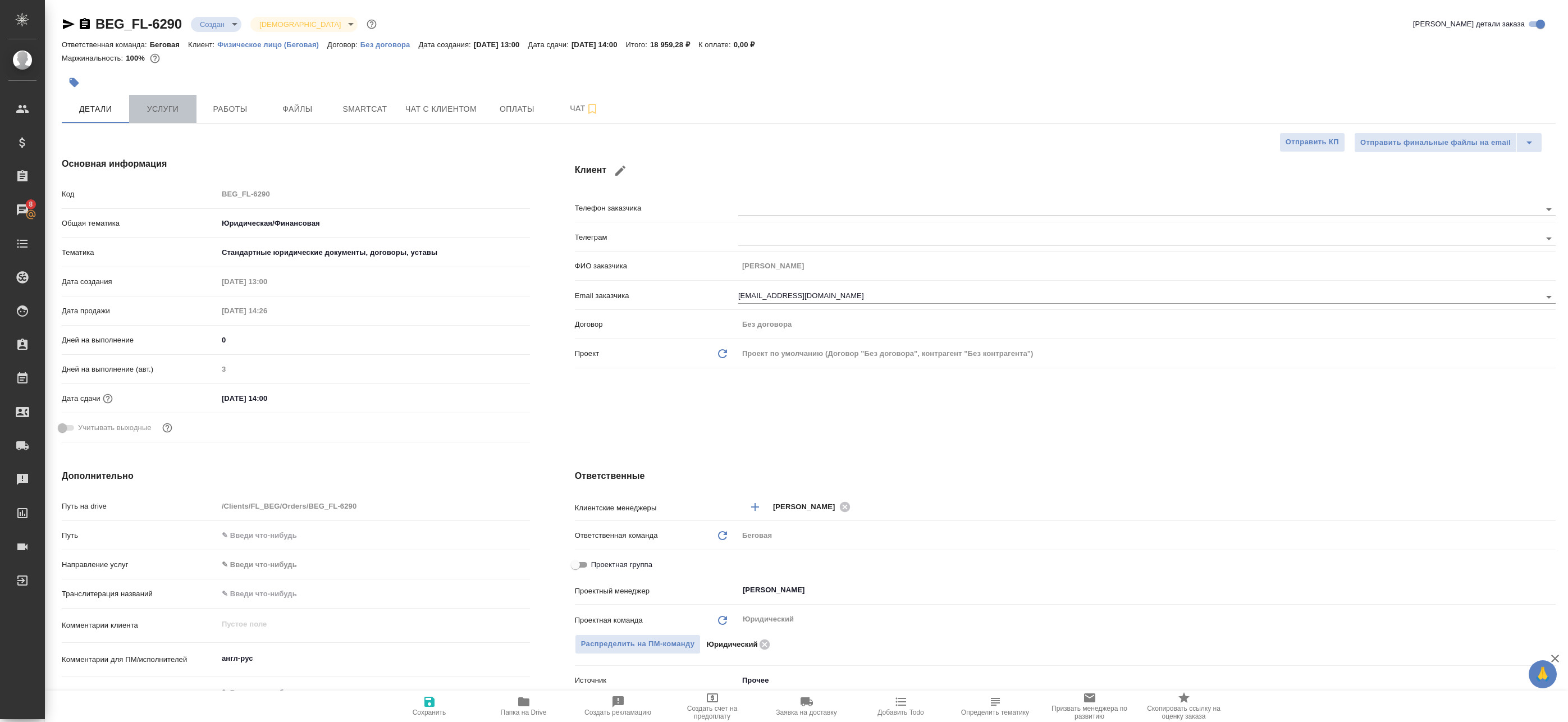
click at [177, 105] on span "Услуги" at bounding box center [163, 109] width 54 height 14
